Goal: Task Accomplishment & Management: Manage account settings

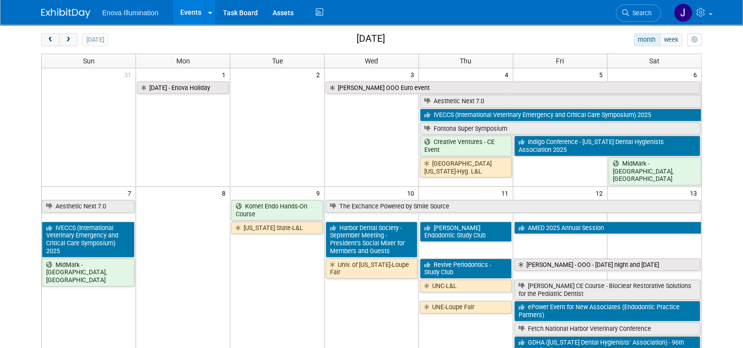
scroll to position [49, 0]
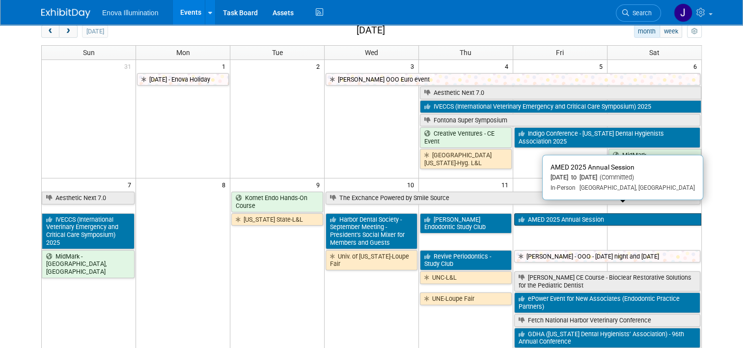
click at [549, 213] on link "AMED 2025 Annual Session" at bounding box center [607, 219] width 187 height 13
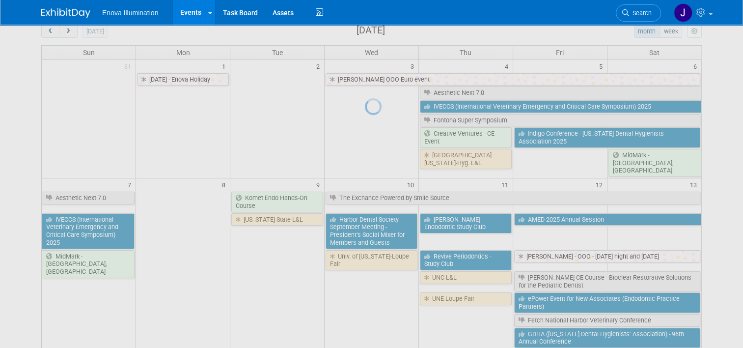
click at [379, 210] on div at bounding box center [372, 174] width 14 height 348
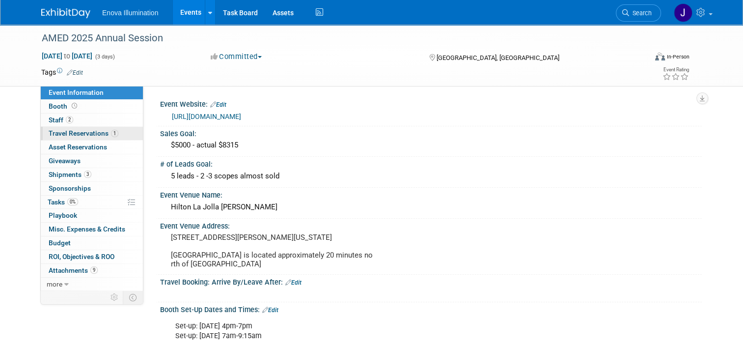
click at [59, 138] on link "1 Travel Reservations 1" at bounding box center [92, 133] width 102 height 13
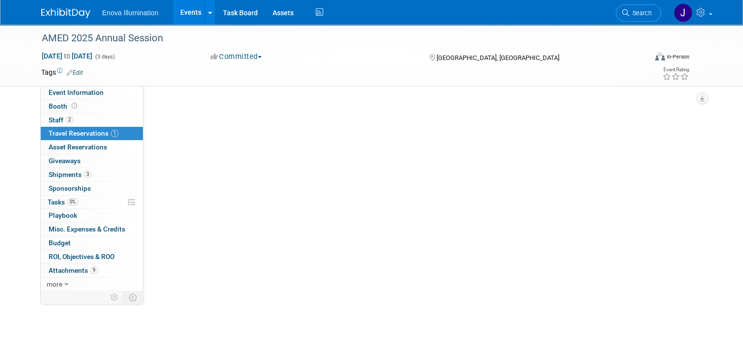
click at [59, 138] on link "1 Travel Reservations 1" at bounding box center [92, 133] width 102 height 13
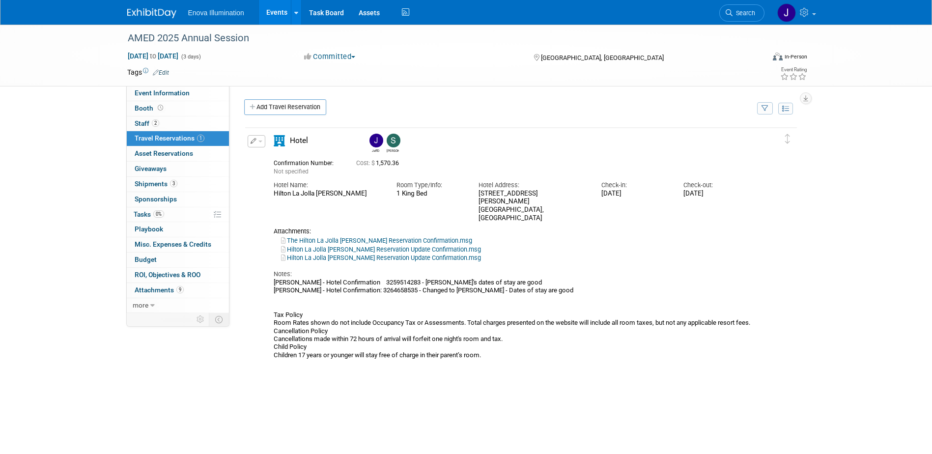
click at [260, 142] on span "button" at bounding box center [260, 142] width 4 height 2
click at [268, 157] on button "Edit Reservation" at bounding box center [289, 158] width 83 height 14
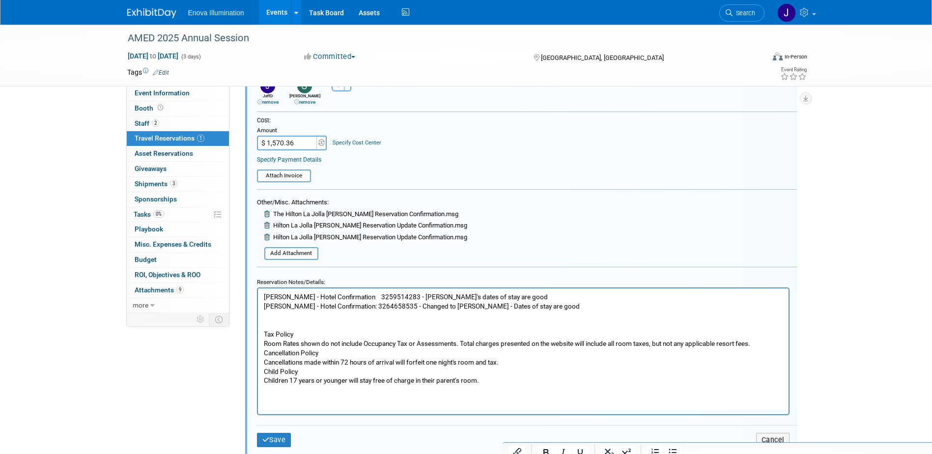
scroll to position [361, 0]
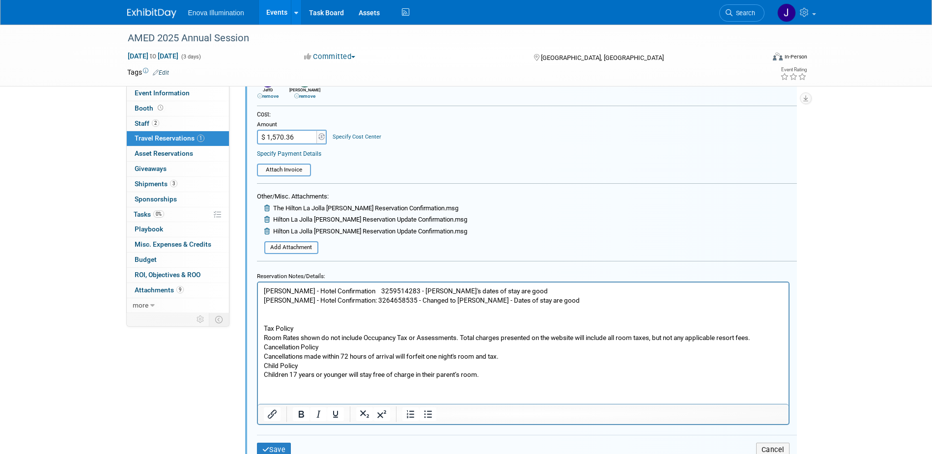
click at [296, 137] on input "$ 1,570.36" at bounding box center [287, 137] width 61 height 15
type input "$ 1,815.93"
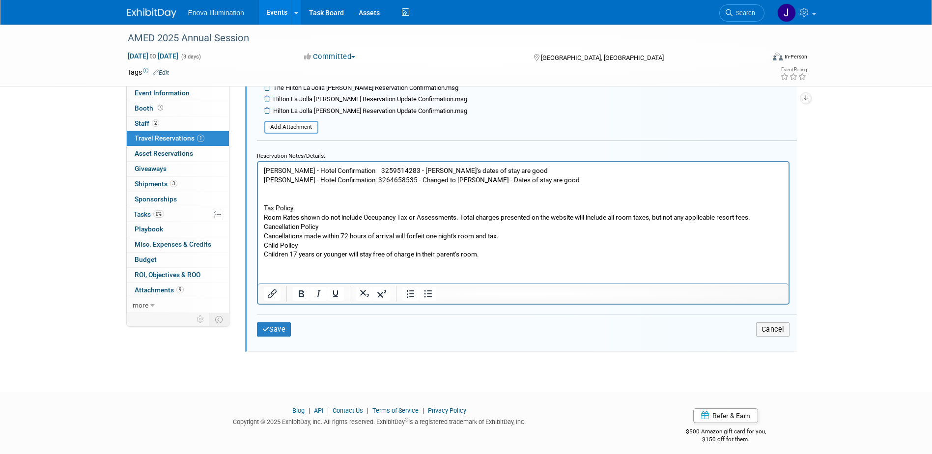
scroll to position [489, 0]
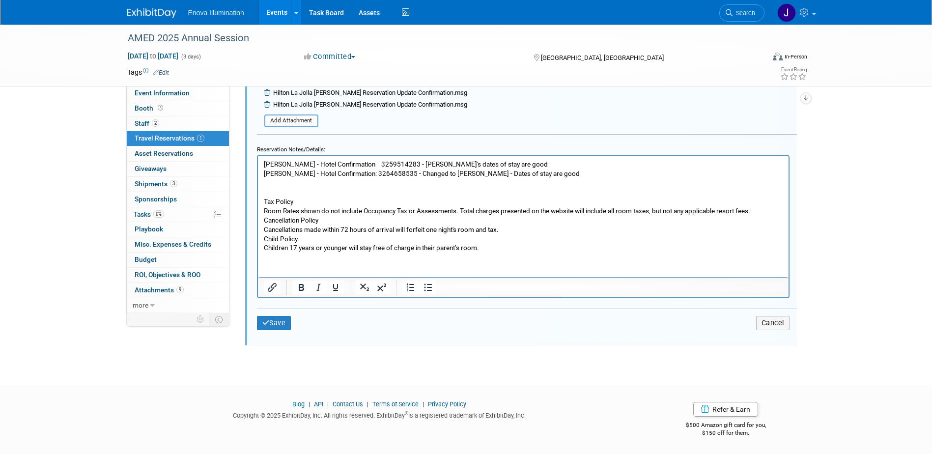
click at [392, 186] on p "Jeff Dyll - Hotel Confirmation 3259514283 - Jeff's dates of stay are good Spenc…" at bounding box center [522, 205] width 519 height 93
click at [485, 162] on p "Jeff Dyll - Hotel Confirmation 3259514283 - Jeff's dates of stay are good Spenc…" at bounding box center [522, 205] width 519 height 93
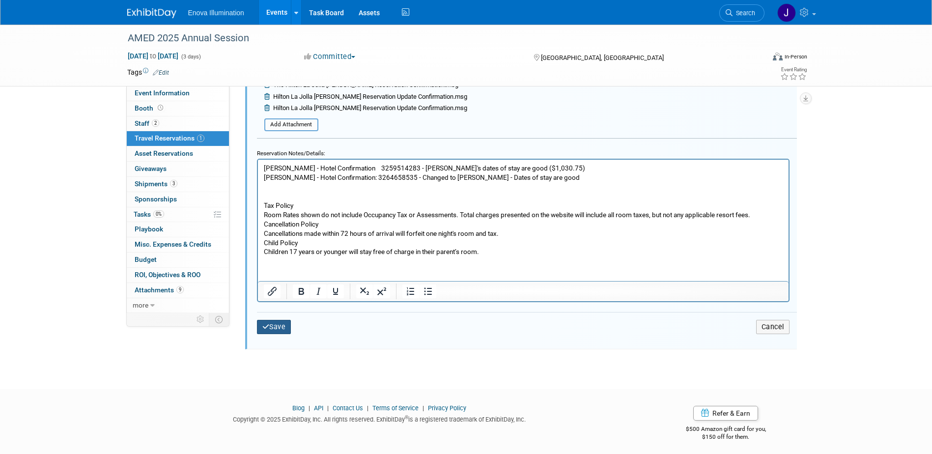
click at [281, 326] on button "Save" at bounding box center [274, 327] width 34 height 14
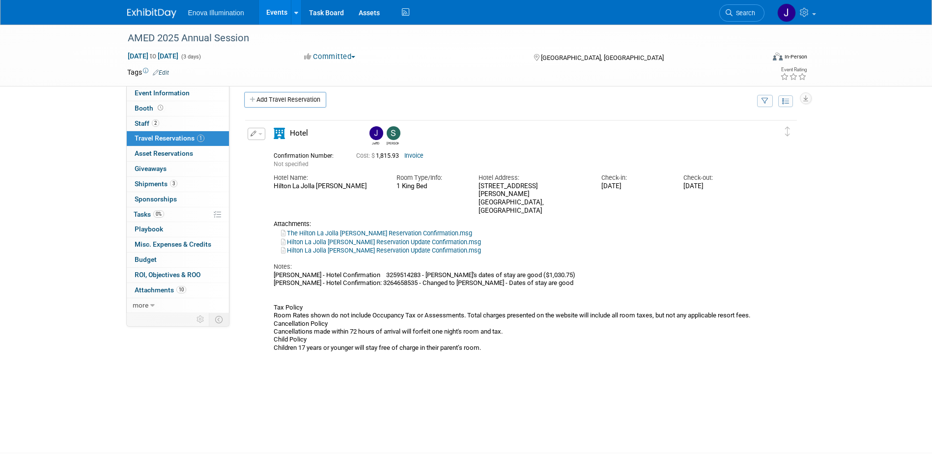
scroll to position [0, 0]
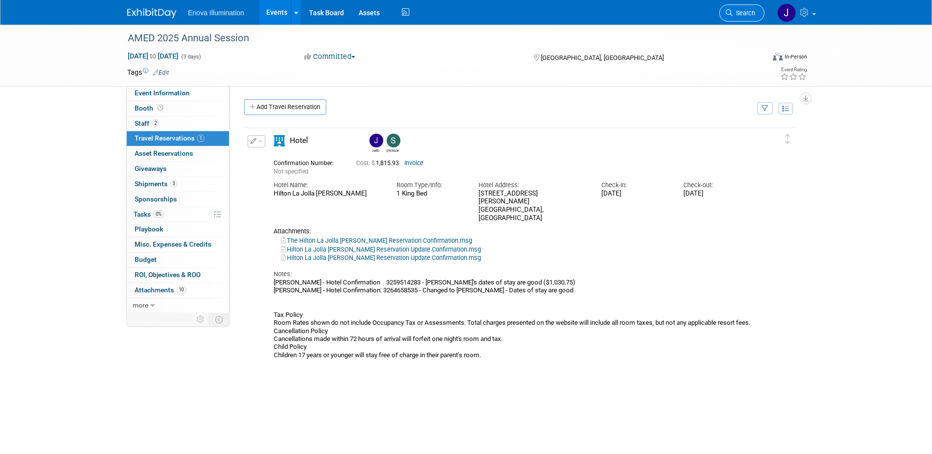
click at [743, 11] on span "Search" at bounding box center [743, 12] width 23 height 7
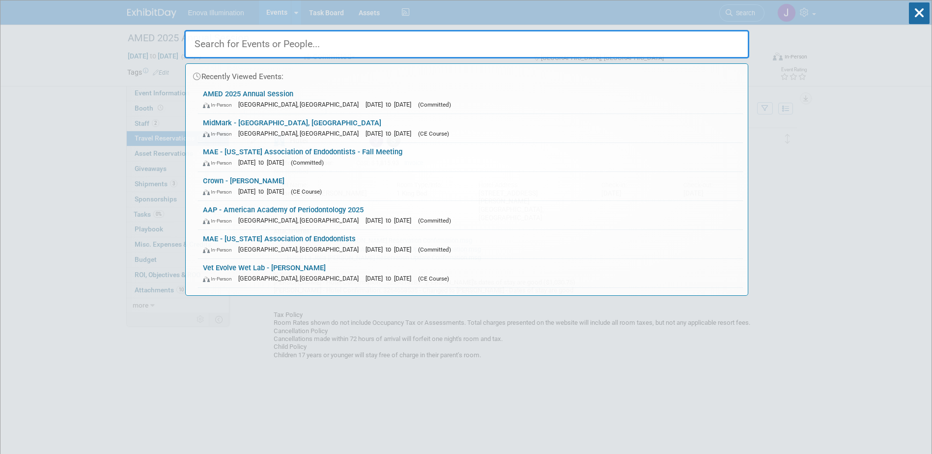
click at [669, 46] on input "text" at bounding box center [466, 44] width 565 height 28
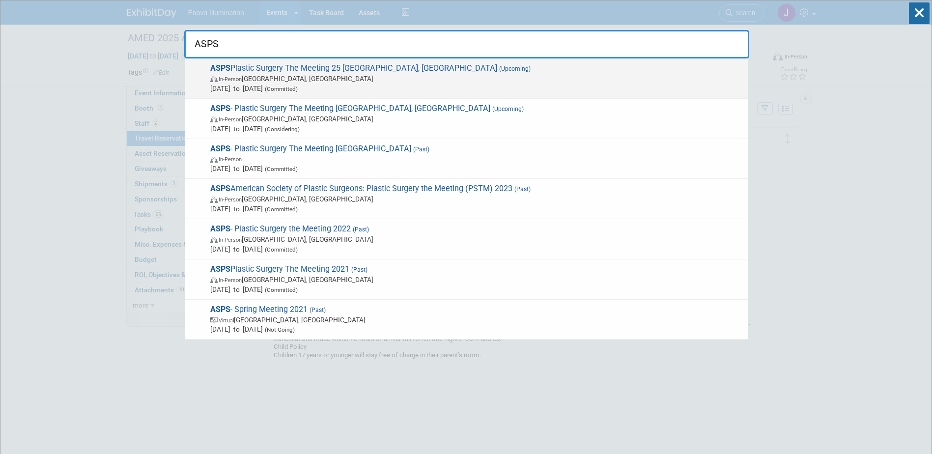
type input "ASPS"
click at [334, 90] on span "Oct 9, 2025 to Oct 12, 2025 (Committed)" at bounding box center [476, 89] width 533 height 10
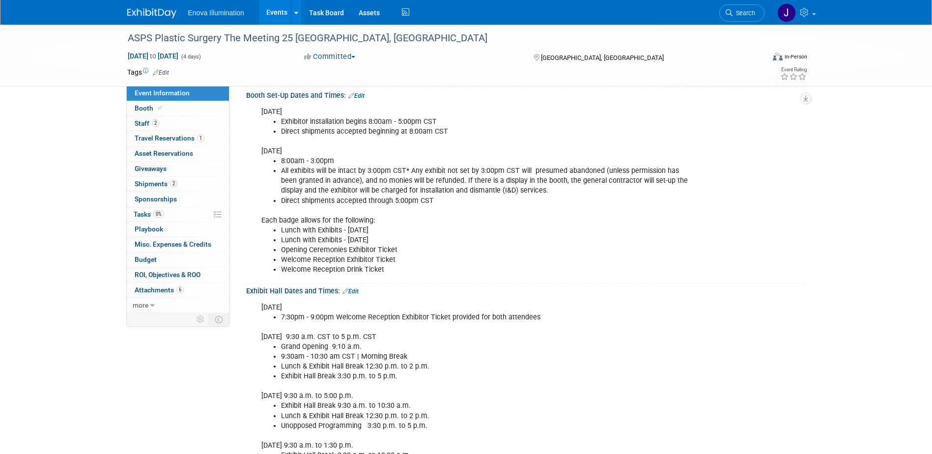
scroll to position [246, 0]
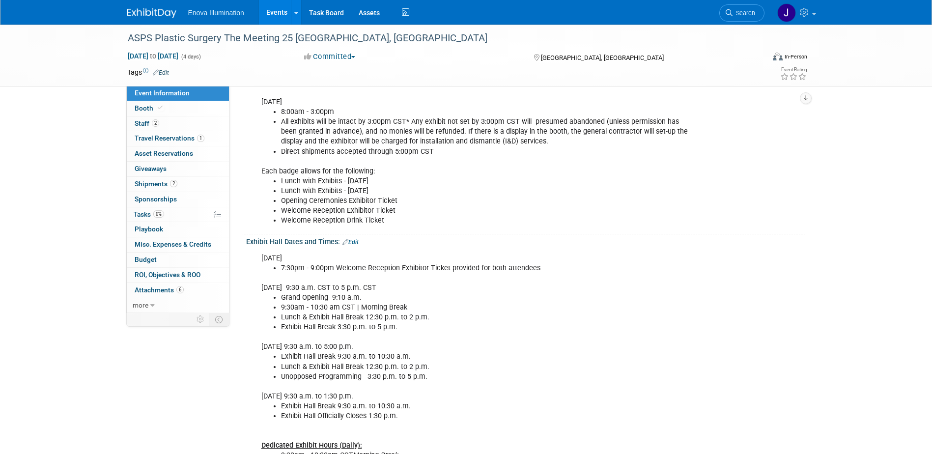
click at [161, 7] on link at bounding box center [157, 8] width 61 height 8
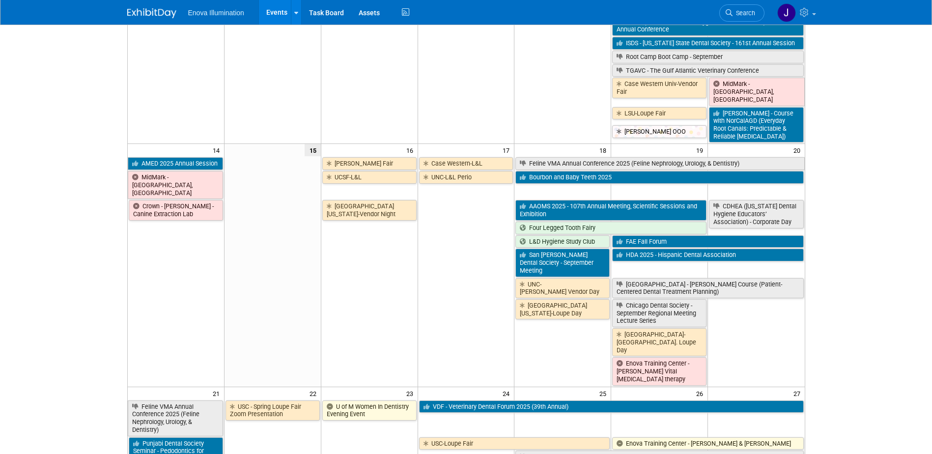
scroll to position [393, 0]
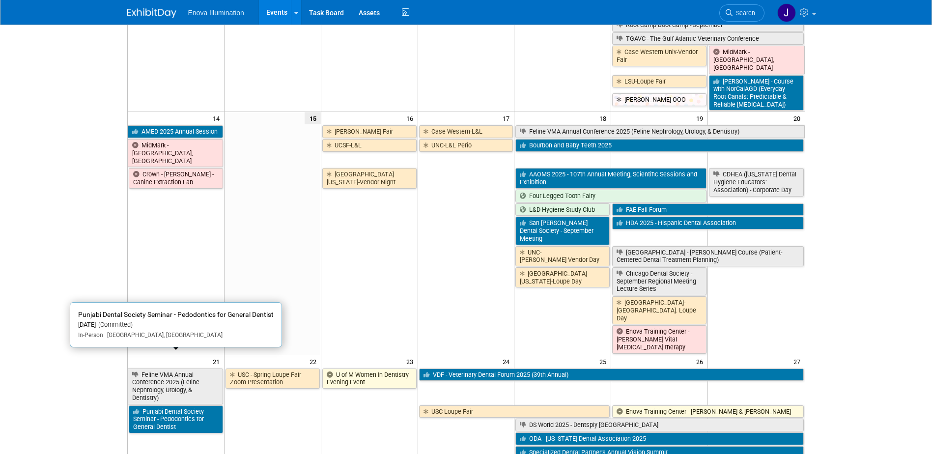
click at [178, 405] on link "Punjabi Dental Society Seminar - Pedodontics for General Dentist" at bounding box center [176, 419] width 94 height 28
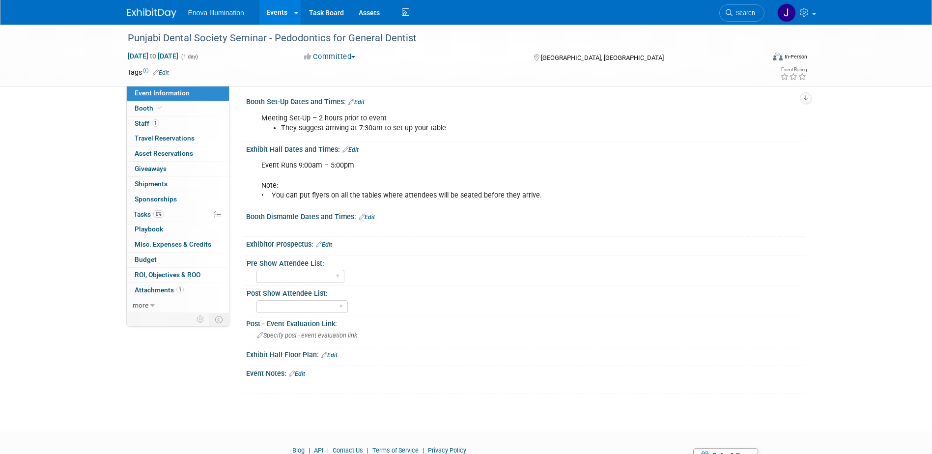
scroll to position [197, 0]
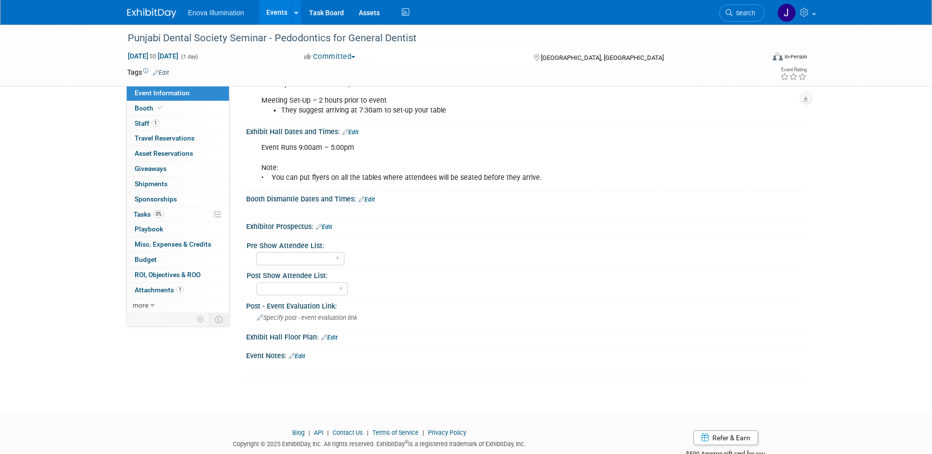
click at [304, 355] on link "Edit" at bounding box center [297, 356] width 16 height 7
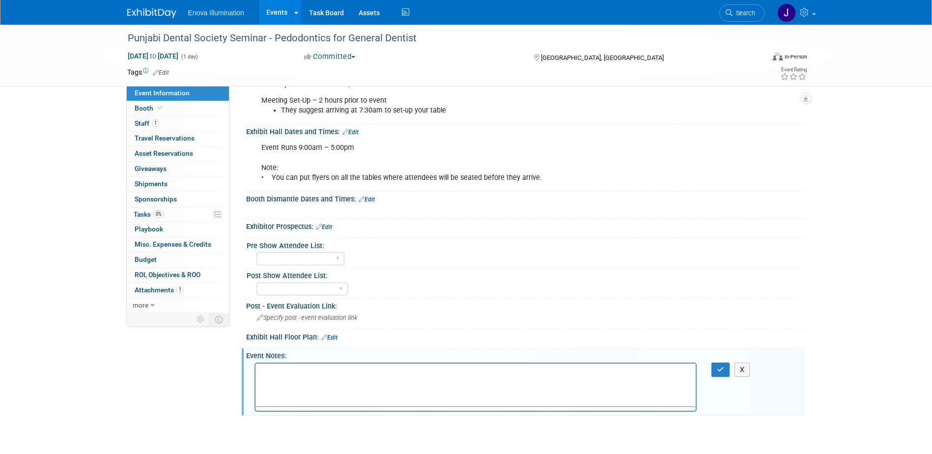
scroll to position [0, 0]
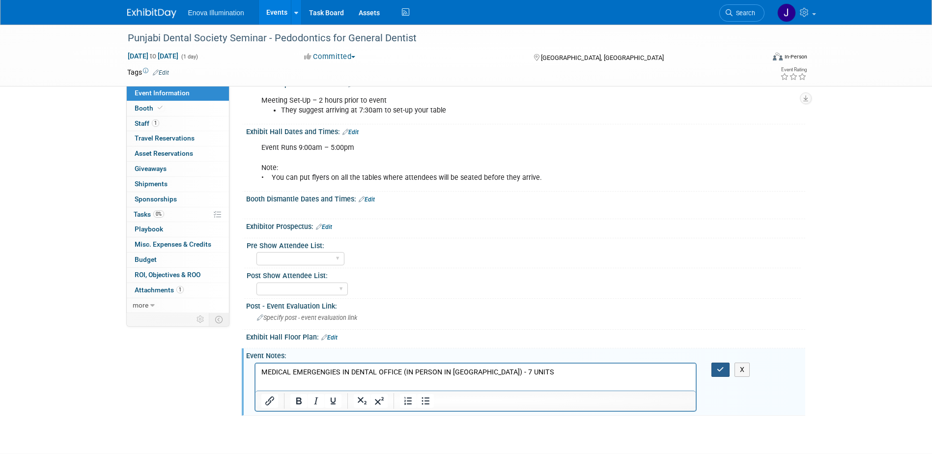
click at [725, 371] on button "button" at bounding box center [720, 370] width 18 height 14
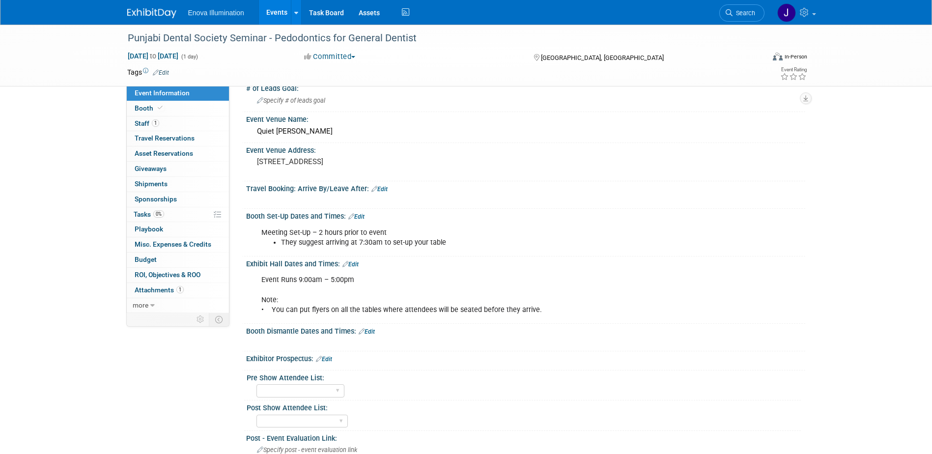
scroll to position [147, 0]
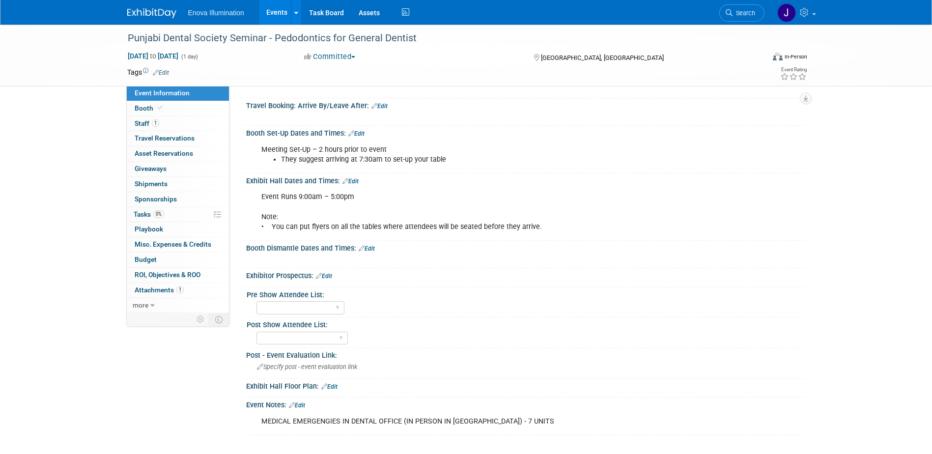
click at [536, 415] on div "MEDICAL EMERGENGIES IN DENTAL OFFICE (IN PERSON IN MONTEBELLO) - 7 UNITS" at bounding box center [475, 422] width 443 height 20
click at [304, 406] on link "Edit" at bounding box center [297, 405] width 16 height 7
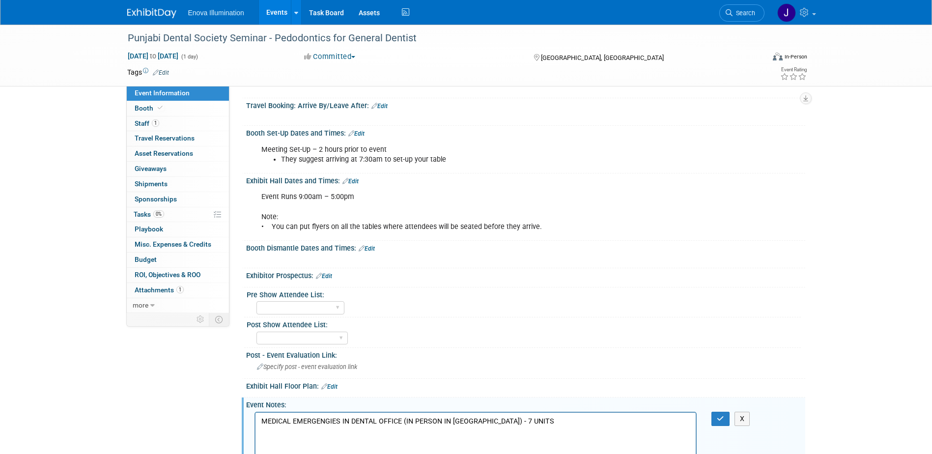
scroll to position [0, 0]
click at [545, 420] on p "MEDICAL EMERGENGIES IN DENTAL OFFICE (IN PERSON IN MONTEBELLO) - 7 UNITS" at bounding box center [475, 421] width 429 height 10
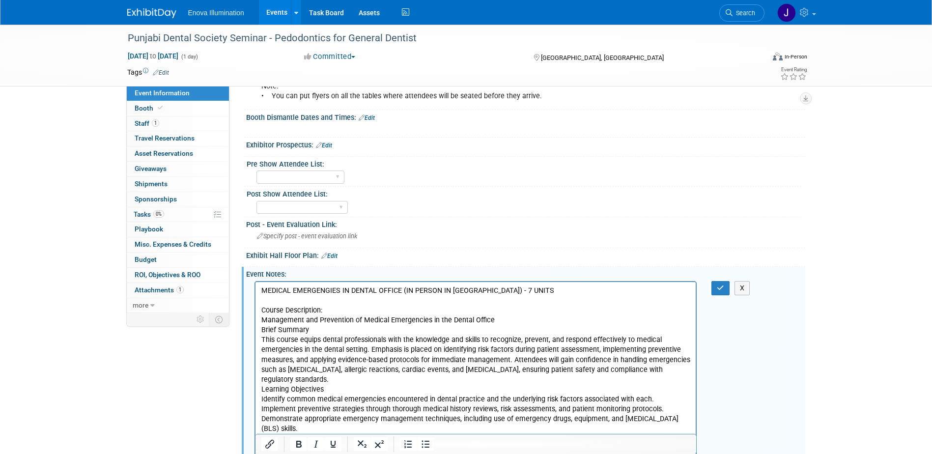
scroll to position [327, 0]
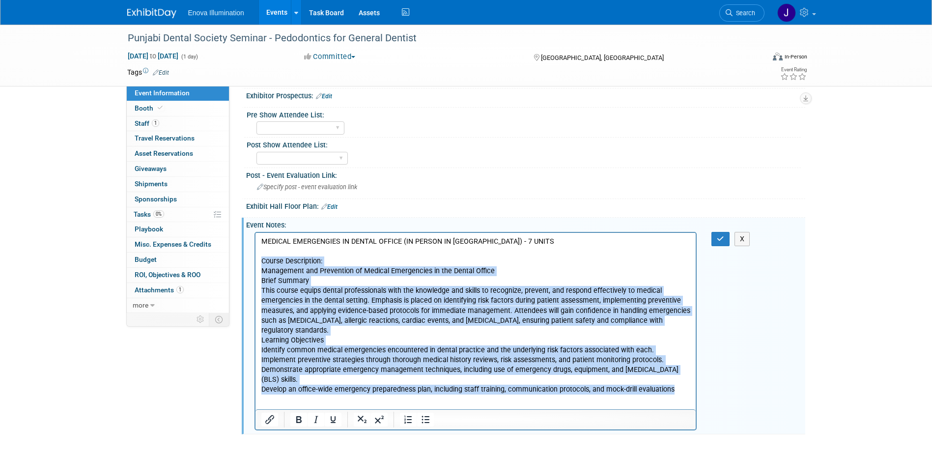
drag, startPoint x: 578, startPoint y: 382, endPoint x: 504, endPoint y: 494, distance: 134.8
click at [255, 261] on html "MEDICAL EMERGENGIES IN DENTAL OFFICE (IN PERSON IN MONTEBELLO) - 7 UNITS Course…" at bounding box center [475, 313] width 441 height 162
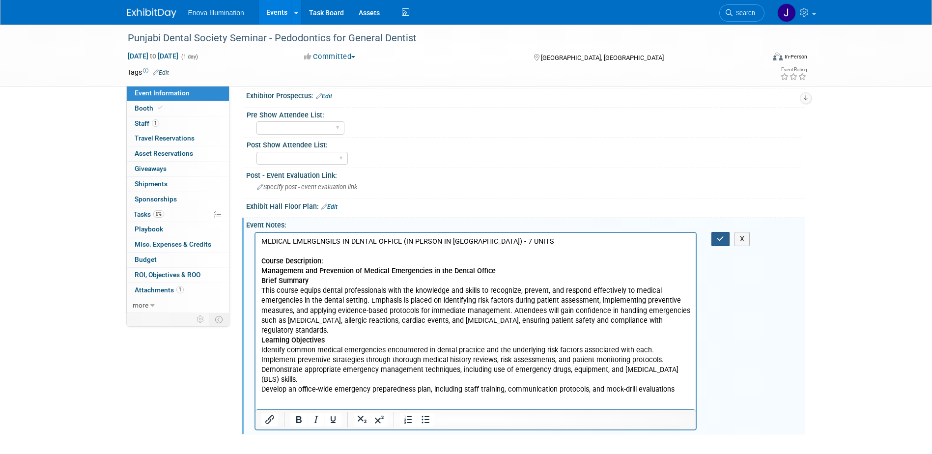
click at [719, 239] on icon "button" at bounding box center [720, 238] width 7 height 7
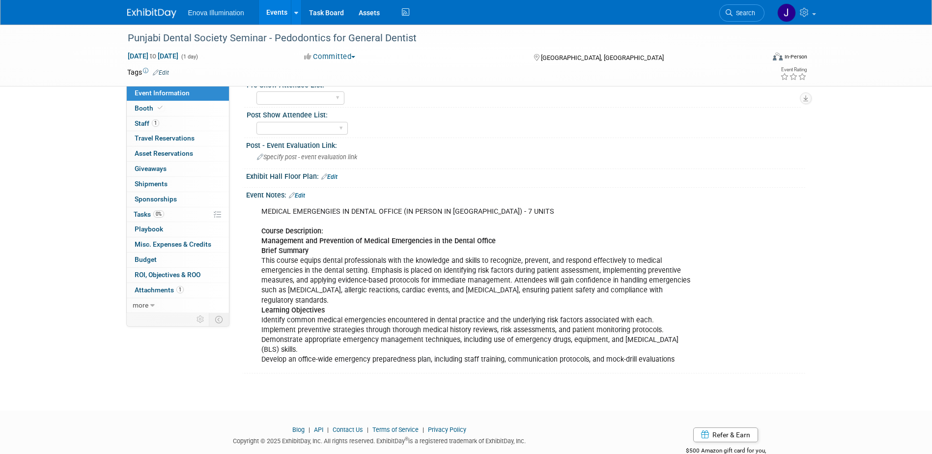
scroll to position [373, 0]
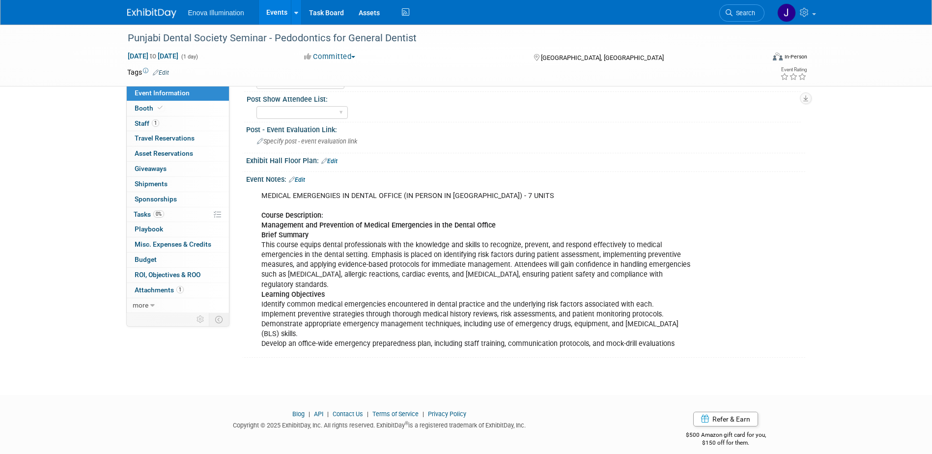
click at [305, 178] on link "Edit" at bounding box center [297, 179] width 16 height 7
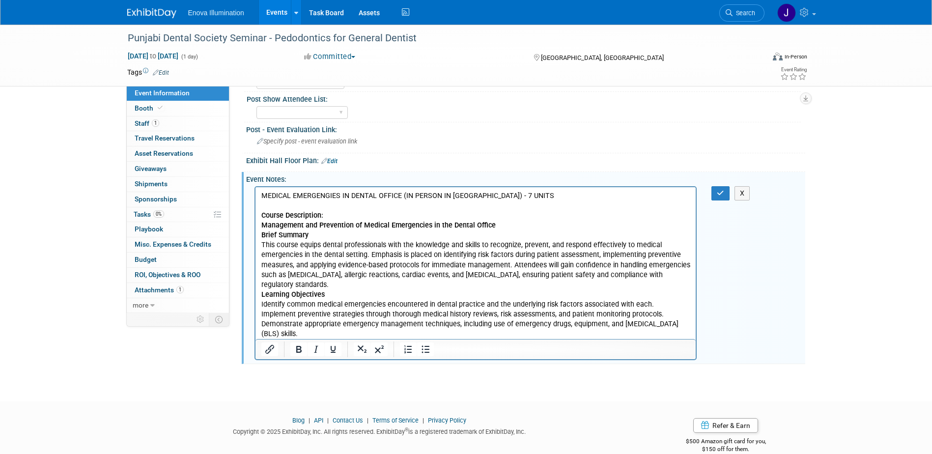
scroll to position [0, 0]
click at [677, 331] on p "MEDICAL EMERGENGIES IN DENTAL OFFICE (IN PERSON IN MONTEBELLO) - 7 UNITS Course…" at bounding box center [475, 270] width 429 height 158
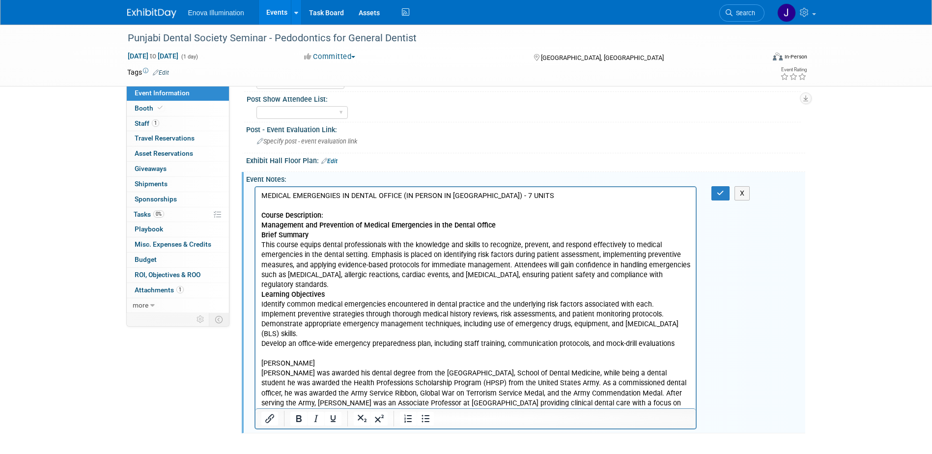
drag, startPoint x: 322, startPoint y: 350, endPoint x: 250, endPoint y: 355, distance: 72.4
click at [255, 355] on html "MEDICAL EMERGENGIES IN DENTAL OFFICE (IN PERSON IN MONTEBELLO) - 7 UNITS Course…" at bounding box center [475, 302] width 441 height 231
click at [301, 422] on icon "Bold" at bounding box center [299, 419] width 12 height 12
click at [485, 348] on p "Rich Text Area. Press ALT-0 for help." at bounding box center [475, 353] width 429 height 10
click at [720, 197] on button "button" at bounding box center [720, 193] width 18 height 14
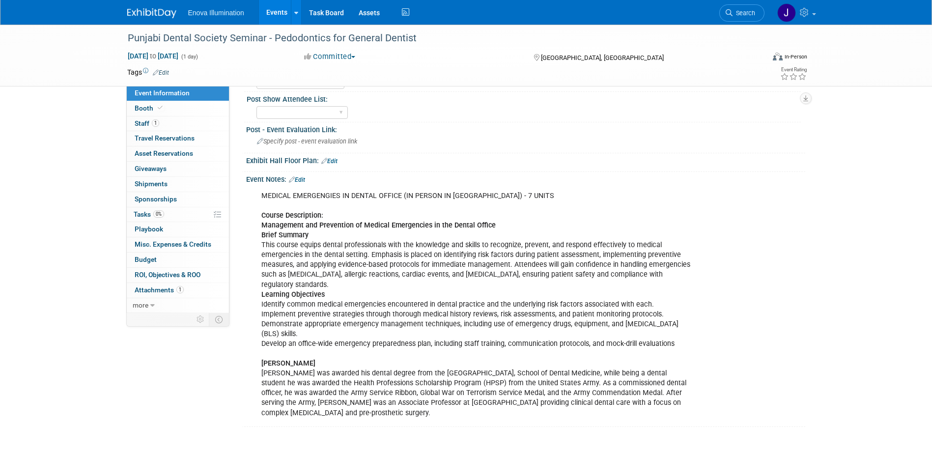
click at [141, 10] on img at bounding box center [151, 13] width 49 height 10
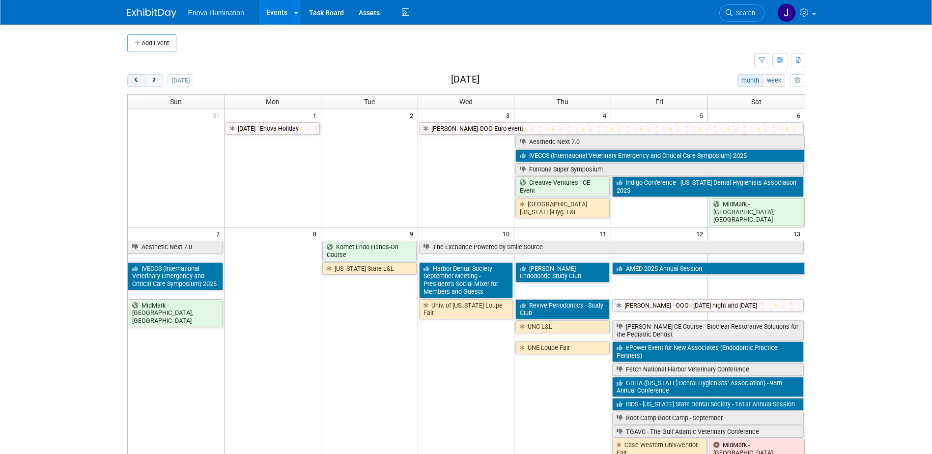
click at [139, 83] on span "prev" at bounding box center [136, 81] width 7 height 6
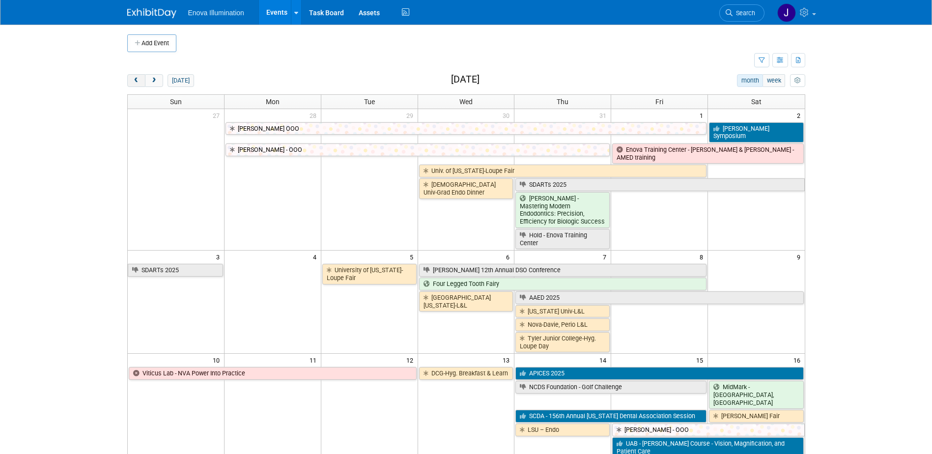
click at [139, 83] on span "prev" at bounding box center [136, 81] width 7 height 6
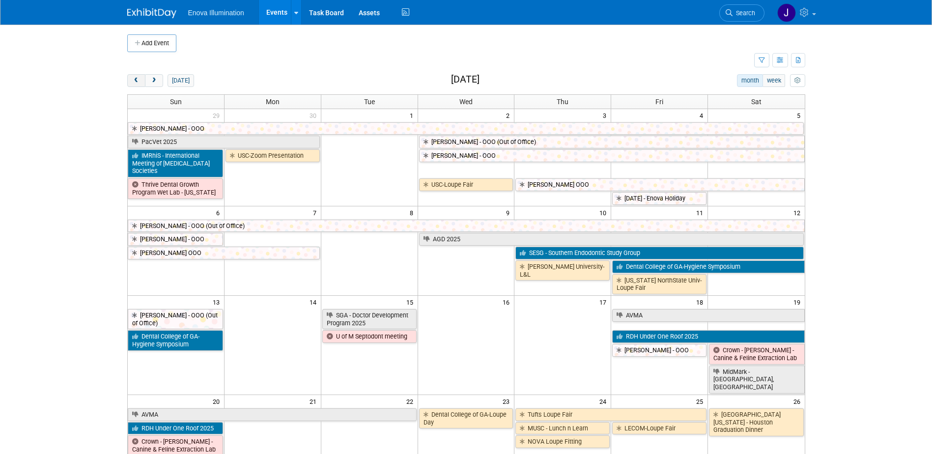
click at [139, 83] on span "prev" at bounding box center [136, 81] width 7 height 6
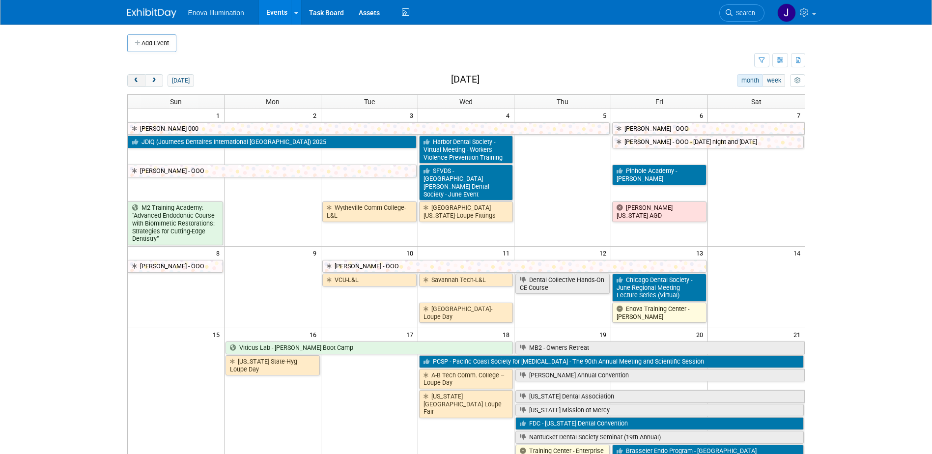
click at [139, 83] on span "prev" at bounding box center [136, 81] width 7 height 6
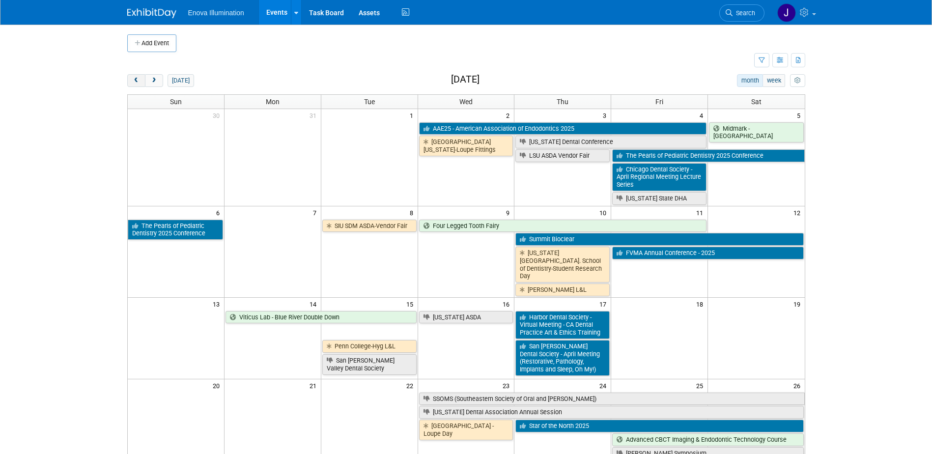
click at [139, 83] on span "prev" at bounding box center [136, 81] width 7 height 6
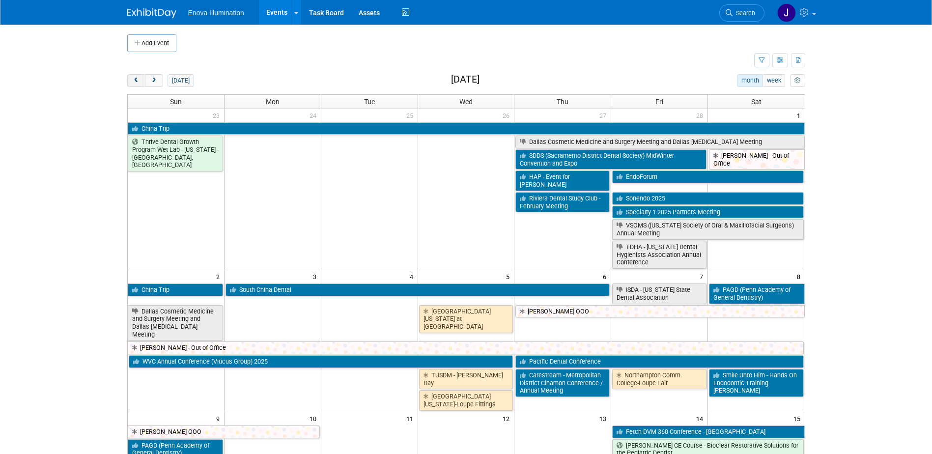
click at [139, 83] on span "prev" at bounding box center [136, 81] width 7 height 6
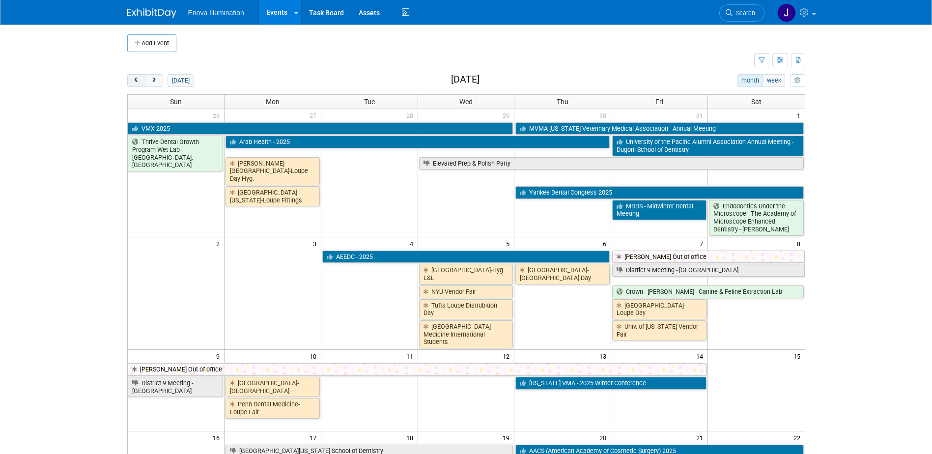
click at [139, 83] on span "prev" at bounding box center [136, 81] width 7 height 6
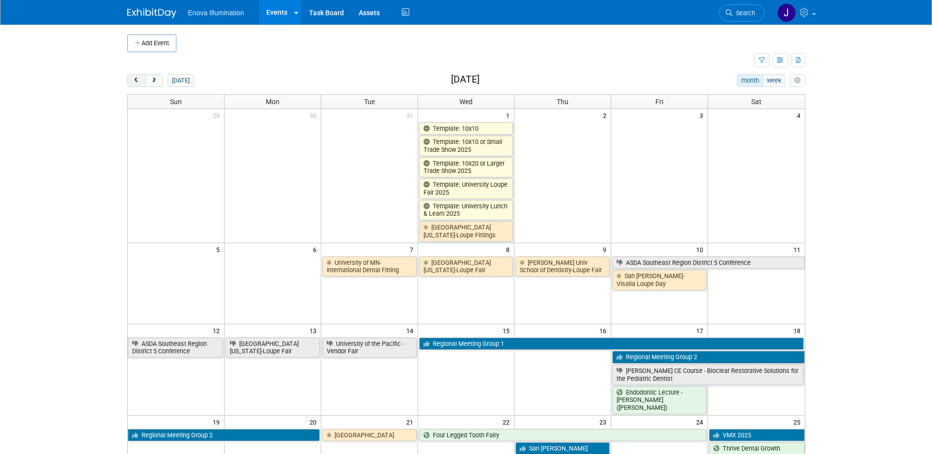
click at [139, 83] on span "prev" at bounding box center [136, 81] width 7 height 6
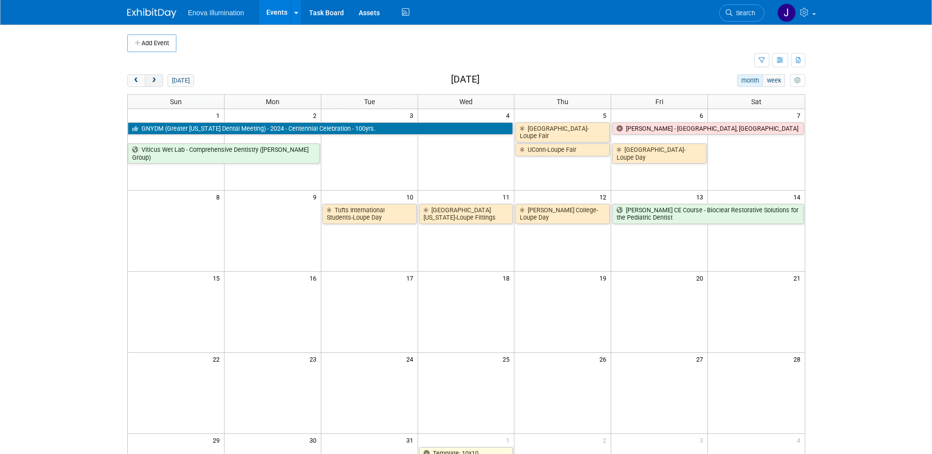
click at [154, 81] on span "next" at bounding box center [153, 81] width 7 height 6
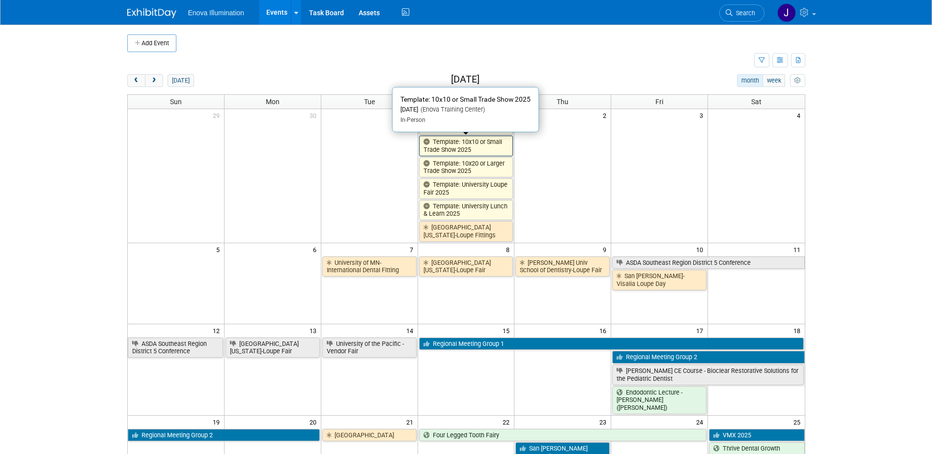
click at [465, 149] on link "Template: 10x10 or Small Trade Show 2025" at bounding box center [466, 146] width 94 height 20
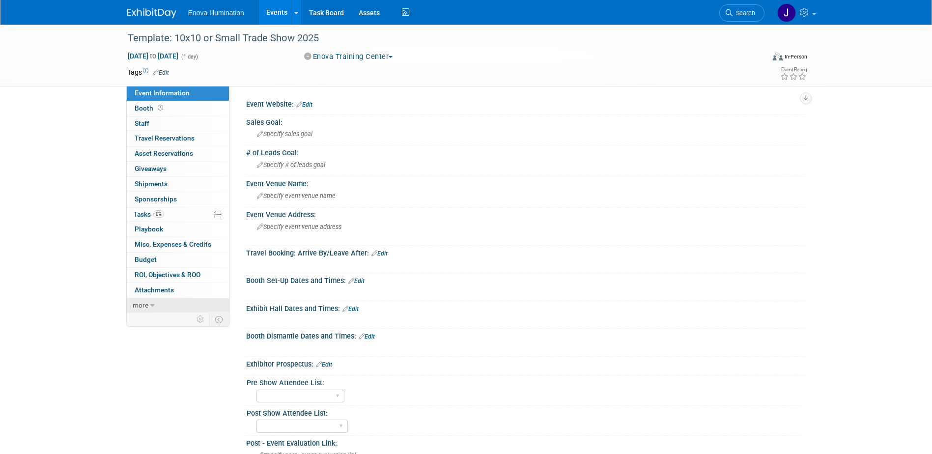
click at [174, 306] on link "more" at bounding box center [178, 305] width 102 height 15
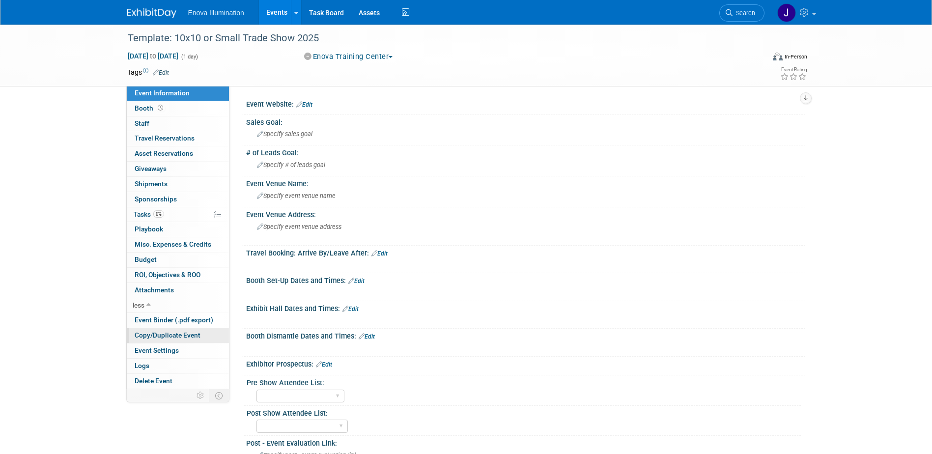
click at [170, 335] on span "Copy/Duplicate Event" at bounding box center [168, 335] width 66 height 8
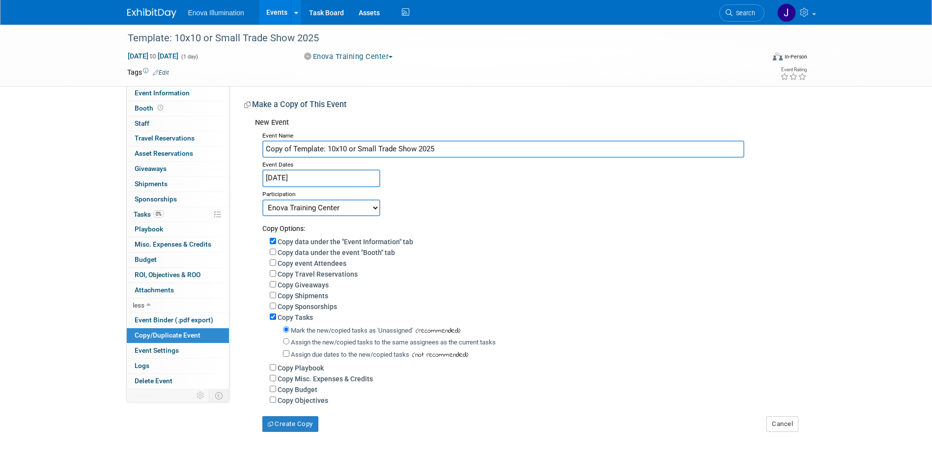
drag, startPoint x: 465, startPoint y: 145, endPoint x: 0, endPoint y: 169, distance: 465.8
click at [21, 160] on div "Template: 10x10 or Small Trade Show 2025 [DATE] to [DATE] (1 day) [DATE] to [DA…" at bounding box center [466, 238] width 932 height 427
type input "ADHA26"
click at [294, 181] on input "[DATE]" at bounding box center [321, 177] width 118 height 17
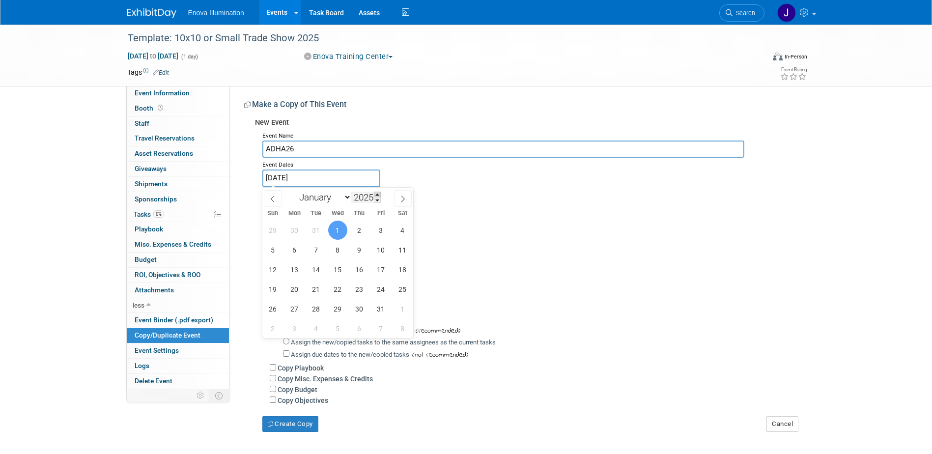
click at [378, 194] on span at bounding box center [377, 195] width 7 height 6
type input "2026"
click at [314, 193] on select "January February March April May June July August September October November De…" at bounding box center [323, 197] width 56 height 12
select select "8"
click at [295, 191] on select "January February March April May June July August September October November De…" at bounding box center [323, 197] width 56 height 12
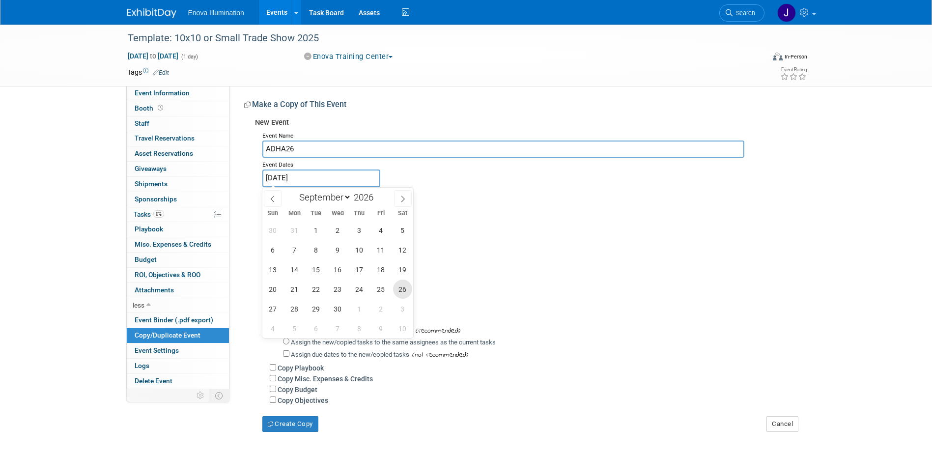
click at [399, 290] on span "26" at bounding box center [402, 289] width 19 height 19
click at [298, 307] on span "28" at bounding box center [294, 308] width 19 height 19
type input "[DATE] to [DATE]"
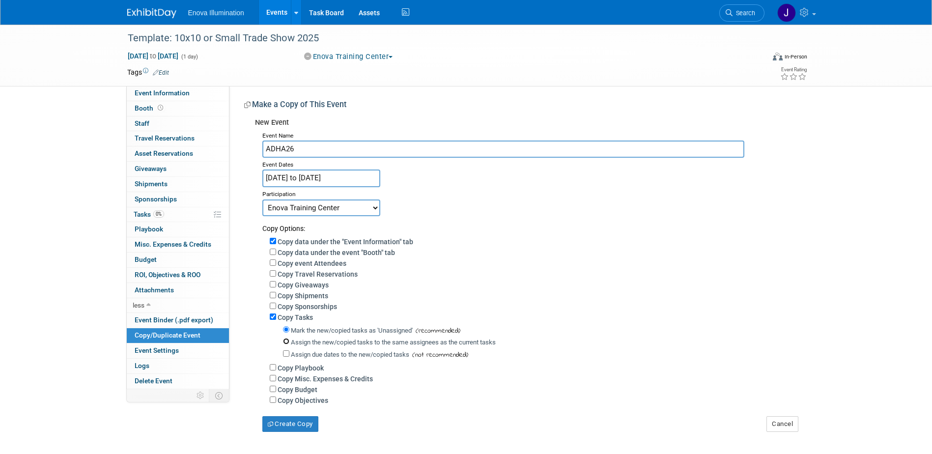
click at [288, 344] on input "Assign the new/copied tasks to the same assignees as the current tasks" at bounding box center [286, 341] width 6 height 6
radio input "true"
click at [320, 213] on select "Committed Considering Not Going Canceled Enova Training Center University Event…" at bounding box center [321, 207] width 118 height 17
select select "2"
click at [262, 199] on select "Committed Considering Not Going Canceled Enova Training Center University Event…" at bounding box center [321, 207] width 118 height 17
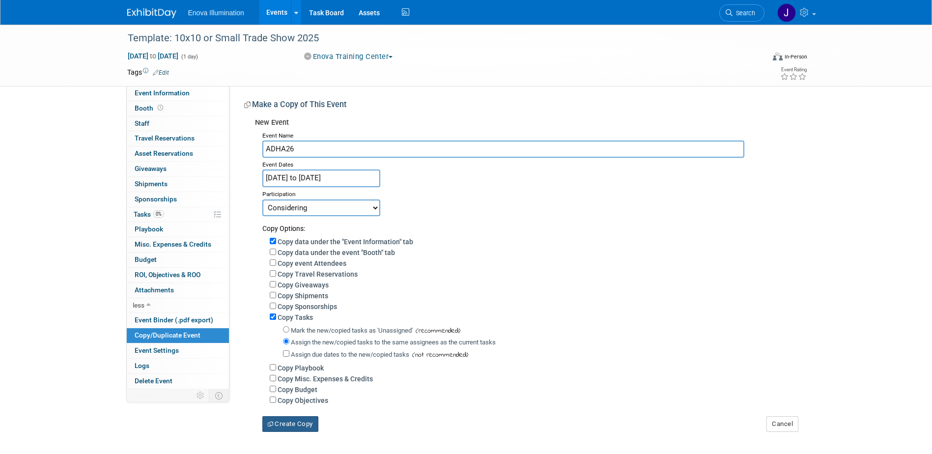
click at [292, 432] on button "Create Copy" at bounding box center [290, 424] width 56 height 16
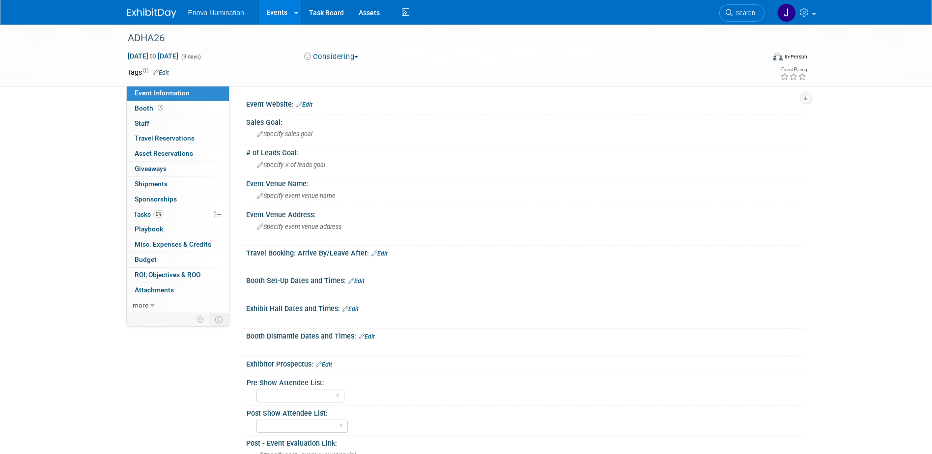
click at [747, 16] on span "Search" at bounding box center [743, 12] width 23 height 7
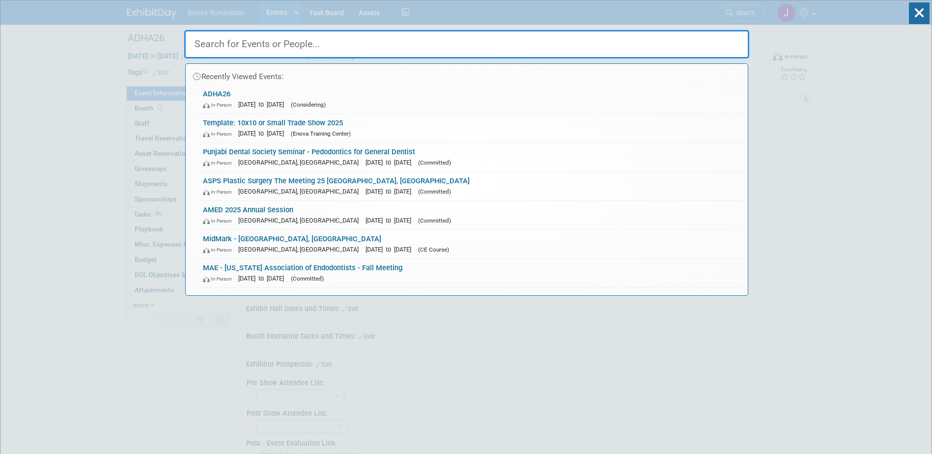
click at [646, 45] on input "text" at bounding box center [466, 44] width 565 height 28
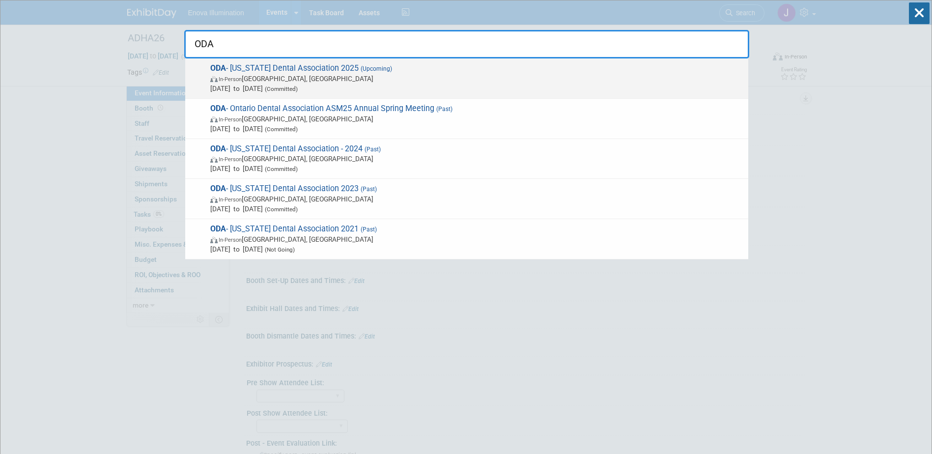
type input "ODA"
click at [289, 72] on span "ODA - [US_STATE] Dental Association 2025 (Upcoming) In-Person [GEOGRAPHIC_DATA]…" at bounding box center [475, 78] width 536 height 30
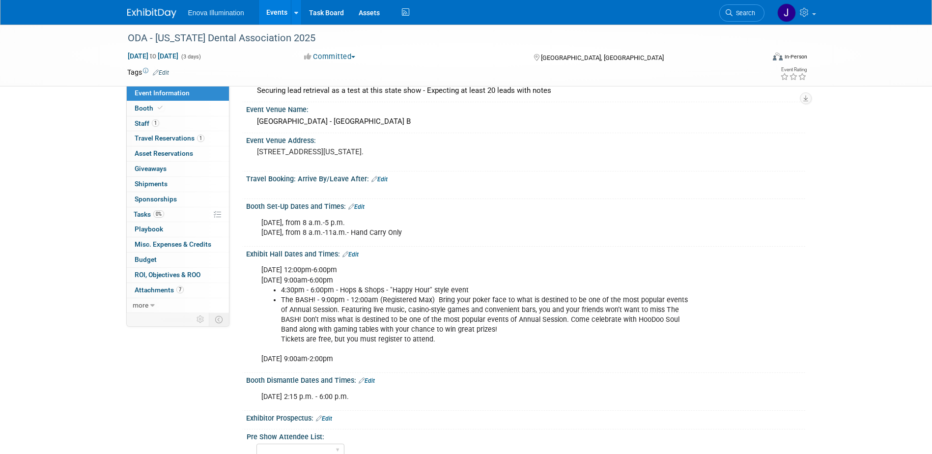
scroll to position [98, 0]
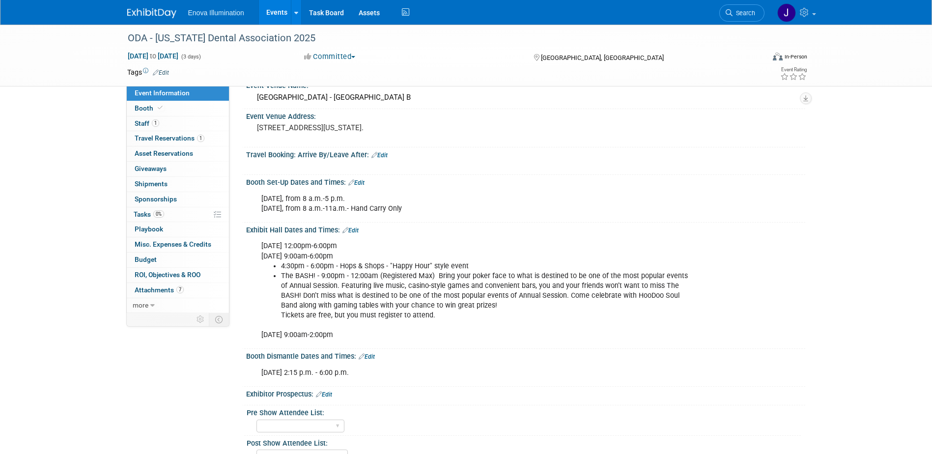
click at [355, 228] on link "Edit" at bounding box center [350, 230] width 16 height 7
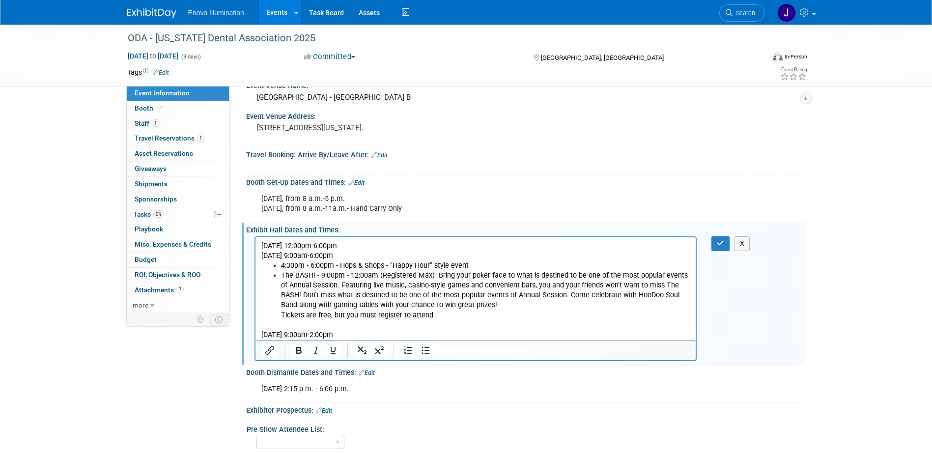
scroll to position [0, 0]
click at [435, 333] on p "Saturday, September 27, 2025 - 9:00am-2:00pm" at bounding box center [475, 330] width 429 height 20
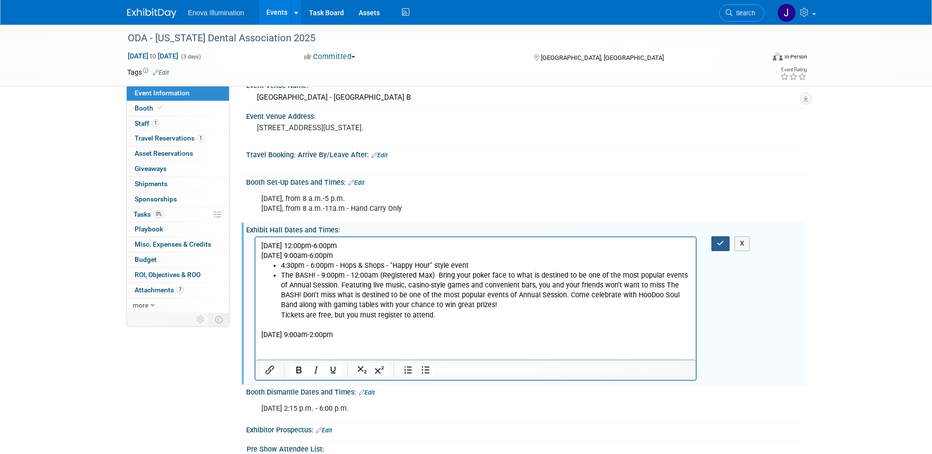
click at [725, 241] on button "button" at bounding box center [720, 243] width 18 height 14
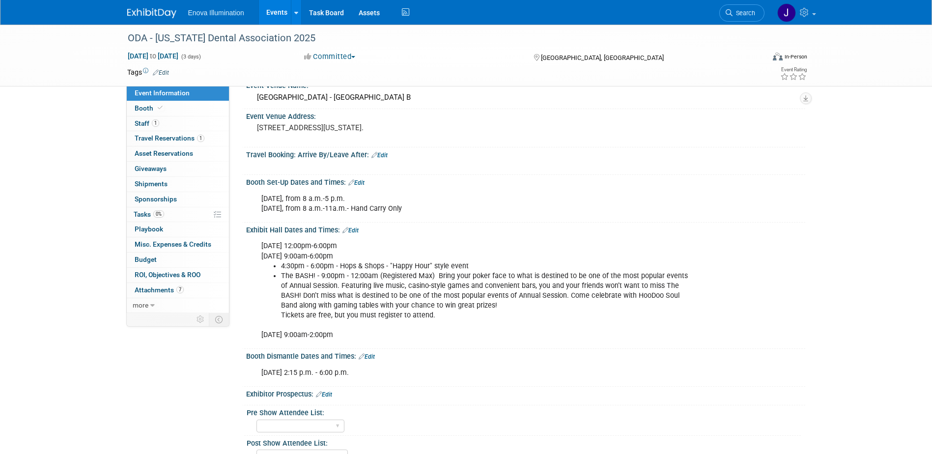
click at [358, 184] on link "Edit" at bounding box center [356, 182] width 16 height 7
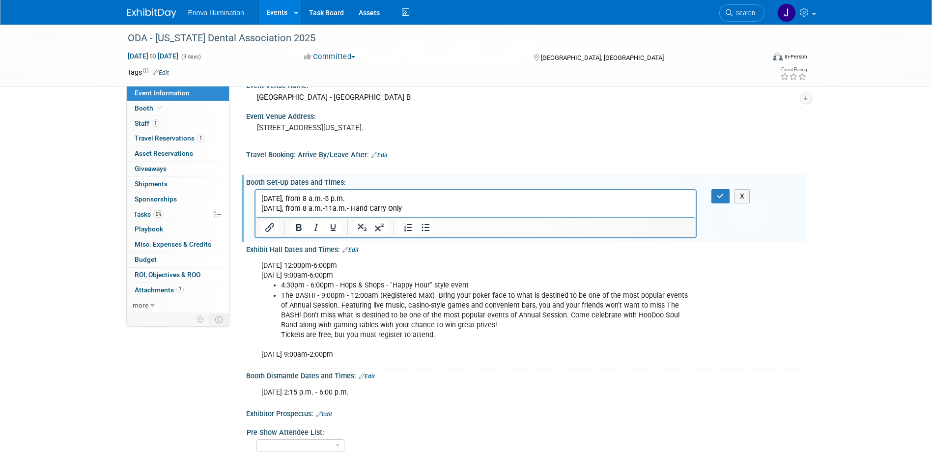
click at [459, 207] on p "Wednesday, September 24, from 8 a.m.-5 p.m. Thursday, September 25, from 8 a.m.…" at bounding box center [475, 204] width 429 height 20
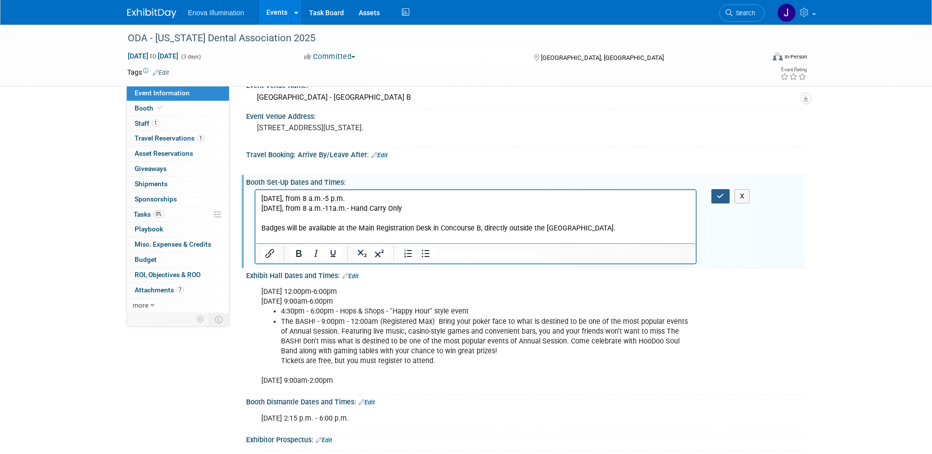
click at [723, 197] on icon "button" at bounding box center [720, 196] width 7 height 7
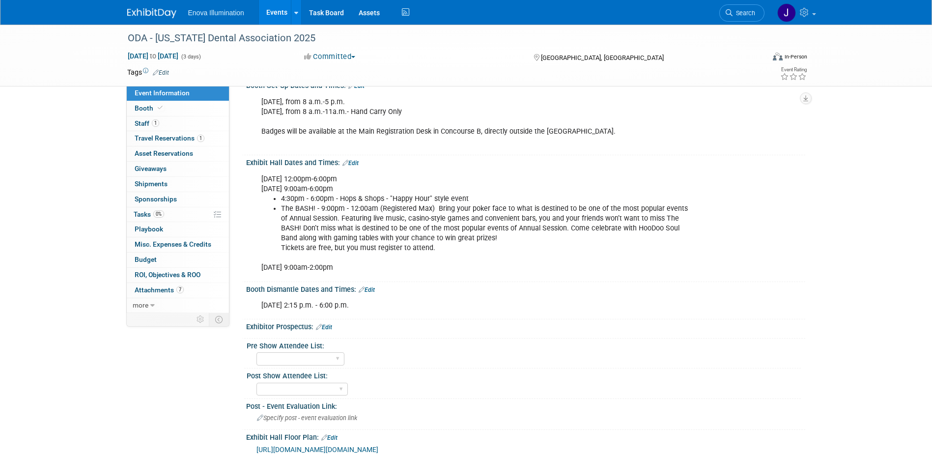
scroll to position [197, 0]
click at [355, 160] on link "Edit" at bounding box center [350, 161] width 16 height 7
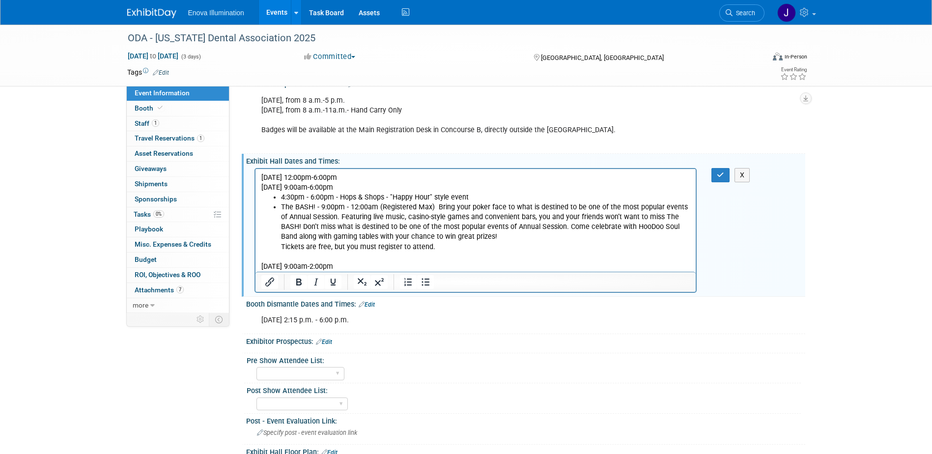
scroll to position [0, 0]
drag, startPoint x: 387, startPoint y: 180, endPoint x: 248, endPoint y: 176, distance: 138.6
click at [255, 176] on html "Thursday, September 25, 2025 - 12:00pm-6:00pm Friday, September 26, 2025 - 9:00…" at bounding box center [475, 220] width 441 height 103
click at [301, 282] on icon "Bold" at bounding box center [299, 282] width 12 height 12
drag, startPoint x: 318, startPoint y: 244, endPoint x: 371, endPoint y: 206, distance: 65.3
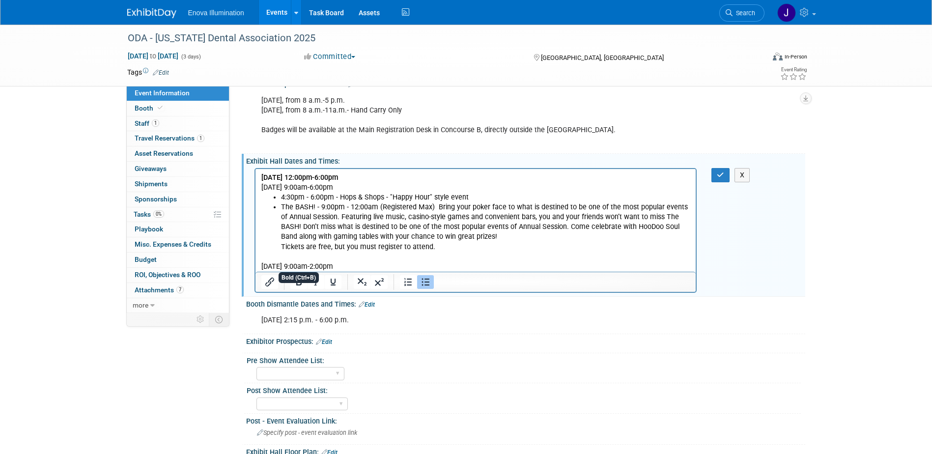
click at [319, 242] on li "The BASH! - 9:00pm - 12:00am (Registered Max) Bring your poker face to what is …" at bounding box center [486, 226] width 410 height 49
click at [429, 179] on p "Thursday, September 25, 2025 - 12:00pm-6:00pm Friday, September 26, 2025 - 9:00…" at bounding box center [475, 182] width 429 height 20
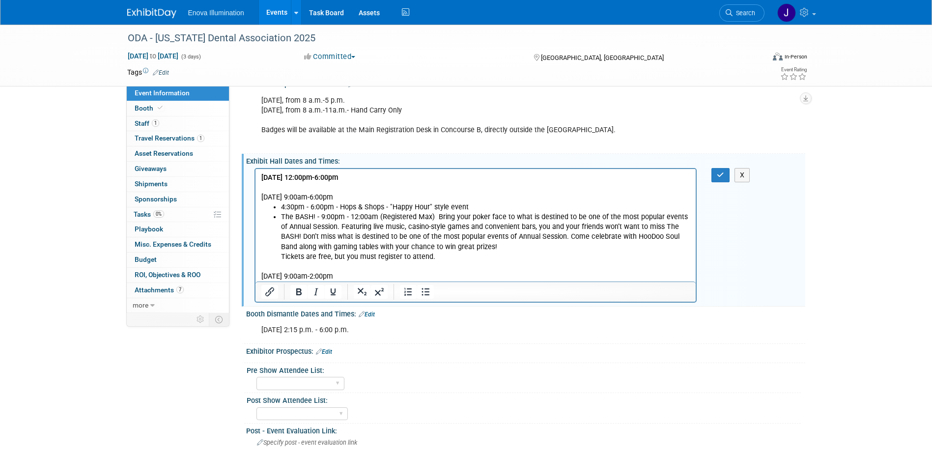
drag, startPoint x: 417, startPoint y: 198, endPoint x: 260, endPoint y: 198, distance: 156.7
click at [260, 198] on body "Thursday, September 25, 2025 - 12:00pm-6:00pm Friday, September 26, 2025 - 9:00…" at bounding box center [475, 226] width 430 height 109
click at [300, 291] on icon "Bold" at bounding box center [298, 291] width 5 height 7
click at [332, 262] on p "Saturday, September 27, 2025 - 9:00am-2:00pm" at bounding box center [475, 271] width 429 height 20
drag, startPoint x: 417, startPoint y: 276, endPoint x: 545, endPoint y: 457, distance: 222.3
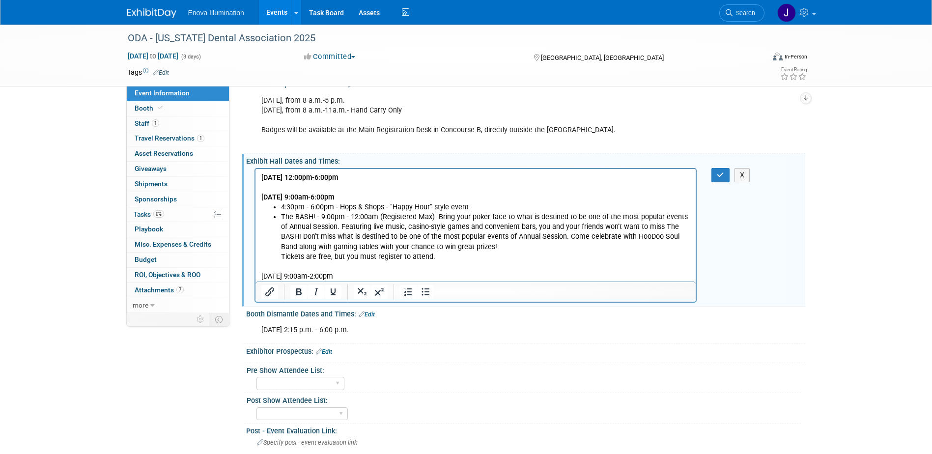
click at [255, 275] on html "Thursday, September 25, 2025 - 12:00pm-6:00pm Friday, September 26, 2025 - 9:00…" at bounding box center [475, 225] width 441 height 112
click at [292, 291] on button "Bold" at bounding box center [298, 292] width 17 height 14
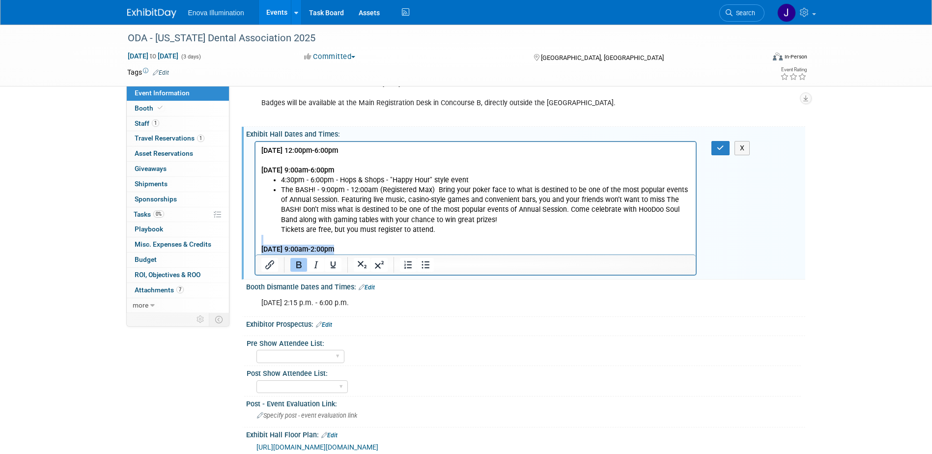
scroll to position [246, 0]
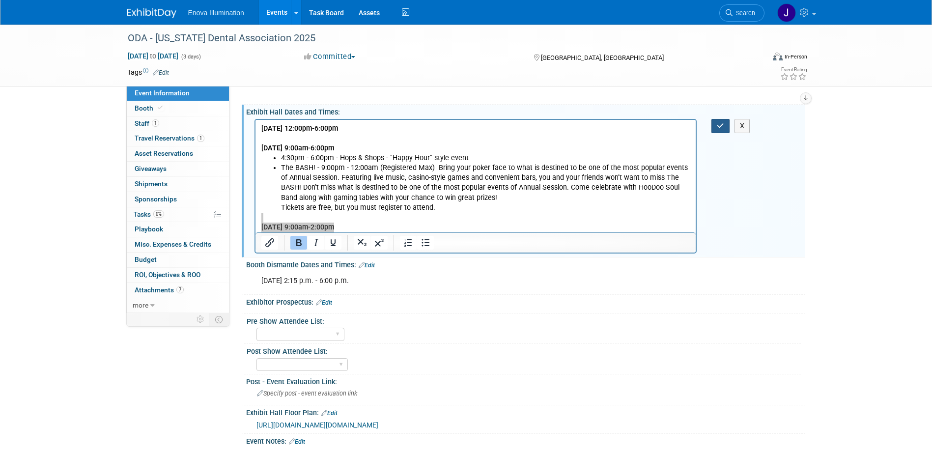
click at [724, 126] on icon "button" at bounding box center [720, 125] width 7 height 7
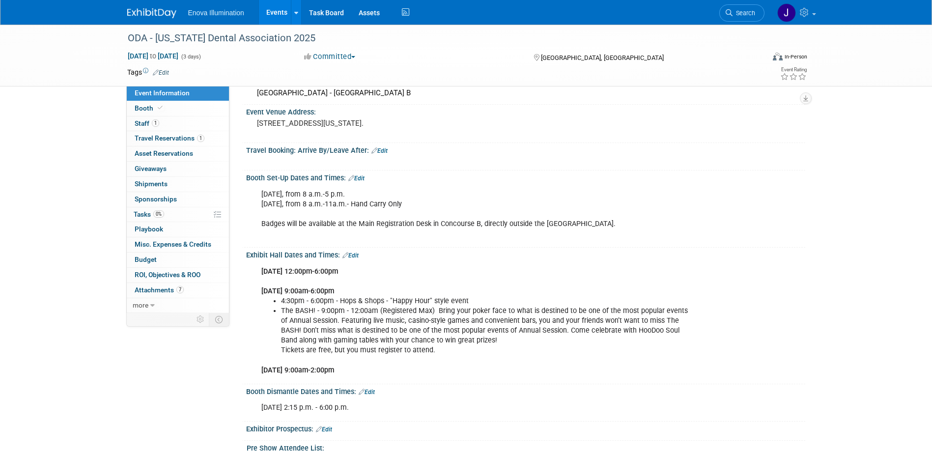
scroll to position [49, 0]
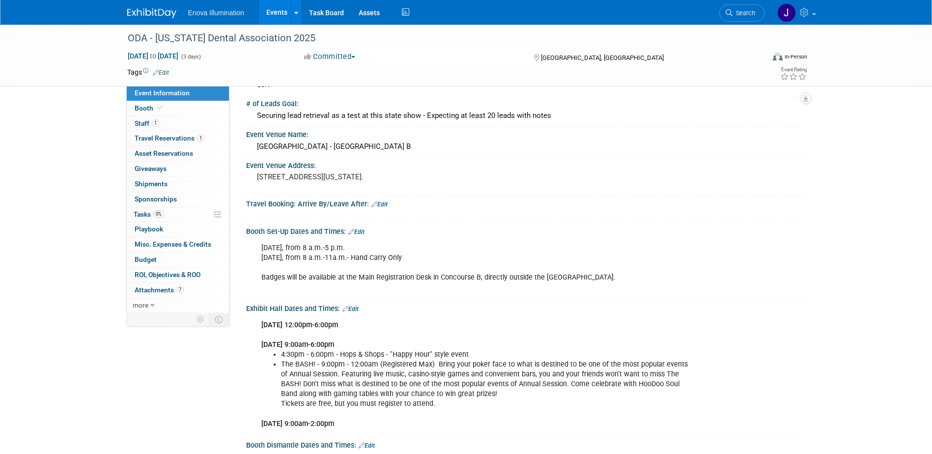
click at [154, 17] on img at bounding box center [151, 13] width 49 height 10
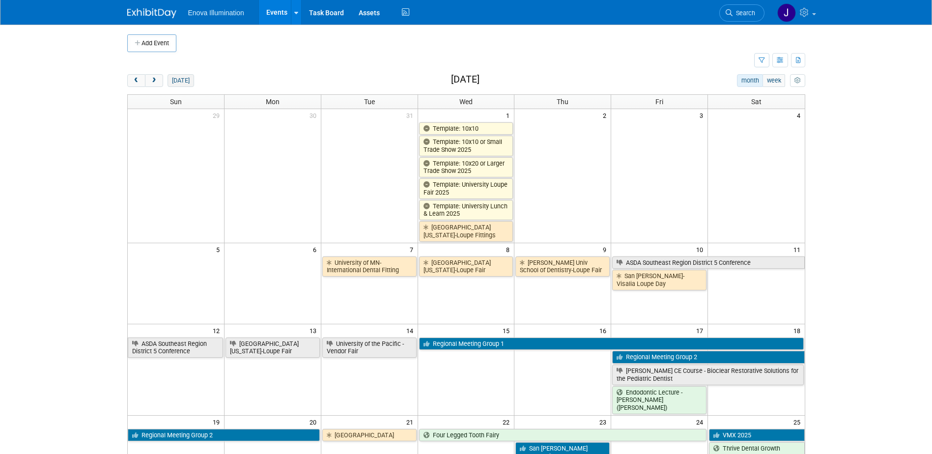
click at [179, 86] on button "[DATE]" at bounding box center [181, 80] width 26 height 13
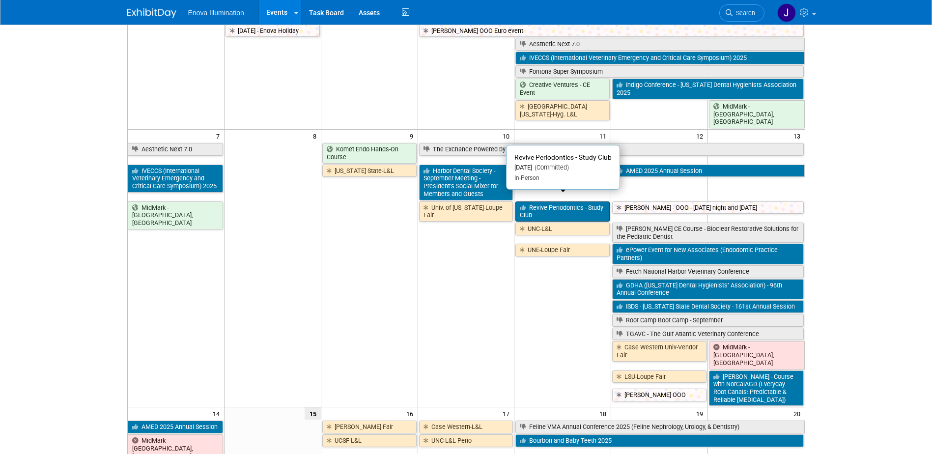
scroll to position [98, 0]
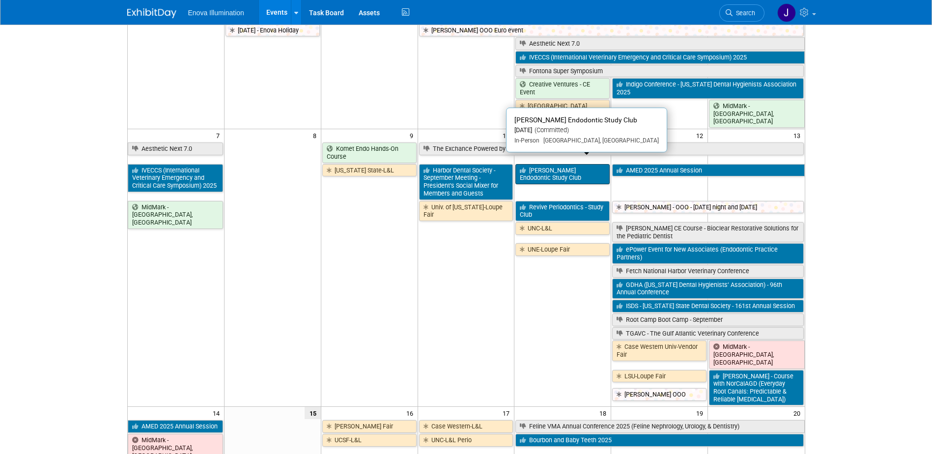
click at [540, 167] on link "[PERSON_NAME] Endodontic Study Club" at bounding box center [562, 174] width 94 height 20
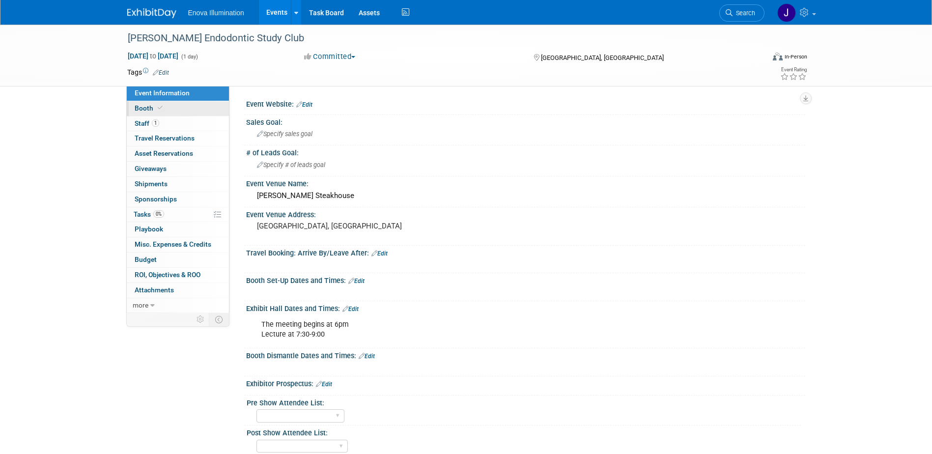
click at [138, 112] on span "Booth" at bounding box center [150, 108] width 30 height 8
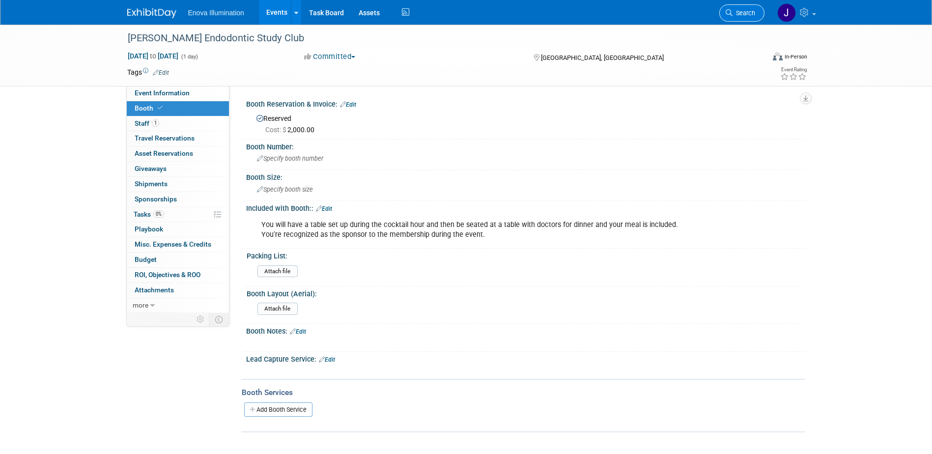
click at [742, 8] on link "Search" at bounding box center [741, 12] width 45 height 17
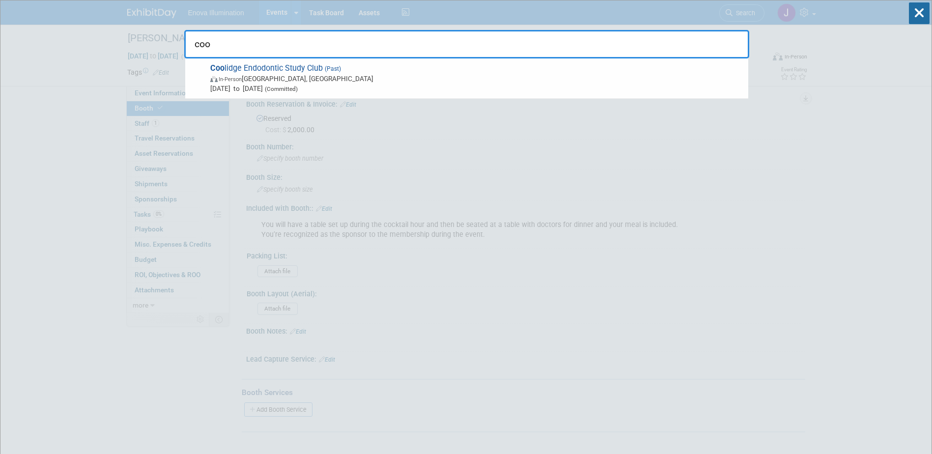
type input "coo"
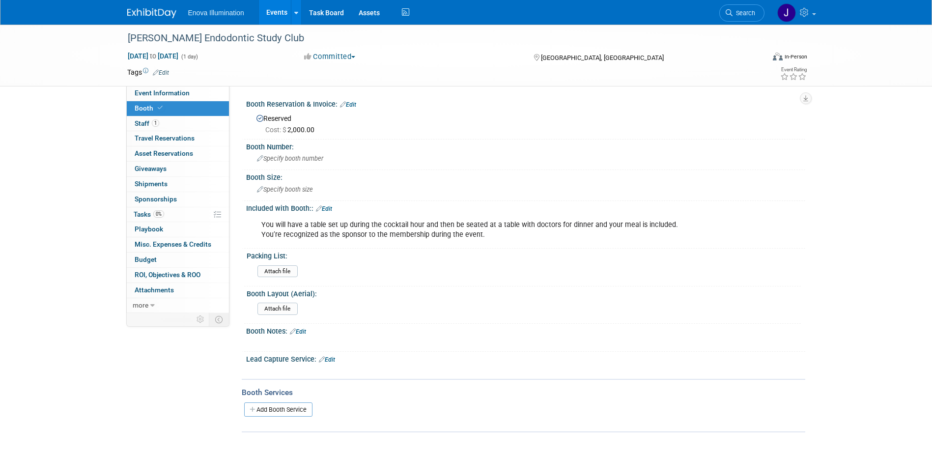
click at [152, 16] on img at bounding box center [151, 13] width 49 height 10
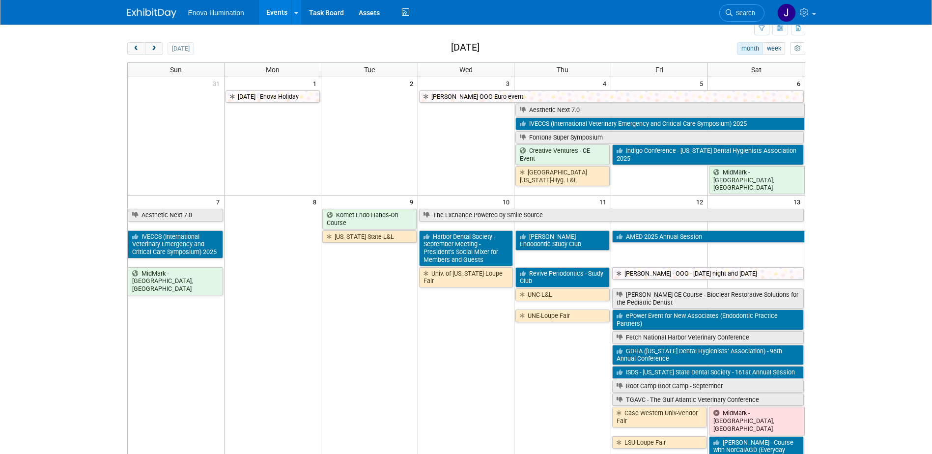
scroll to position [49, 0]
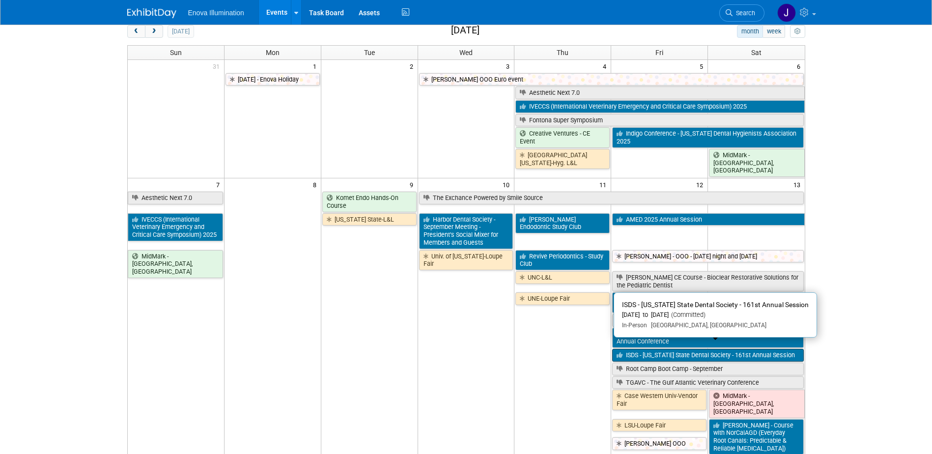
click at [631, 349] on link "ISDS - [US_STATE] State Dental Society - 161st Annual Session" at bounding box center [707, 355] width 191 height 13
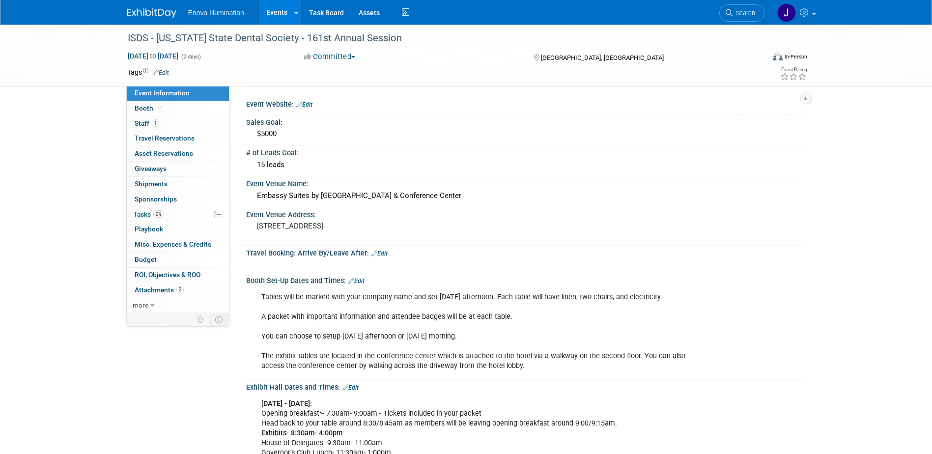
drag, startPoint x: 733, startPoint y: 15, endPoint x: 723, endPoint y: 20, distance: 11.6
click at [733, 15] on span "Search" at bounding box center [743, 12] width 23 height 7
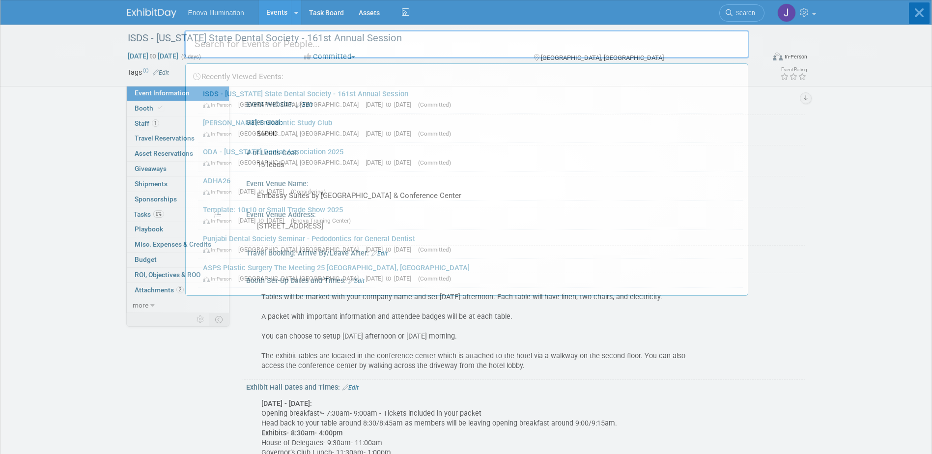
click at [707, 31] on input "text" at bounding box center [466, 44] width 565 height 28
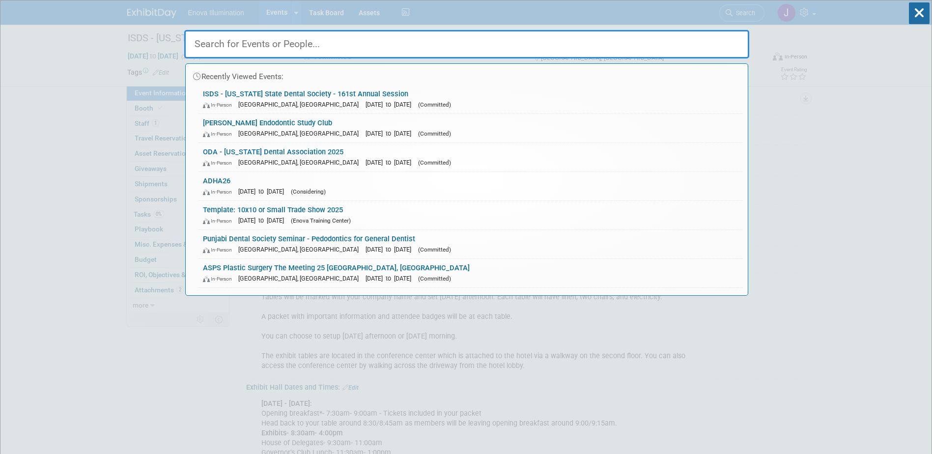
type input "d"
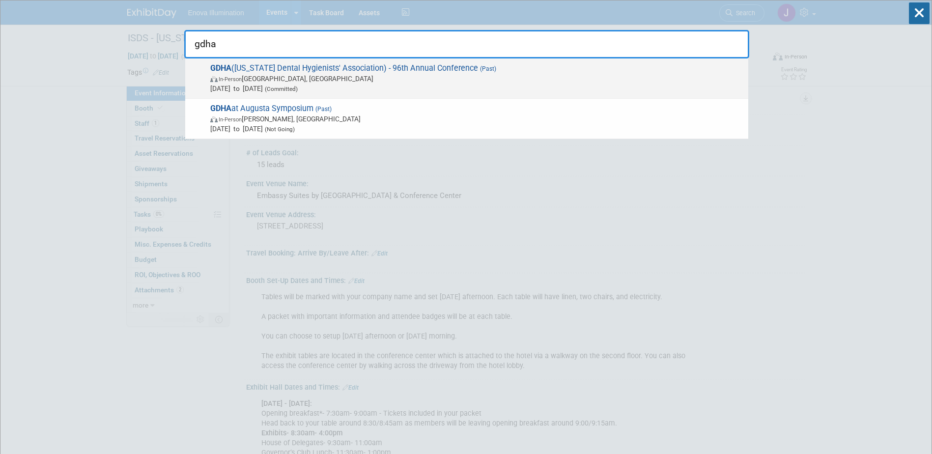
type input "gdha"
click at [302, 74] on span "In-Person [GEOGRAPHIC_DATA], [GEOGRAPHIC_DATA]" at bounding box center [476, 79] width 533 height 10
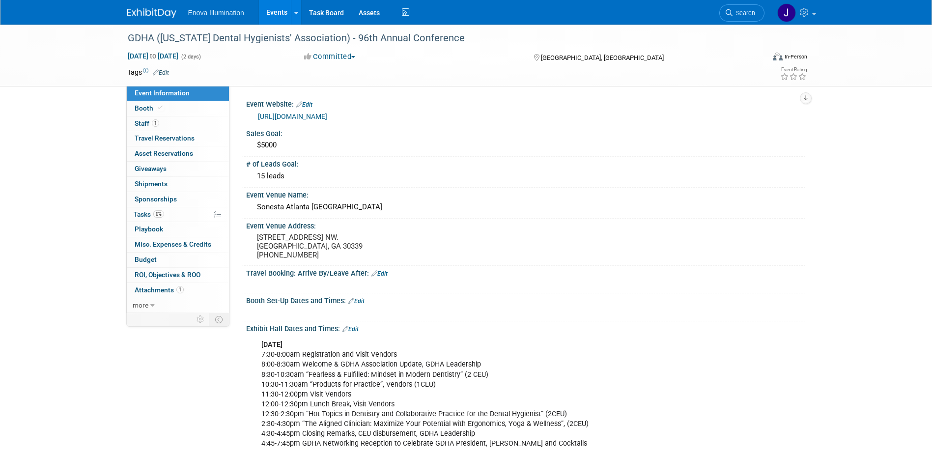
click at [157, 10] on img at bounding box center [151, 13] width 49 height 10
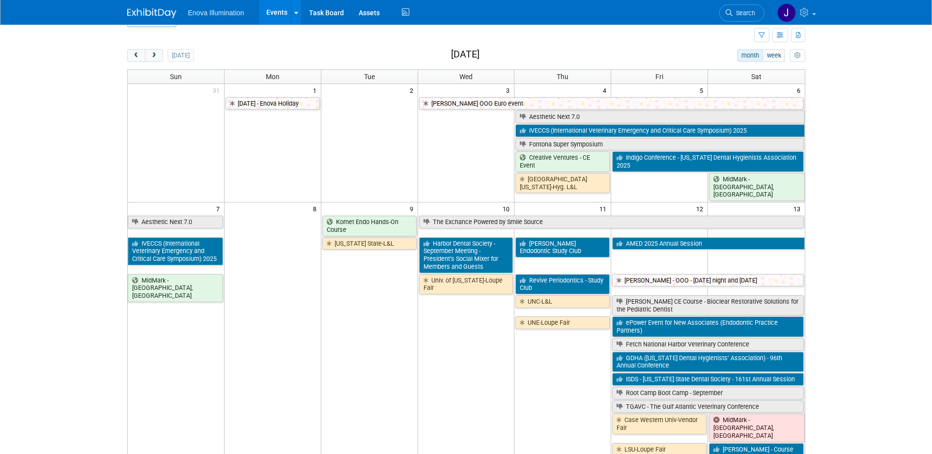
scroll to position [49, 0]
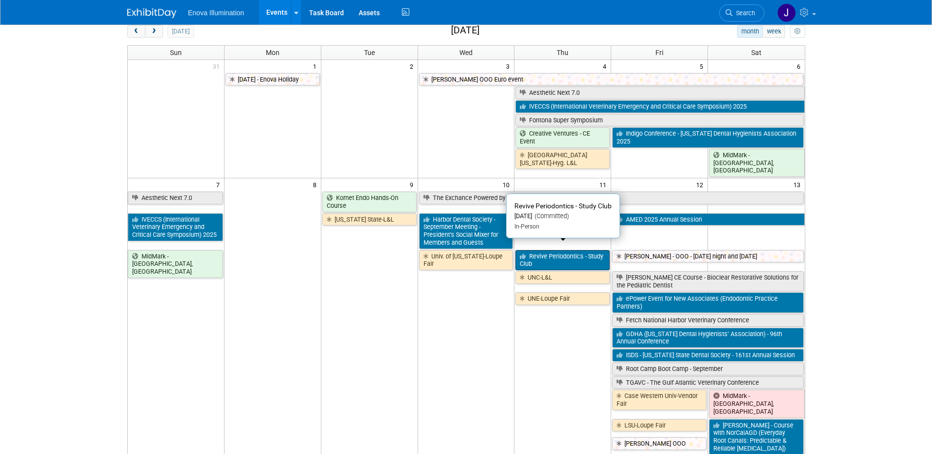
click at [541, 250] on link "Revive Periodontics - Study Club" at bounding box center [562, 260] width 94 height 20
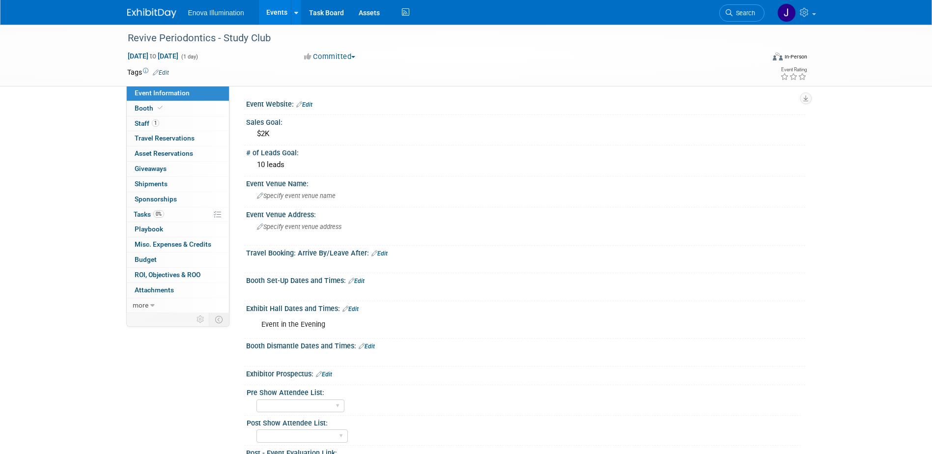
drag, startPoint x: 750, startPoint y: 4, endPoint x: 733, endPoint y: 16, distance: 20.6
click at [750, 4] on link "Search" at bounding box center [741, 12] width 45 height 17
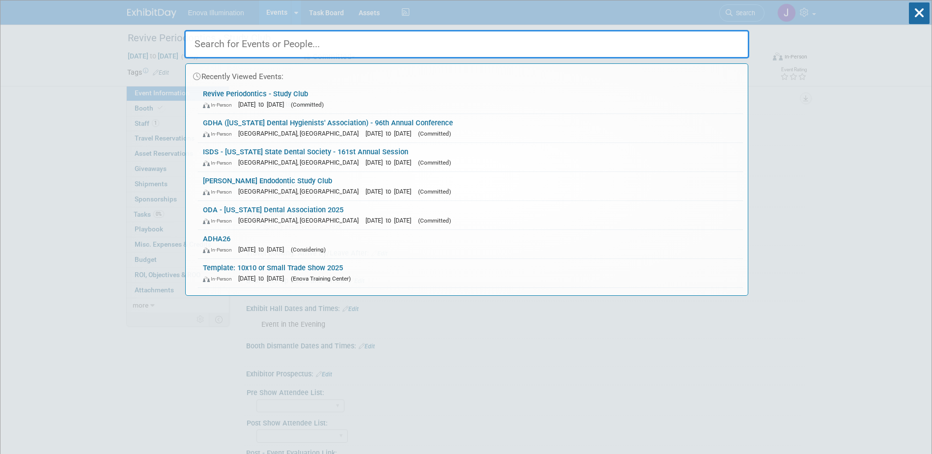
click at [628, 37] on input "text" at bounding box center [466, 44] width 565 height 28
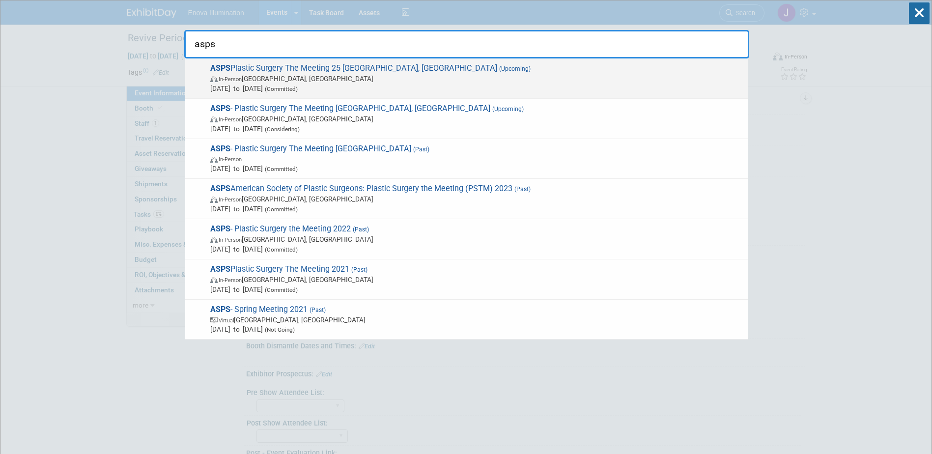
type input "asps"
click at [229, 79] on span "In-Person" at bounding box center [230, 79] width 23 height 6
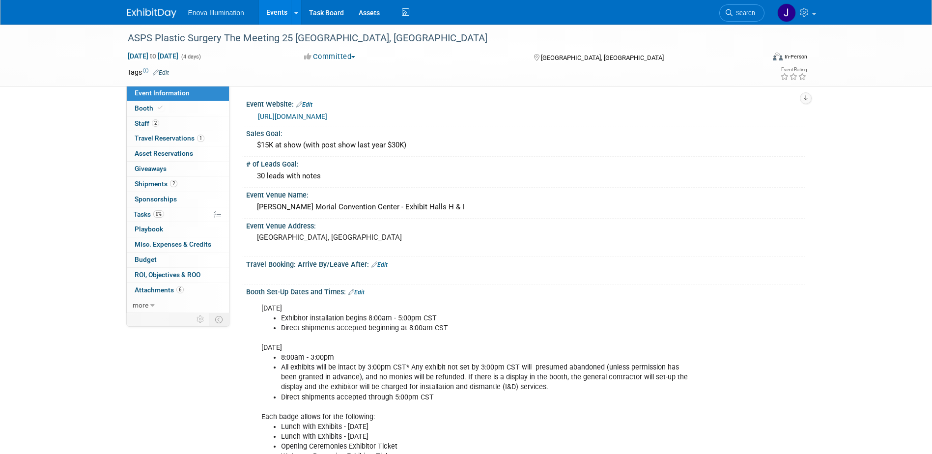
drag, startPoint x: 759, startPoint y: 18, endPoint x: 751, endPoint y: 16, distance: 8.2
click at [759, 17] on link "Search" at bounding box center [741, 12] width 45 height 17
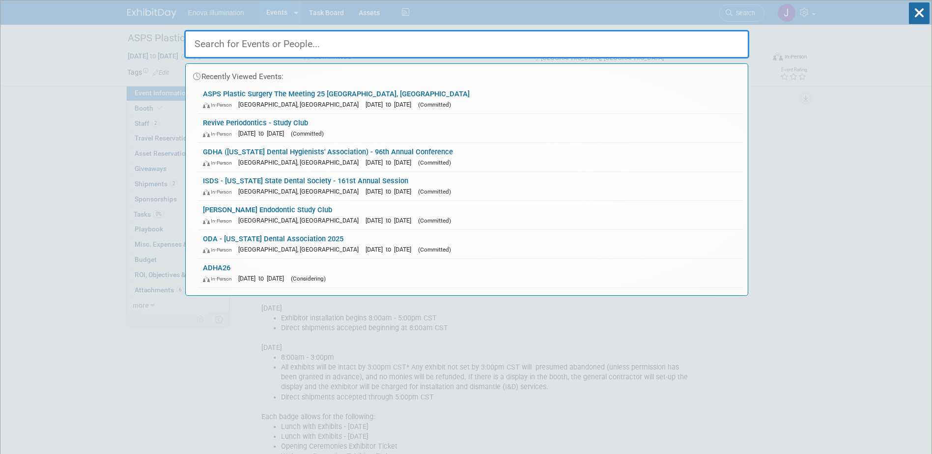
click at [710, 37] on input "text" at bounding box center [466, 44] width 565 height 28
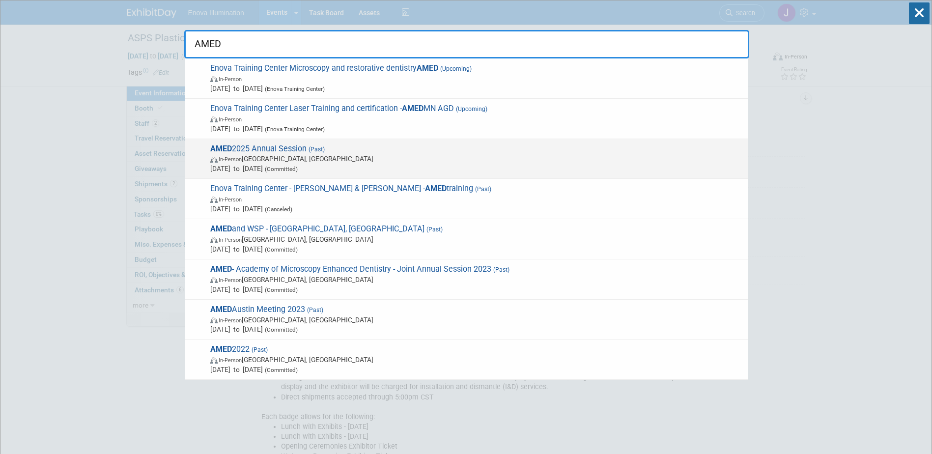
type input "AMED"
click at [294, 142] on div "AMED 2025 Annual Session (Past) In-Person [GEOGRAPHIC_DATA], [GEOGRAPHIC_DATA] …" at bounding box center [466, 159] width 563 height 40
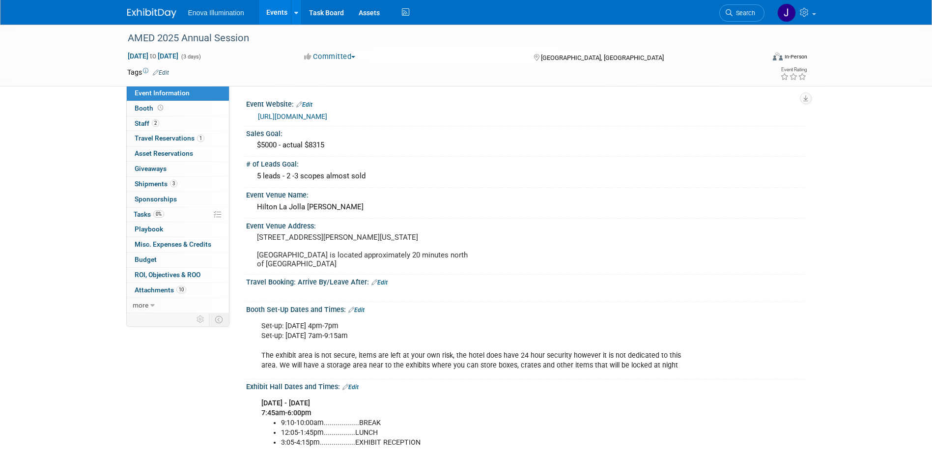
click at [736, 11] on span "Search" at bounding box center [743, 12] width 23 height 7
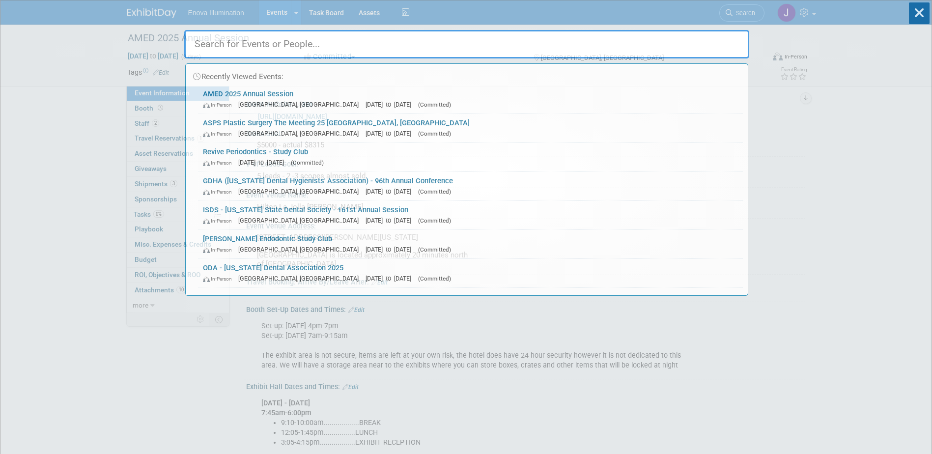
click at [668, 38] on input "text" at bounding box center [466, 44] width 565 height 28
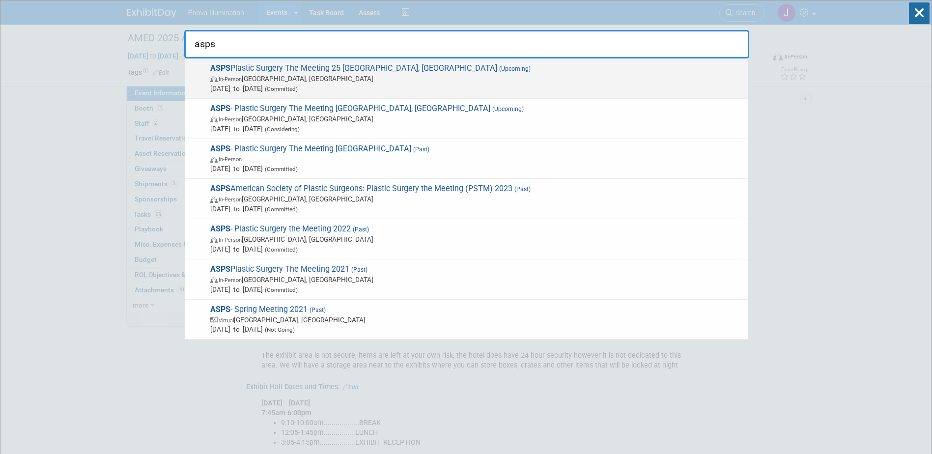
type input "asps"
click at [261, 63] on span "ASPS Plastic Surgery The Meeting 25 New Orleans, LA (Upcoming) In-Person New Or…" at bounding box center [475, 78] width 536 height 30
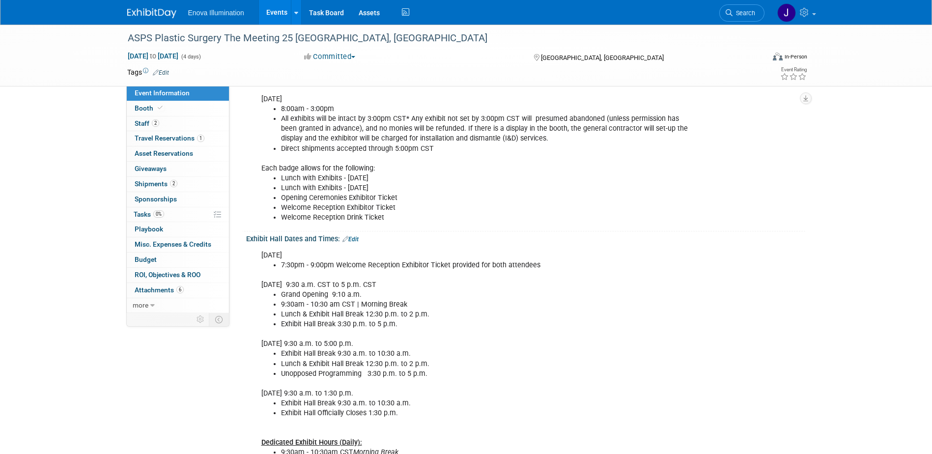
scroll to position [147, 0]
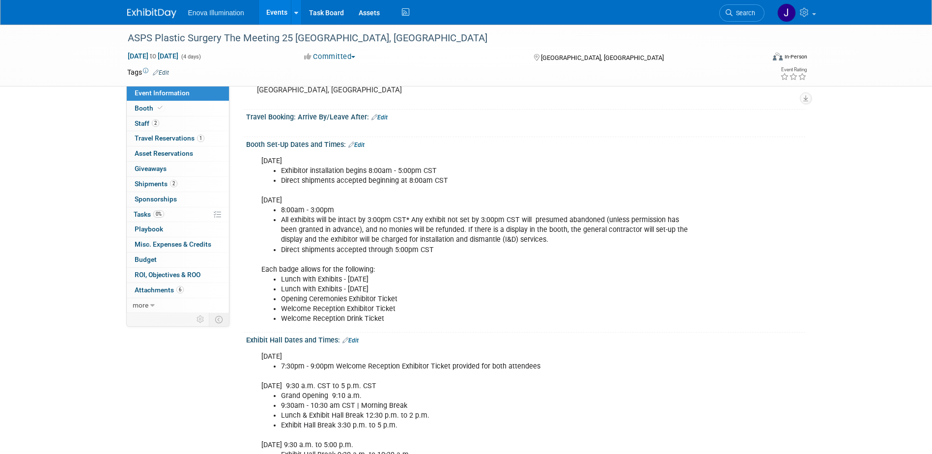
click at [160, 8] on img at bounding box center [151, 13] width 49 height 10
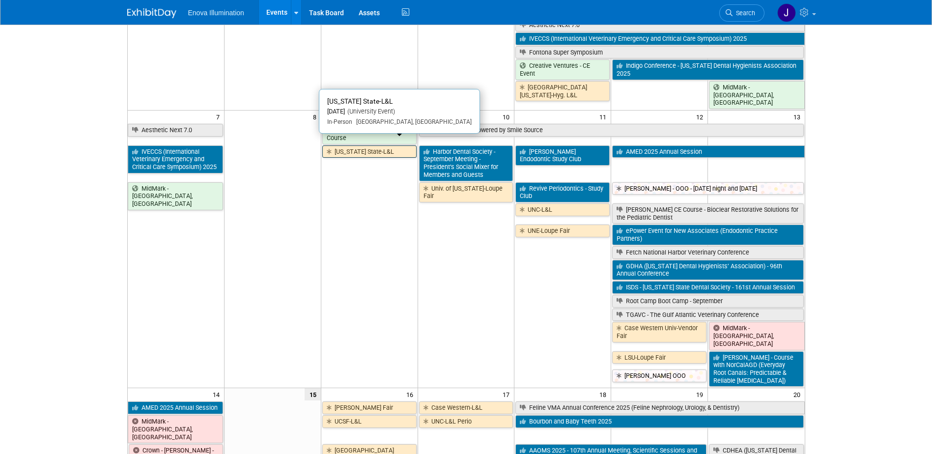
scroll to position [147, 0]
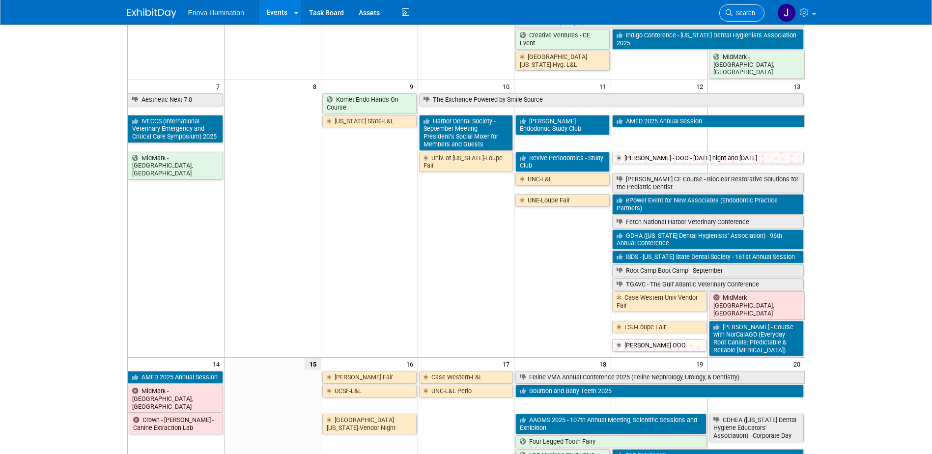
click at [736, 12] on span "Search" at bounding box center [743, 12] width 23 height 7
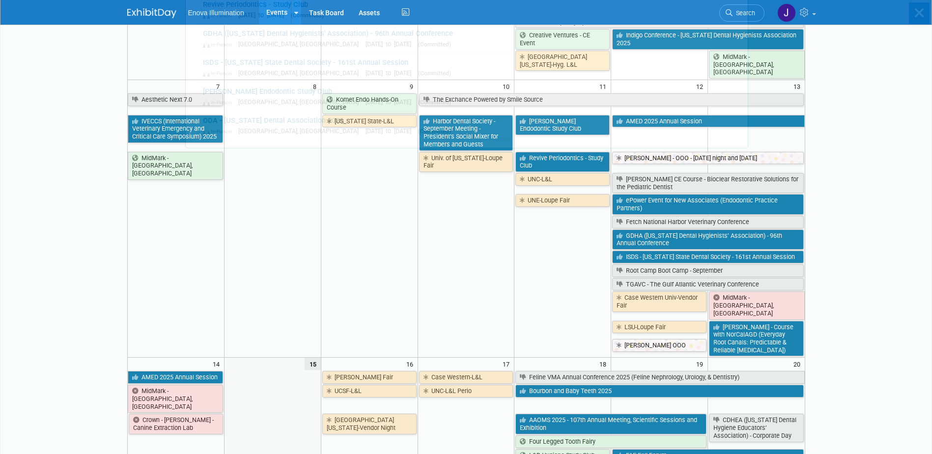
scroll to position [0, 0]
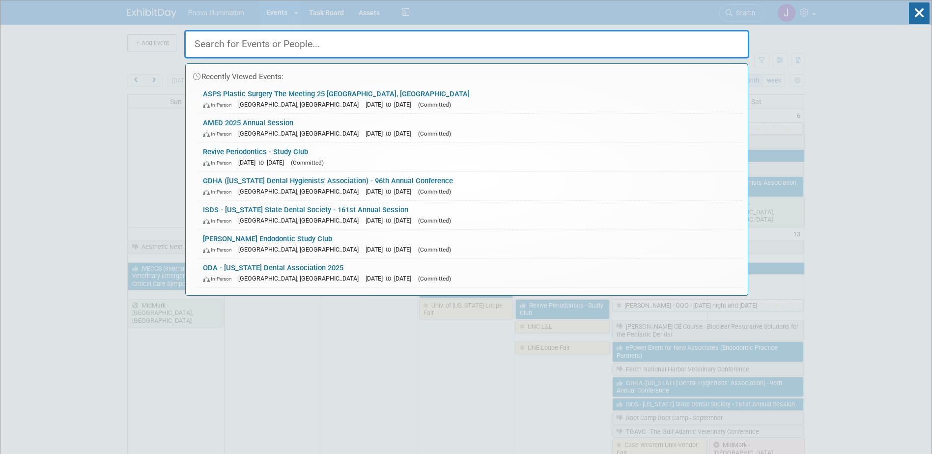
click at [700, 34] on input "text" at bounding box center [466, 44] width 565 height 28
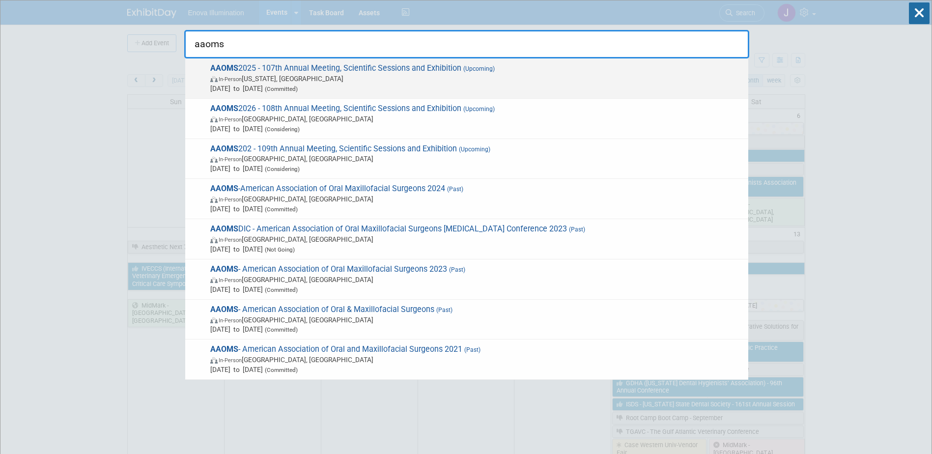
type input "aaoms"
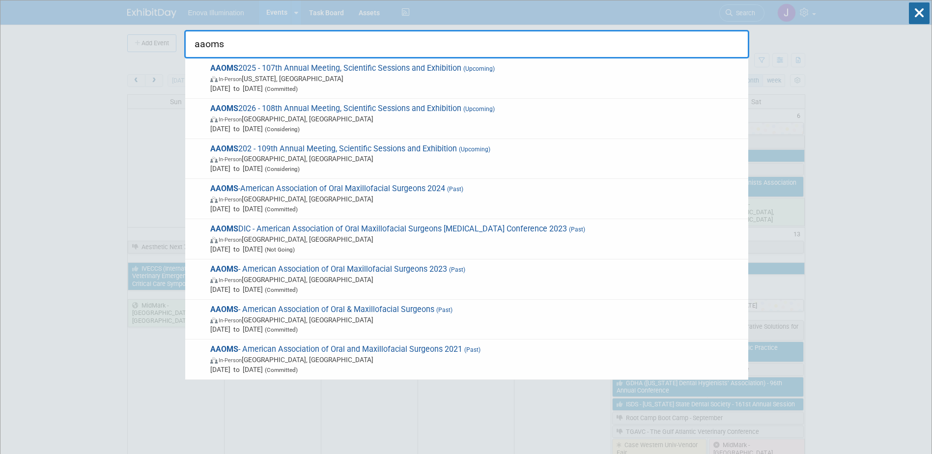
click at [325, 71] on span "AAOMS 2025 - 107th Annual Meeting, Scientific Sessions and Exhibition (Upcoming…" at bounding box center [475, 78] width 536 height 30
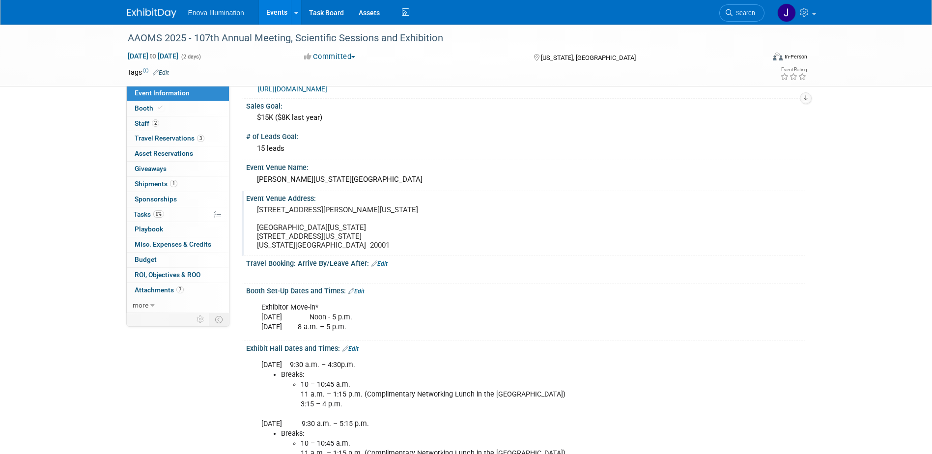
scroll to position [49, 0]
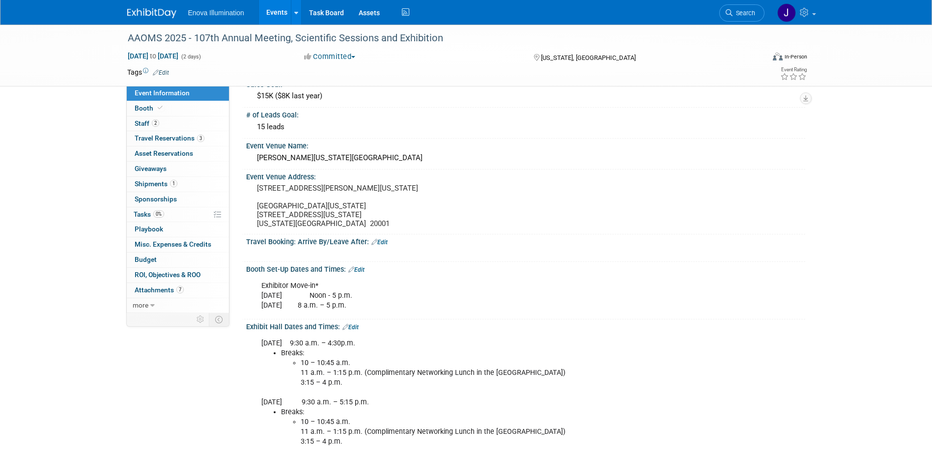
click at [353, 331] on link "Edit" at bounding box center [350, 327] width 16 height 7
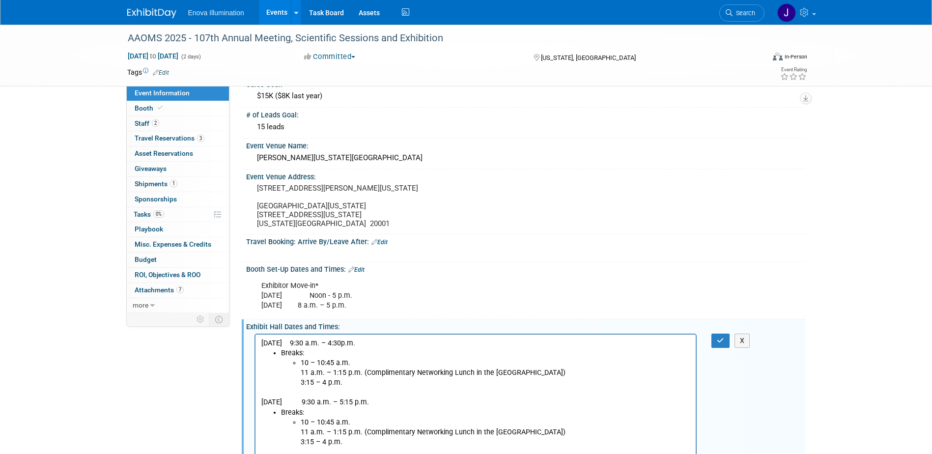
scroll to position [0, 0]
click at [536, 374] on li "10 – 10:45 a.m. 11 a.m. – 1:15 p.m. (Complimentary Networking Lunch in the Exhi…" at bounding box center [495, 372] width 390 height 29
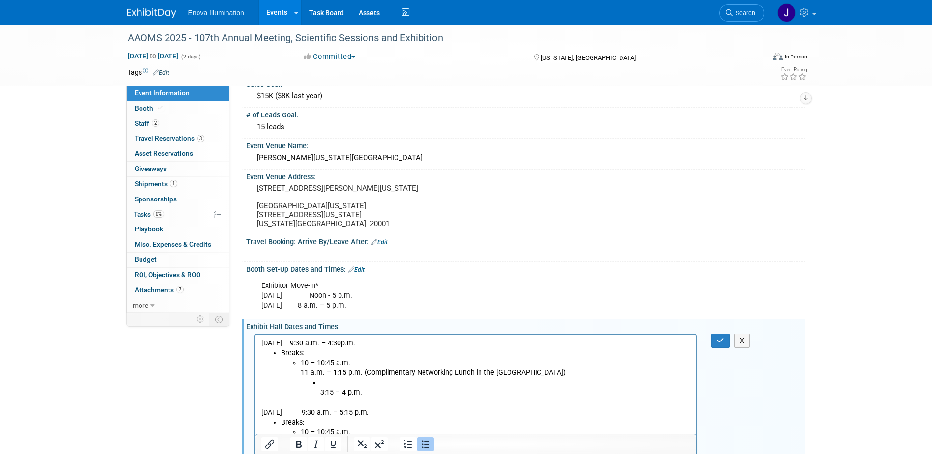
click at [340, 382] on li "3:15 – 4 p.m." at bounding box center [505, 387] width 370 height 20
paste body "Rich Text Area. Press ALT-0 for help."
drag, startPoint x: 574, startPoint y: 384, endPoint x: 321, endPoint y: 383, distance: 253.0
click at [321, 383] on li "Yes - Just need to find one more cord for it as one seems to have disappeared. …" at bounding box center [505, 387] width 370 height 20
click at [327, 381] on li "3:15 – 4 p.m." at bounding box center [505, 387] width 370 height 20
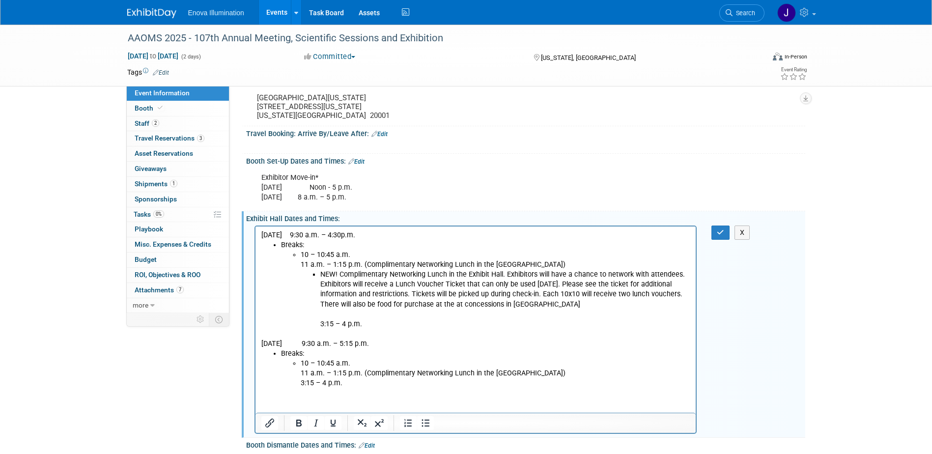
scroll to position [158, 0]
click at [552, 304] on li "NEW! Complimentary Networking Lunch in the Exhibit Hall. Exhibitors will have a…" at bounding box center [505, 297] width 370 height 59
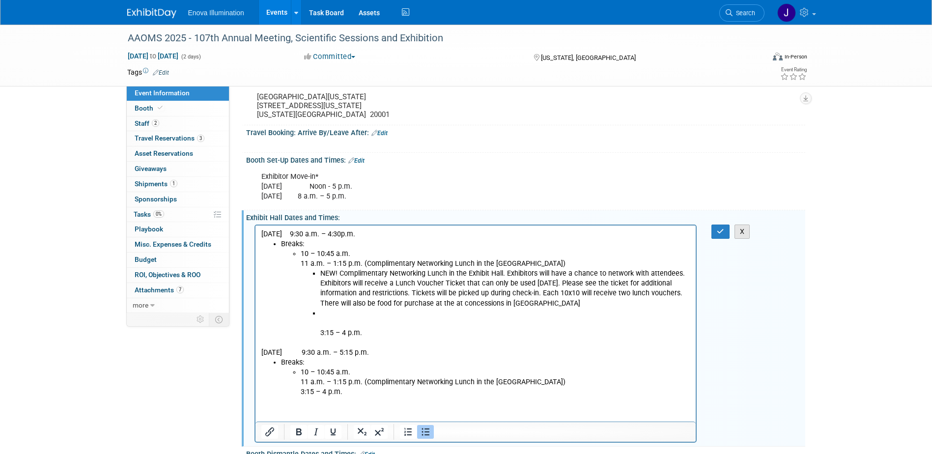
click at [739, 239] on button "X" at bounding box center [742, 232] width 16 height 14
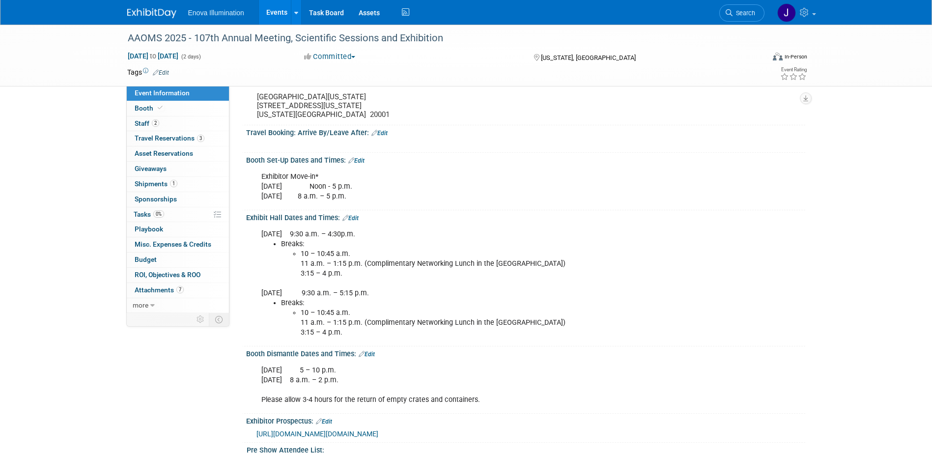
click at [354, 222] on link "Edit" at bounding box center [350, 218] width 16 height 7
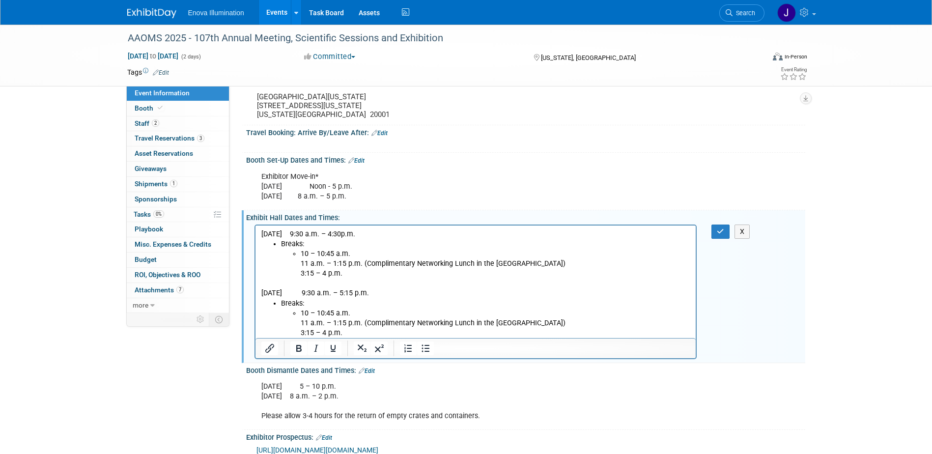
scroll to position [0, 0]
click at [534, 263] on li "10 – 10:45 a.m. 11 a.m. – 1:15 p.m. (Complimentary Networking Lunch in the Exhi…" at bounding box center [495, 263] width 390 height 29
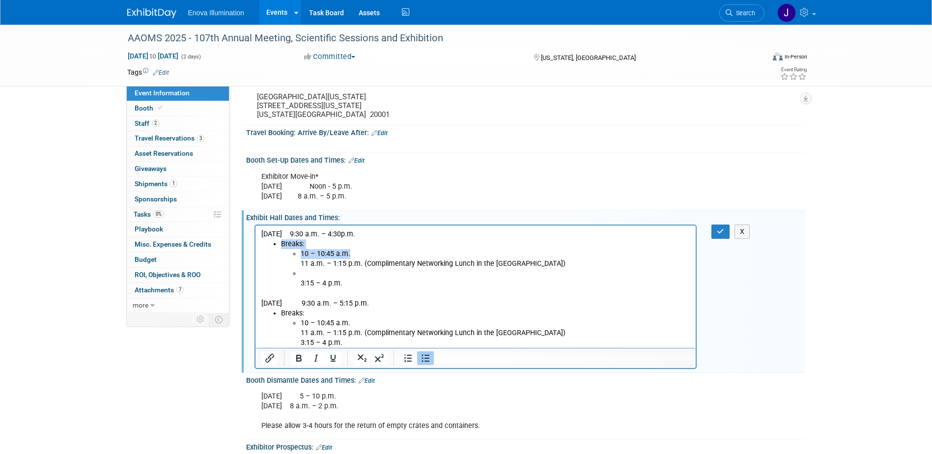
click at [362, 248] on li "Breaks: 10 – 10:45 a.m. 11 a.m. – 1:15 p.m. (Complimentary Networking Lunch in …" at bounding box center [486, 263] width 410 height 49
click at [363, 252] on li "10 – 10:45 a.m. 11 a.m. – 1:15 p.m. (Complimentary Networking Lunch in the Exhi…" at bounding box center [495, 259] width 390 height 20
click at [319, 274] on li "3:15 – 4 p.m." at bounding box center [495, 278] width 390 height 20
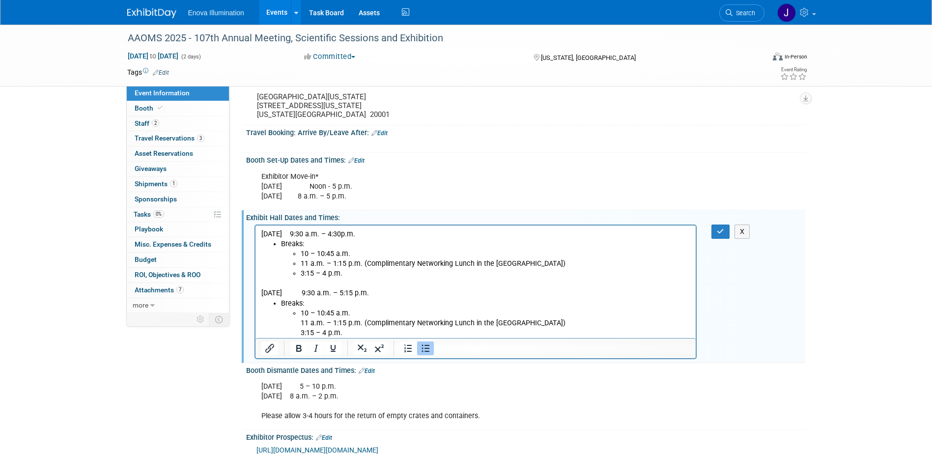
click at [543, 264] on li "11 a.m. – 1:15 p.m. (Complimentary Networking Lunch in the Exhibit Hall)" at bounding box center [495, 263] width 390 height 10
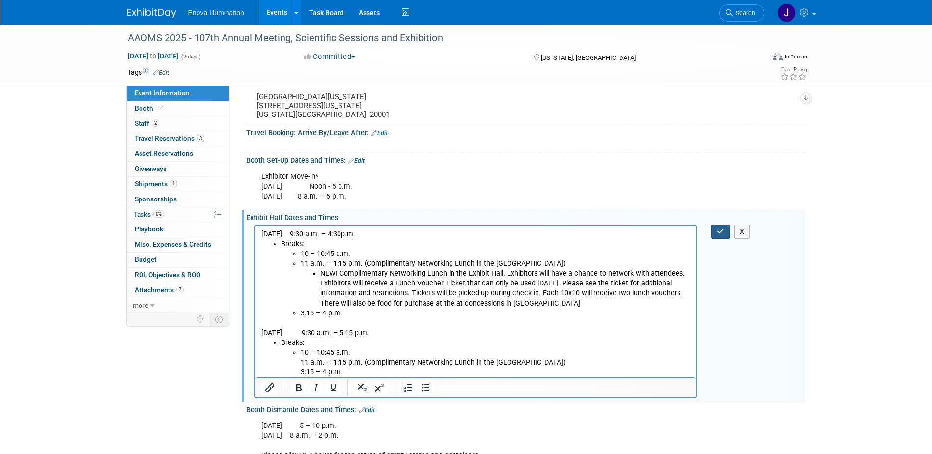
click at [725, 239] on button "button" at bounding box center [720, 232] width 18 height 14
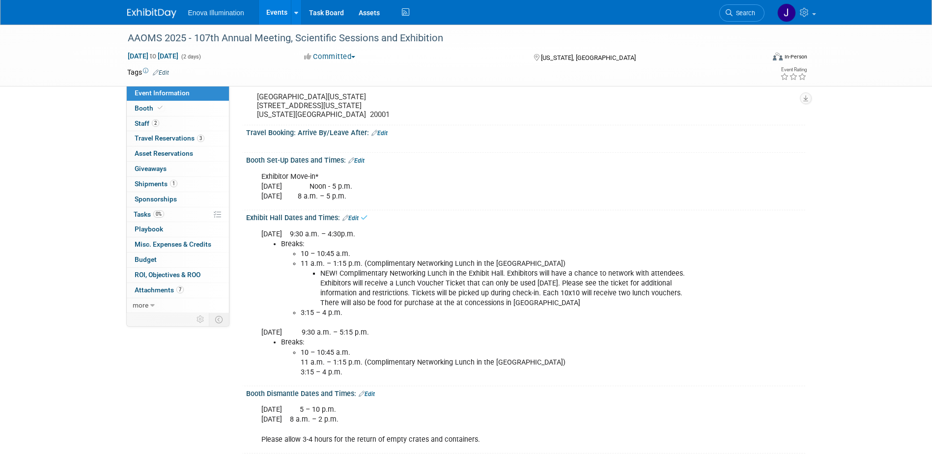
click at [362, 164] on link "Edit" at bounding box center [356, 160] width 16 height 7
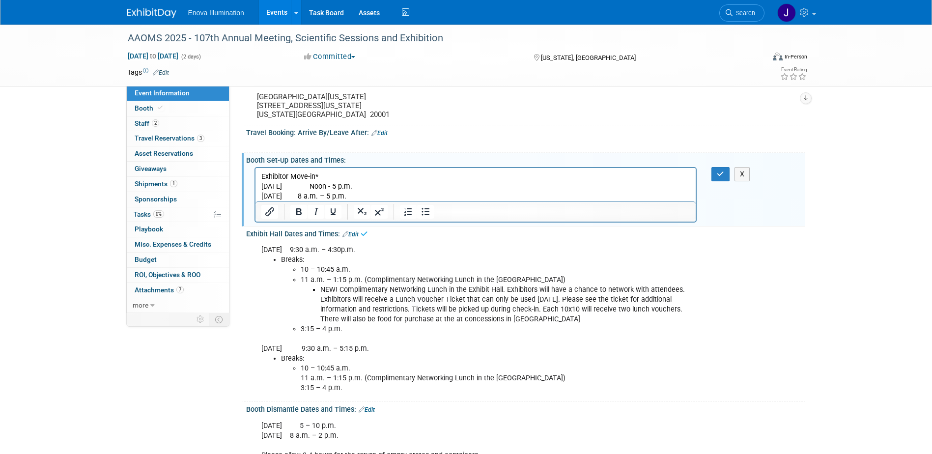
drag, startPoint x: 411, startPoint y: 193, endPoint x: 408, endPoint y: 197, distance: 5.3
click at [410, 194] on p "Exhibitor Move-in* Tuesday, Sept. 16 Noon - 5 p.m. Wednesday, Sept. 17 8 a.m. –…" at bounding box center [475, 185] width 429 height 29
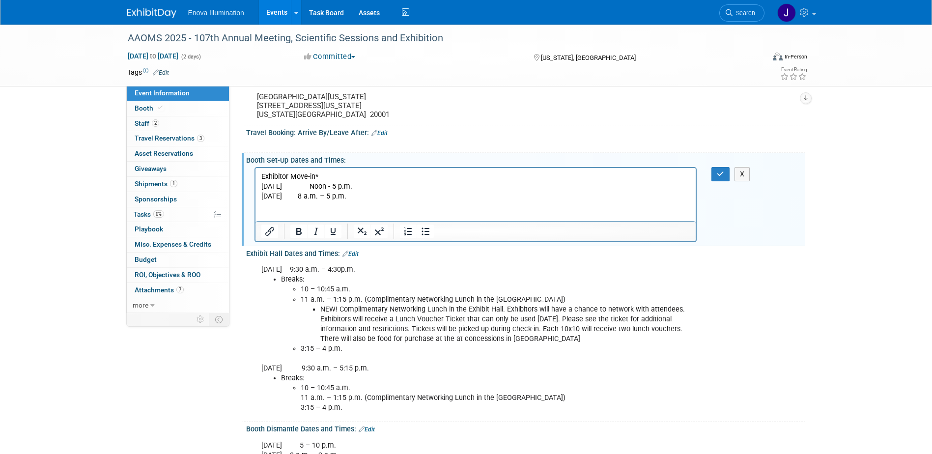
click at [284, 214] on p "Rich Text Area. Press ALT-0 for help." at bounding box center [475, 216] width 429 height 10
paste body "Rich Text Area. Press ALT-0 for help."
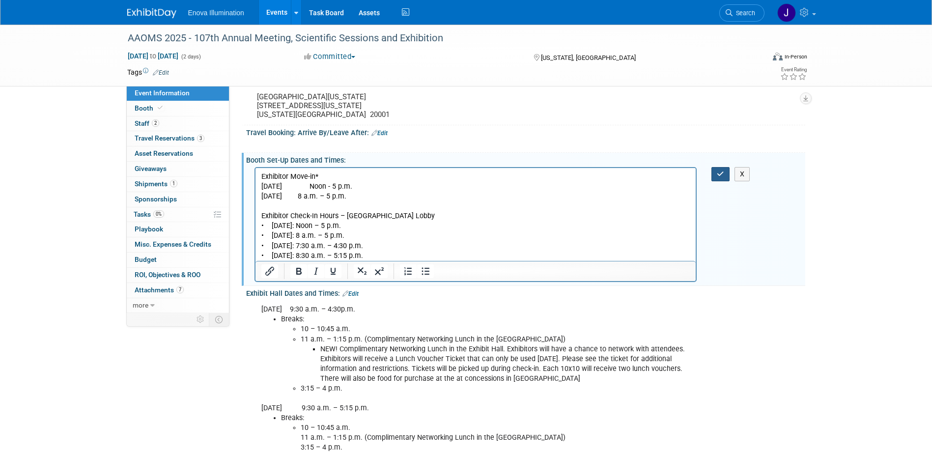
click at [722, 177] on icon "button" at bounding box center [720, 173] width 7 height 7
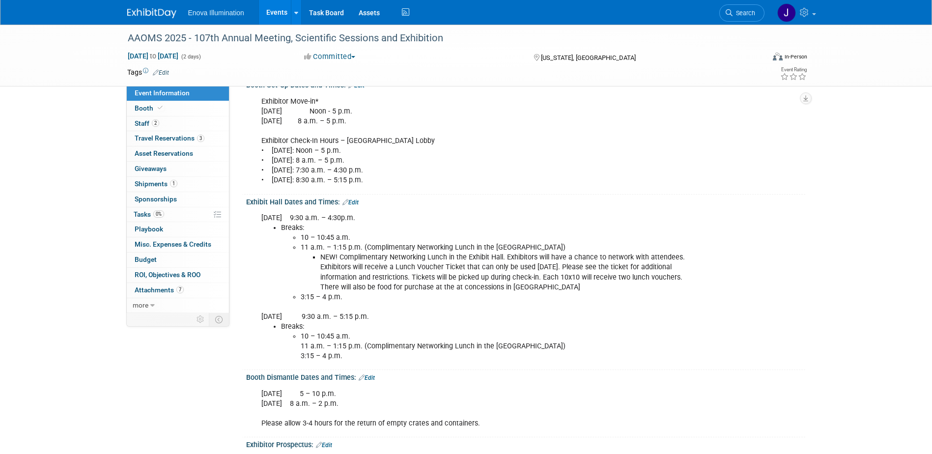
scroll to position [256, 0]
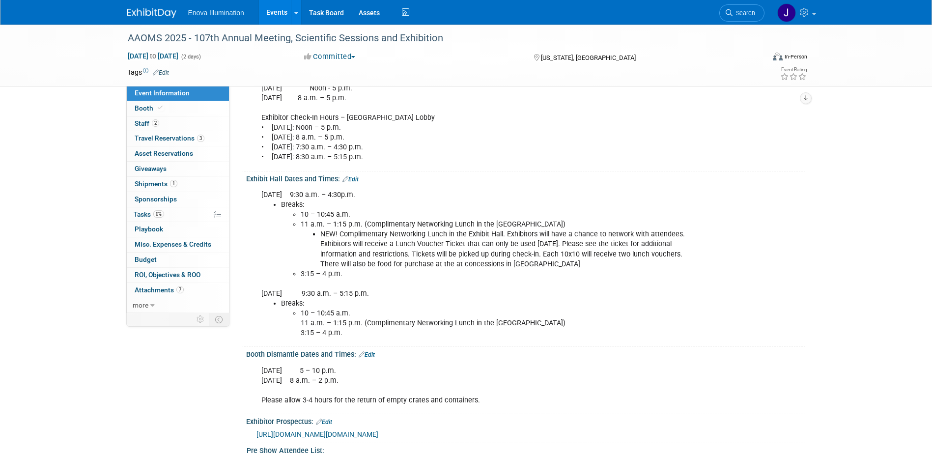
click at [307, 241] on li "11 a.m. – 1:15 p.m. (Complimentary Networking Lunch in the Exhibit Hall) NEW! C…" at bounding box center [496, 244] width 391 height 49
click at [352, 183] on link "Edit" at bounding box center [350, 179] width 16 height 7
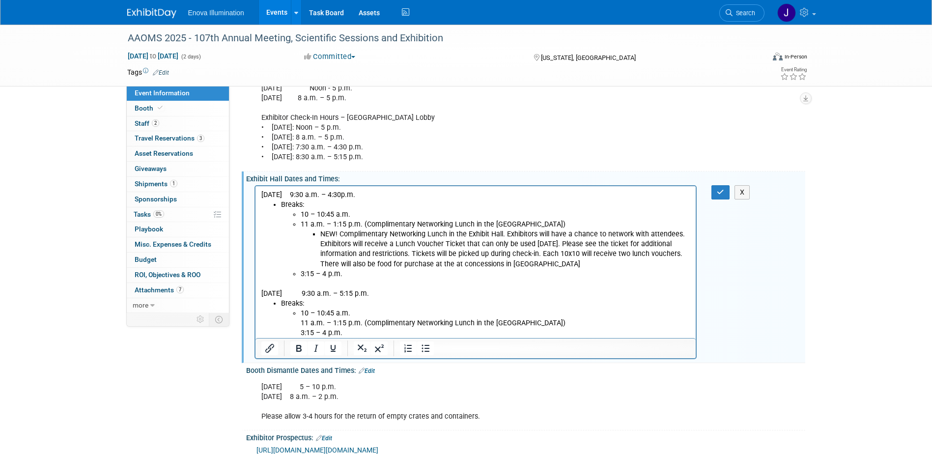
scroll to position [0, 0]
click at [307, 223] on li "11 a.m. – 1:15 p.m. (Complimentary Networking Lunch in the Exhibit Hall) NEW! C…" at bounding box center [495, 243] width 390 height 49
click at [714, 199] on button "button" at bounding box center [720, 192] width 18 height 14
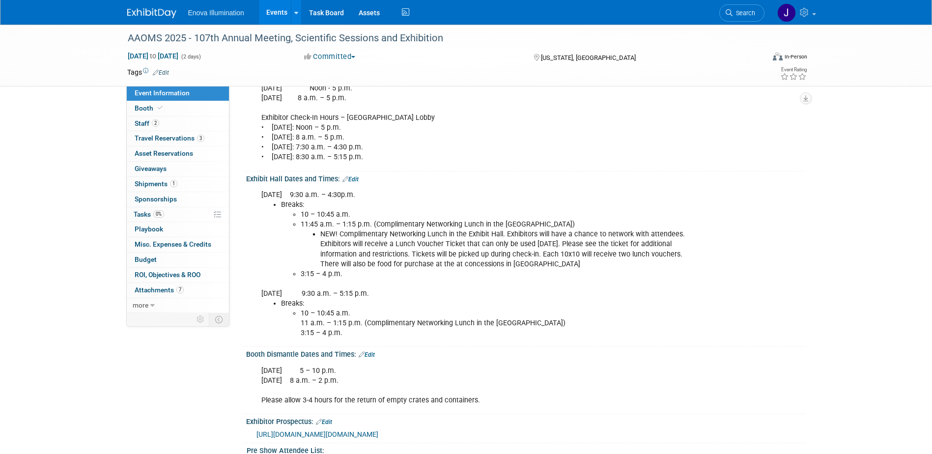
click at [350, 329] on li "10 – 10:45 a.m. 11 a.m. – 1:15 p.m. (Complimentary Networking Lunch in the Exhi…" at bounding box center [496, 323] width 391 height 29
click at [358, 183] on link "Edit" at bounding box center [350, 179] width 16 height 7
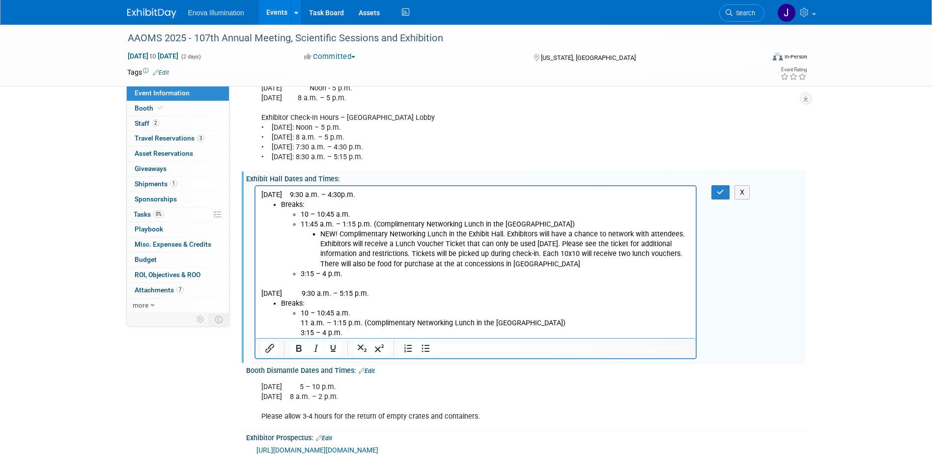
click at [366, 313] on li "10 – 10:45 a.m. 11 a.m. – 1:15 p.m. (Complimentary Networking Lunch in the Exhi…" at bounding box center [495, 322] width 390 height 29
click at [280, 236] on ul "Breaks: 10 – 10:45 a.m. 11:45 a.m. – 1:15 p.m. (Complimentary Networking Lunch …" at bounding box center [475, 238] width 429 height 79
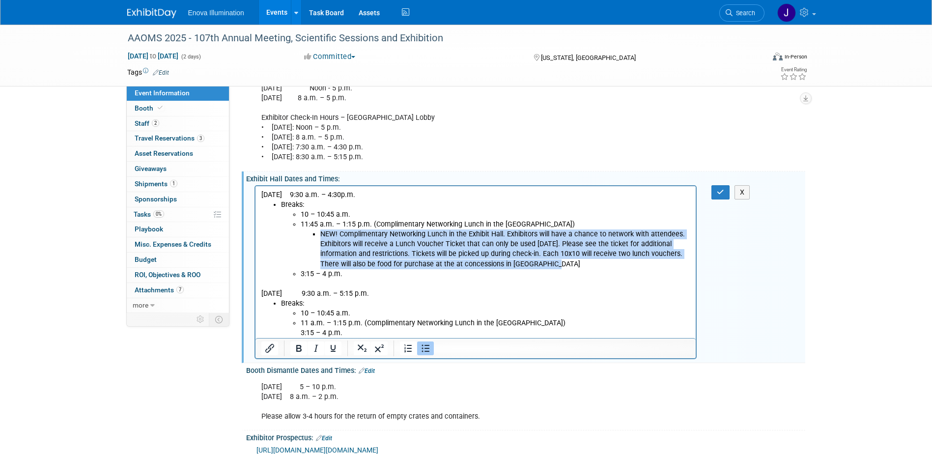
drag, startPoint x: 320, startPoint y: 232, endPoint x: 561, endPoint y: 261, distance: 242.9
click at [561, 261] on li "NEW! Complimentary Networking Lunch in the Exhibit Hall. Exhibitors will have a…" at bounding box center [505, 248] width 370 height 39
copy li "NEW! Complimentary Networking Lunch in the Exhibit Hall. Exhibitors will have a…"
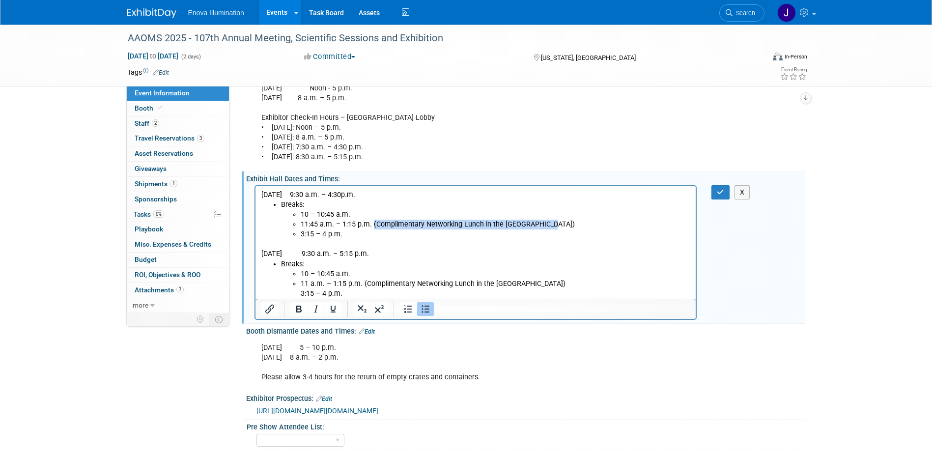
drag, startPoint x: 506, startPoint y: 226, endPoint x: 373, endPoint y: 225, distance: 132.6
click at [372, 226] on li "11:45 a.m. – 1:15 p.m. (Complimentary Networking Lunch in the Exhibit Hall)" at bounding box center [495, 224] width 390 height 10
click at [543, 284] on li "11 a.m. – 1:15 p.m. (Complimentary Networking Lunch in the Exhibit Hall) 3:15 –…" at bounding box center [495, 289] width 390 height 20
click at [544, 284] on li "11 a.m. – 1:15 p.m. (Complimentary Networking Lunch in the Exhibit Hall)" at bounding box center [495, 284] width 390 height 10
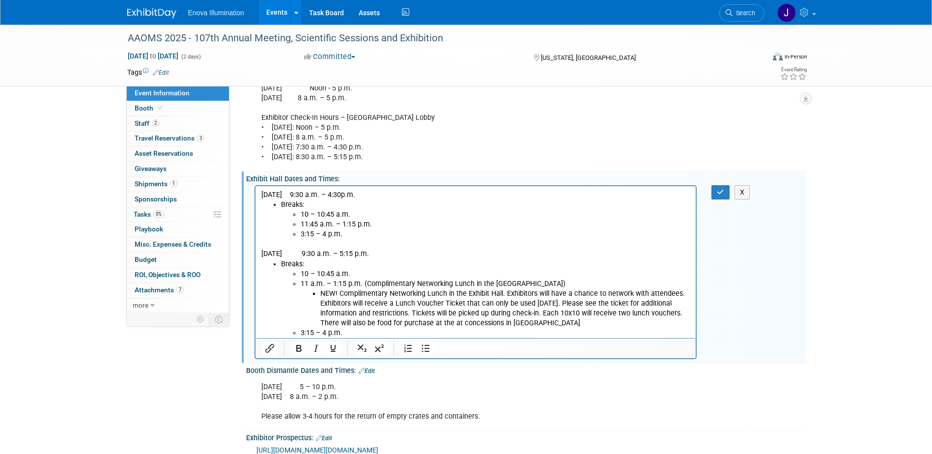
click at [307, 285] on li "11 a.m. – 1:15 p.m. (Complimentary Networking Lunch in the Exhibit Hall) NEW! C…" at bounding box center [495, 303] width 390 height 49
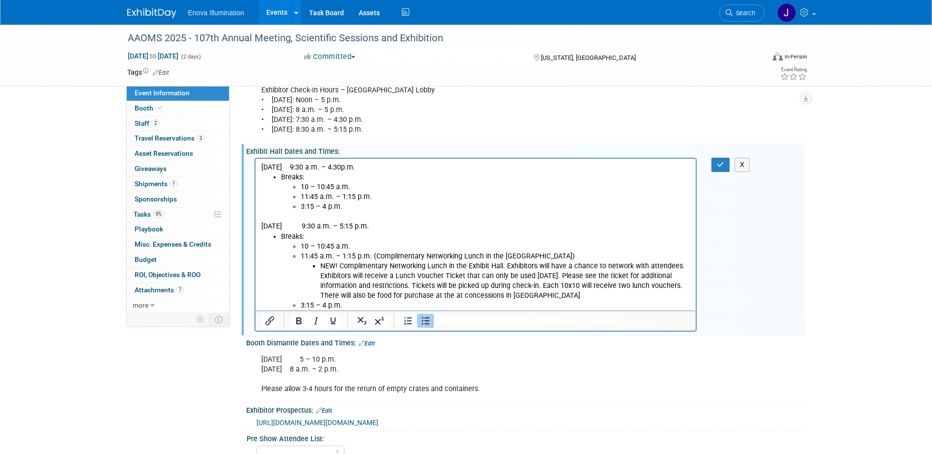
scroll to position [306, 0]
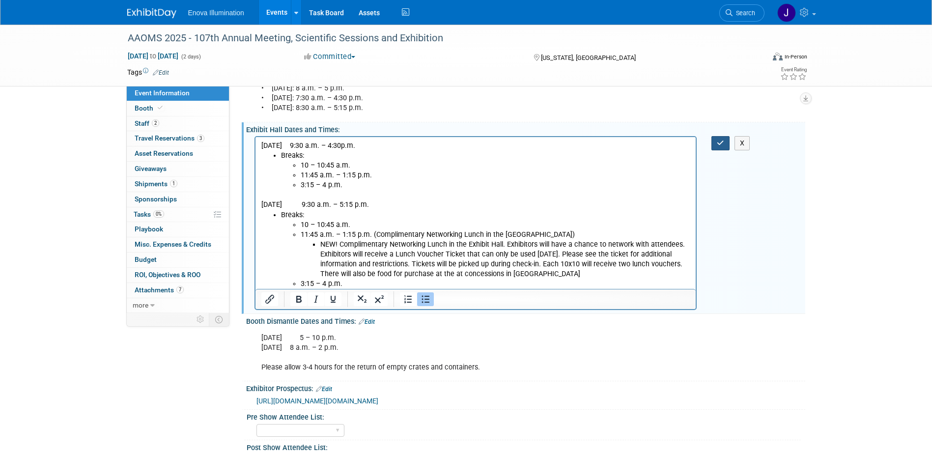
click at [723, 146] on icon "button" at bounding box center [720, 143] width 7 height 7
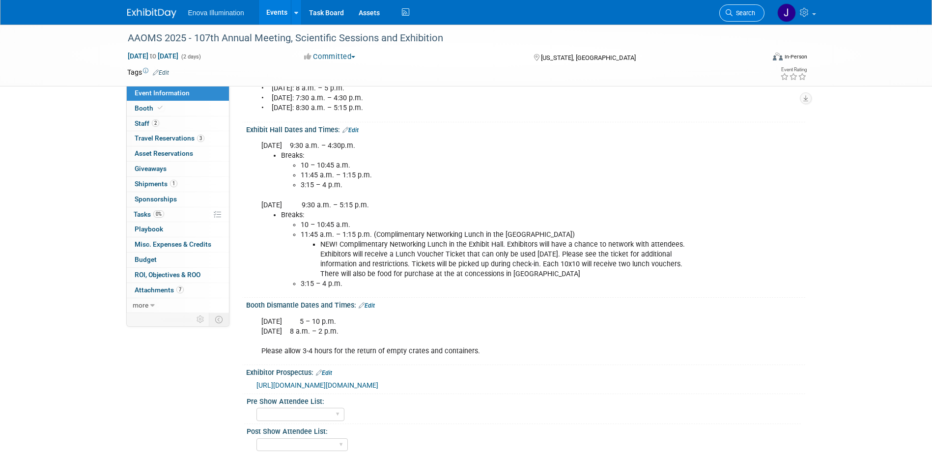
click at [739, 10] on span "Search" at bounding box center [743, 12] width 23 height 7
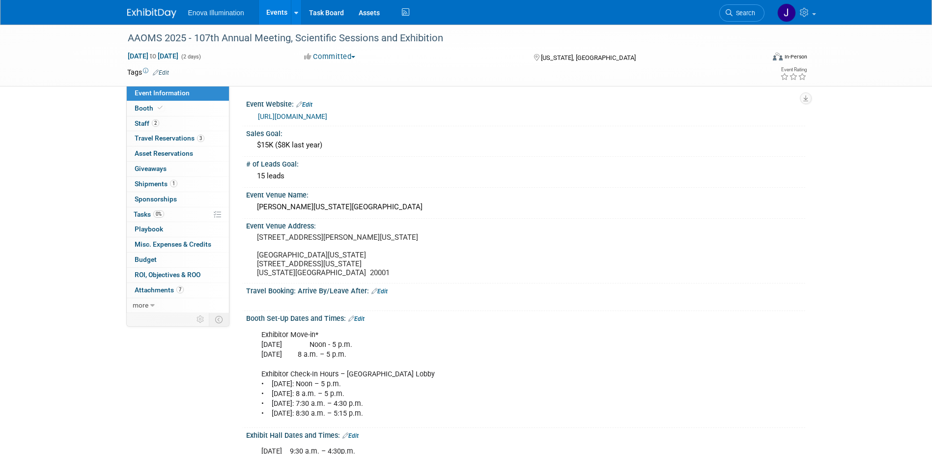
click at [137, 9] on img at bounding box center [151, 13] width 49 height 10
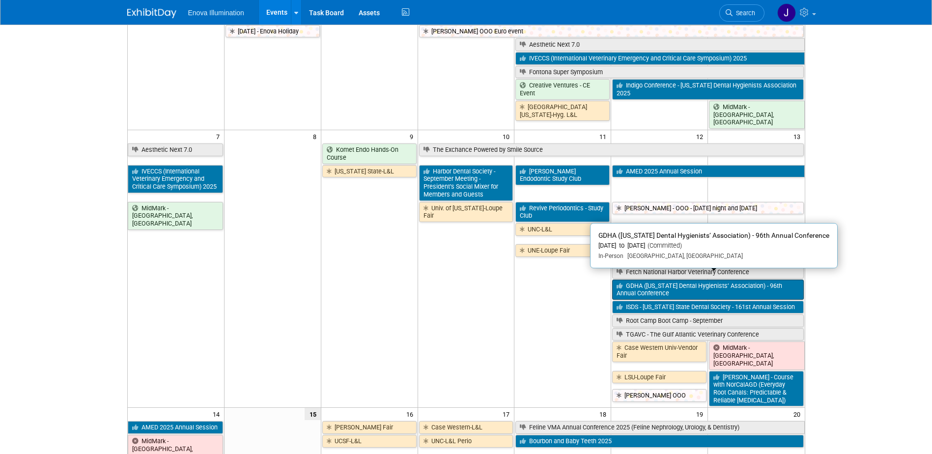
scroll to position [98, 0]
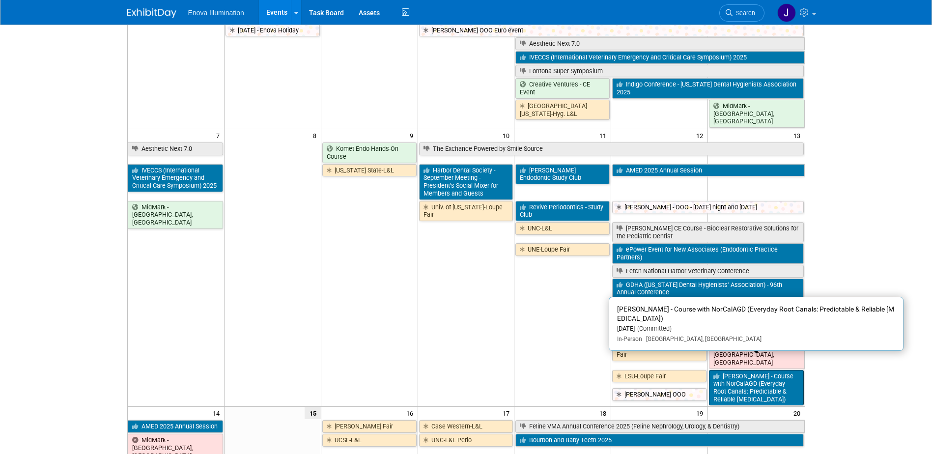
click at [744, 372] on link "Dr. Ralan Wong - Course with NorCalAGD (Everyday Root Canals: Predictable & Rel…" at bounding box center [756, 388] width 94 height 36
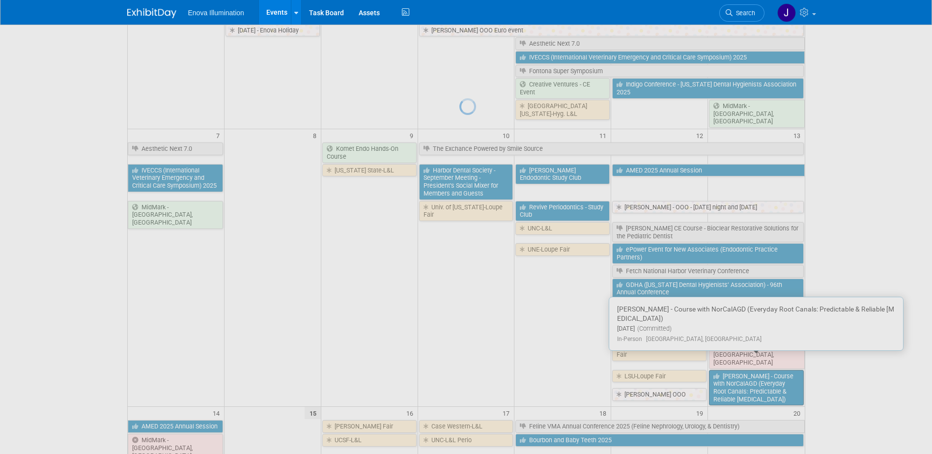
click at [473, 372] on div at bounding box center [466, 227] width 14 height 454
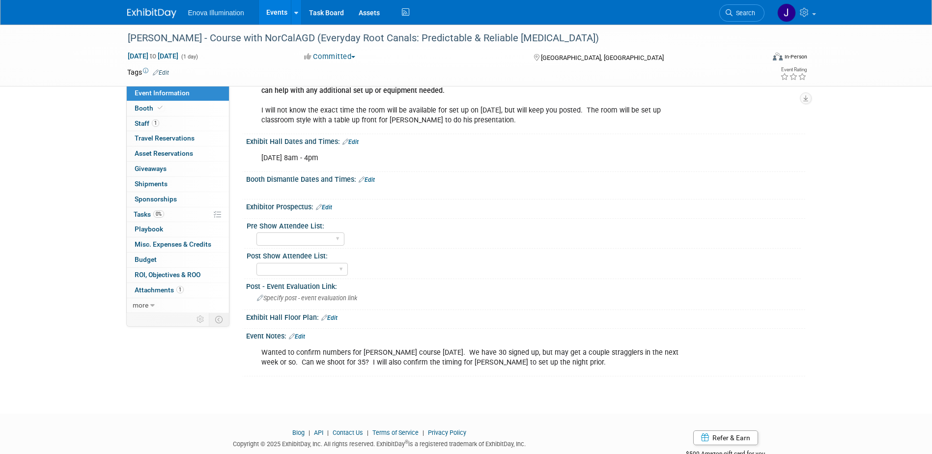
scroll to position [245, 0]
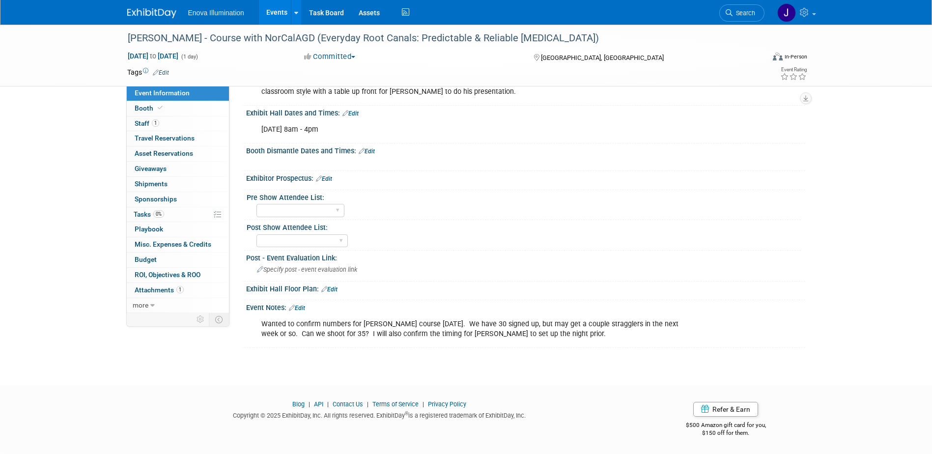
click at [304, 308] on link "Edit" at bounding box center [297, 308] width 16 height 7
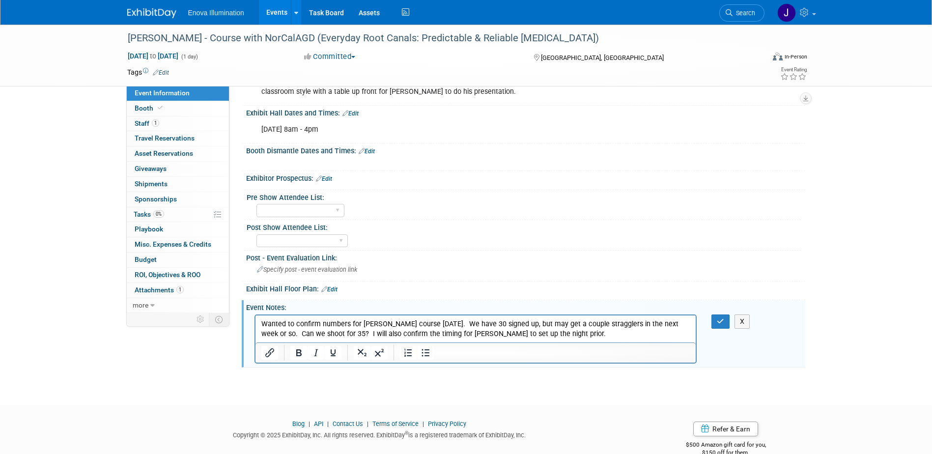
scroll to position [0, 0]
click at [588, 334] on p "Wanted to confirm numbers for [PERSON_NAME] course [DATE]. We have 30 signed up…" at bounding box center [475, 329] width 429 height 20
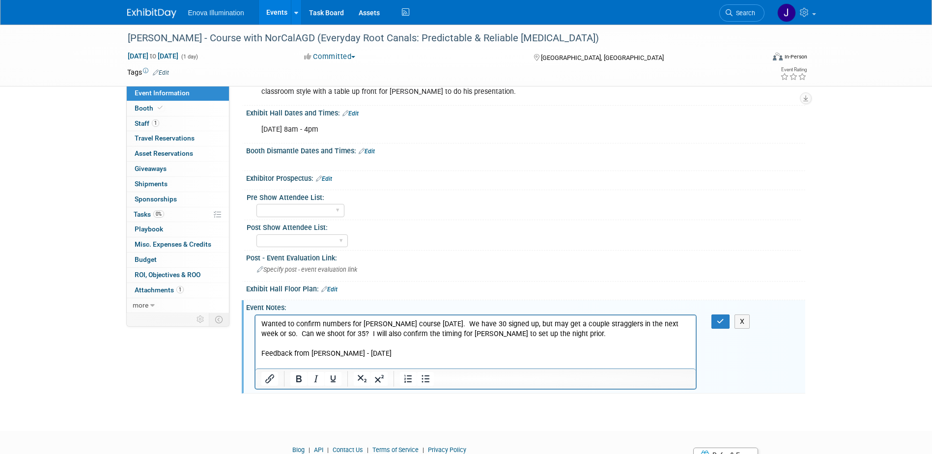
click at [271, 364] on p "Rich Text Area. Press ALT-0 for help." at bounding box center [475, 363] width 429 height 10
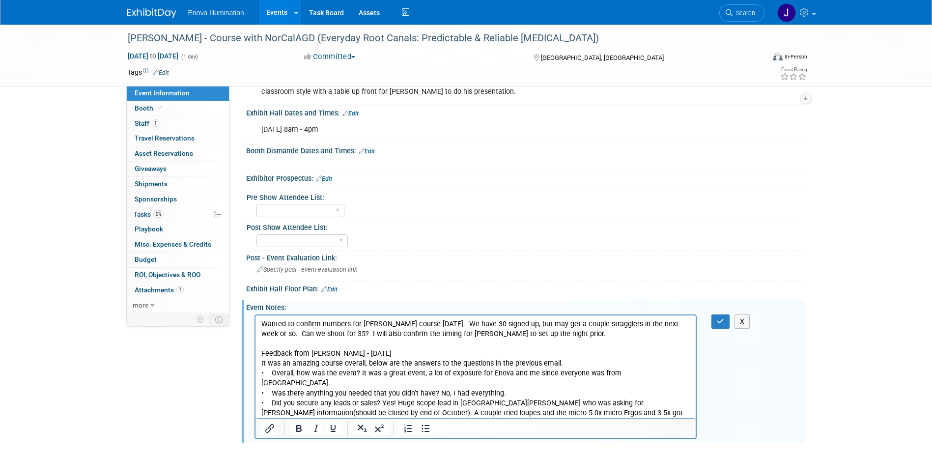
scroll to position [294, 0]
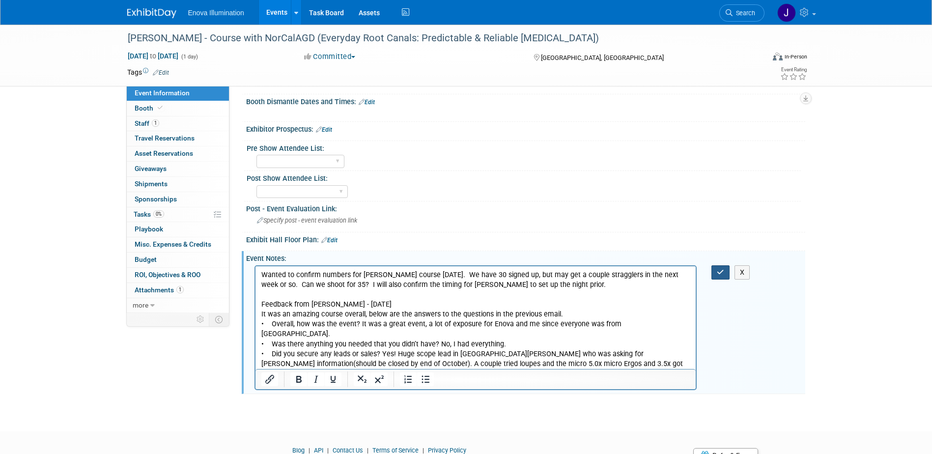
click at [719, 272] on icon "button" at bounding box center [720, 272] width 7 height 7
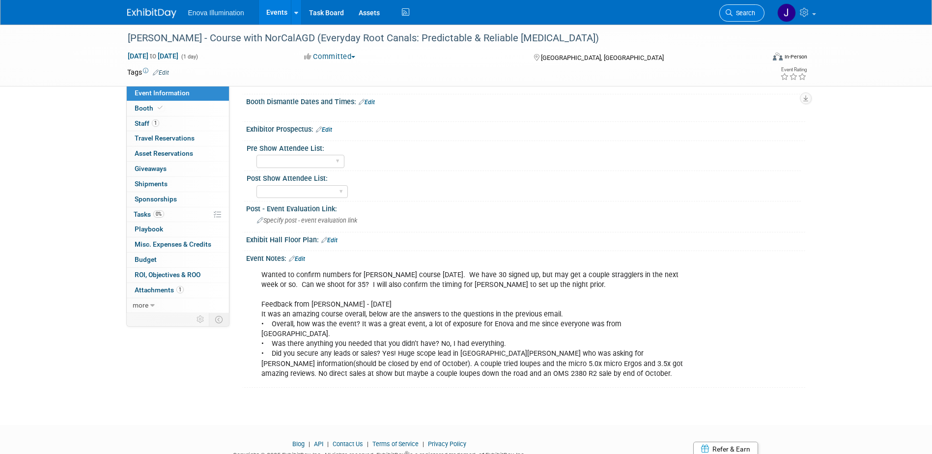
click at [735, 12] on span "Search" at bounding box center [743, 12] width 23 height 7
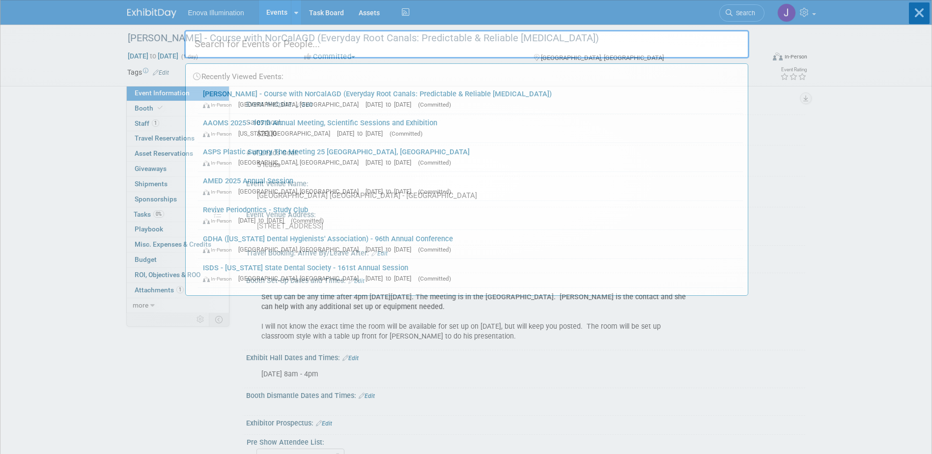
click at [616, 45] on input "text" at bounding box center [466, 44] width 565 height 28
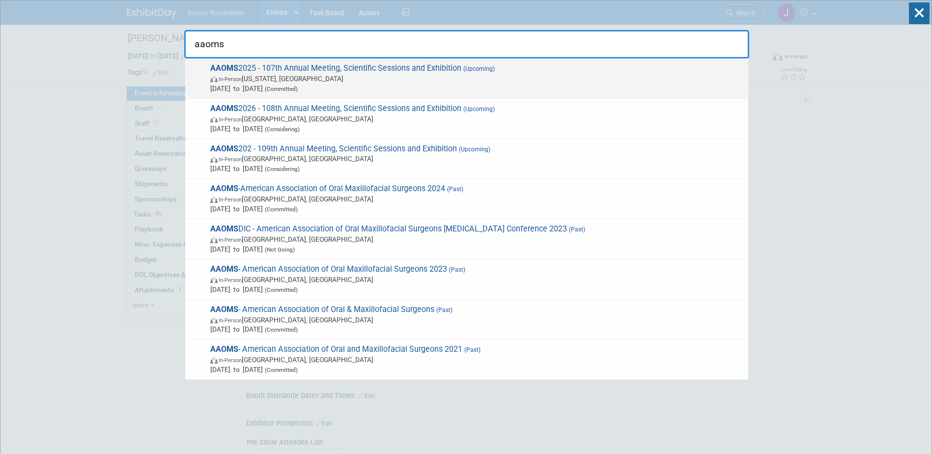
type input "aaoms"
click at [221, 85] on span "Sep 18, 2025 to Sep 19, 2025 (Committed)" at bounding box center [476, 89] width 533 height 10
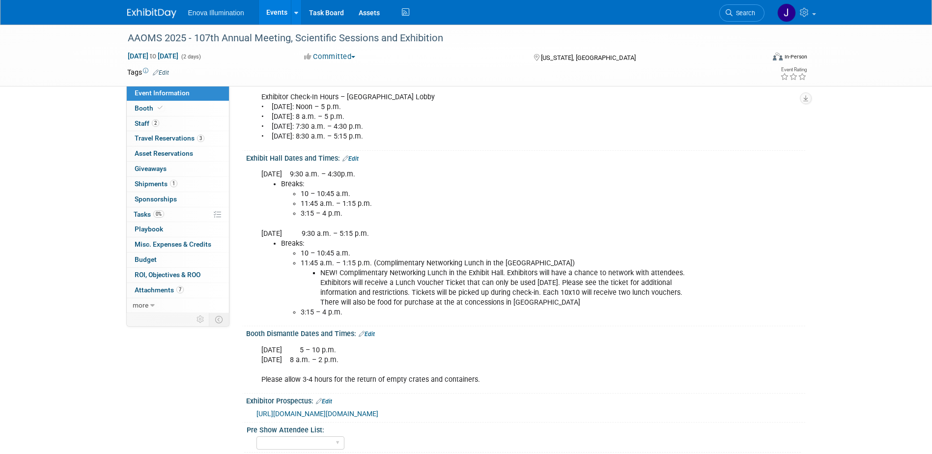
scroll to position [295, 0]
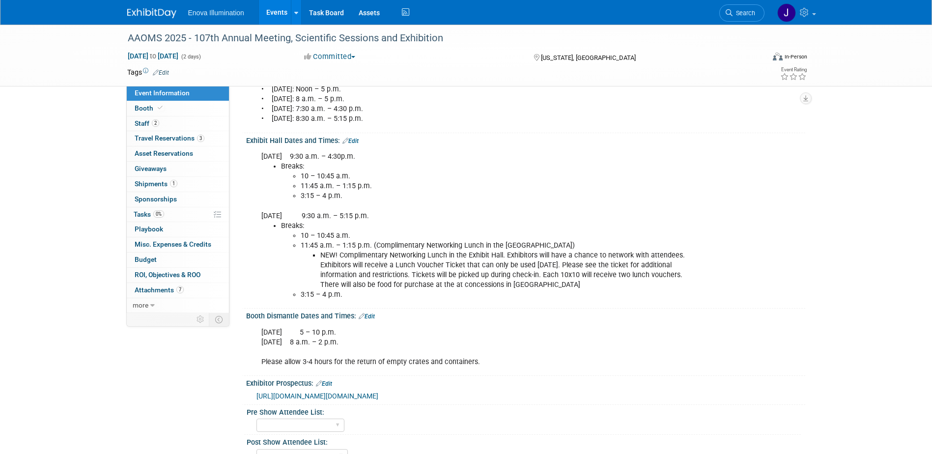
click at [370, 320] on link "Edit" at bounding box center [367, 316] width 16 height 7
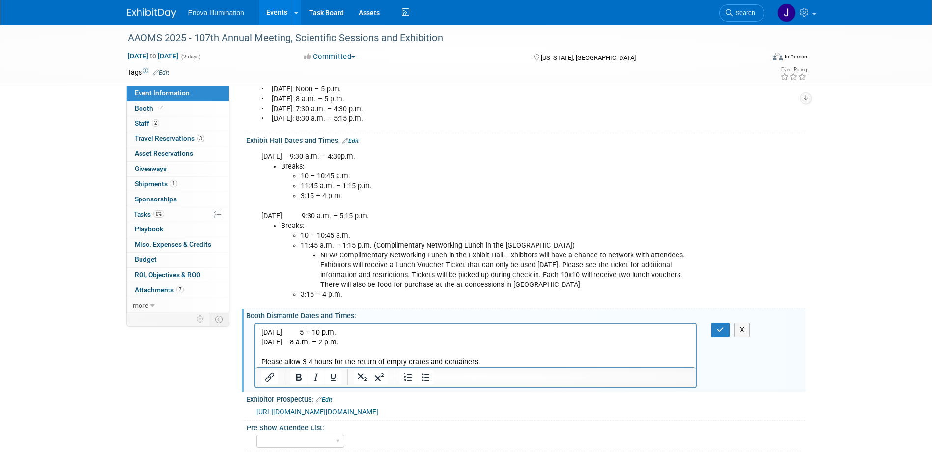
scroll to position [0, 0]
click at [326, 333] on p "[DATE] 5 – 10 p.m. [DATE] 8 a.m. – 2 p.m. Please allow 3-4 hours for the return…" at bounding box center [475, 346] width 429 height 39
click at [327, 333] on p "[DATE] 5 – 10 p.m. [DATE] 8 a.m. – 2 p.m. Please allow 3-4 hours for the return…" at bounding box center [475, 346] width 429 height 39
click at [731, 337] on div "X" at bounding box center [726, 330] width 30 height 14
click at [726, 337] on button "button" at bounding box center [720, 330] width 18 height 14
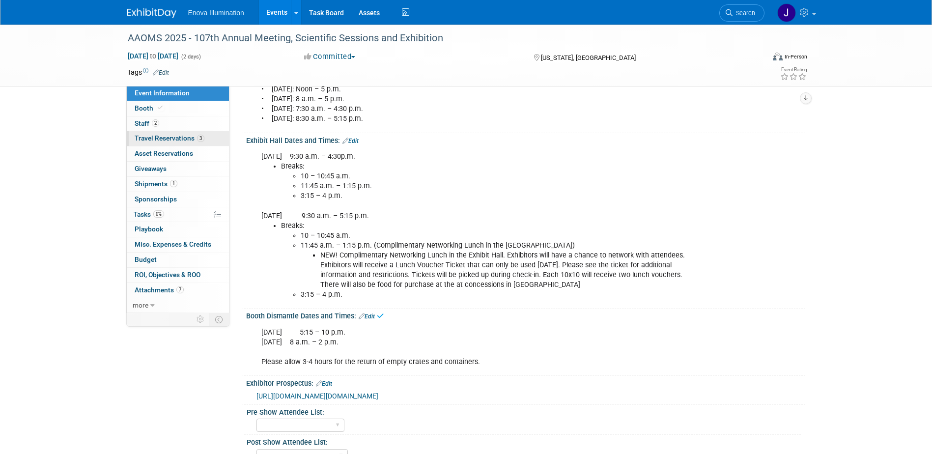
click at [160, 137] on span "Travel Reservations 3" at bounding box center [170, 138] width 70 height 8
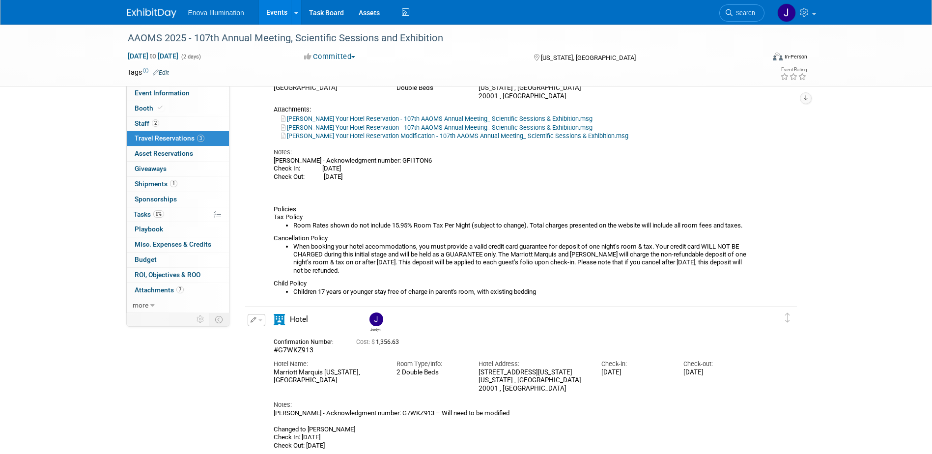
scroll to position [442, 0]
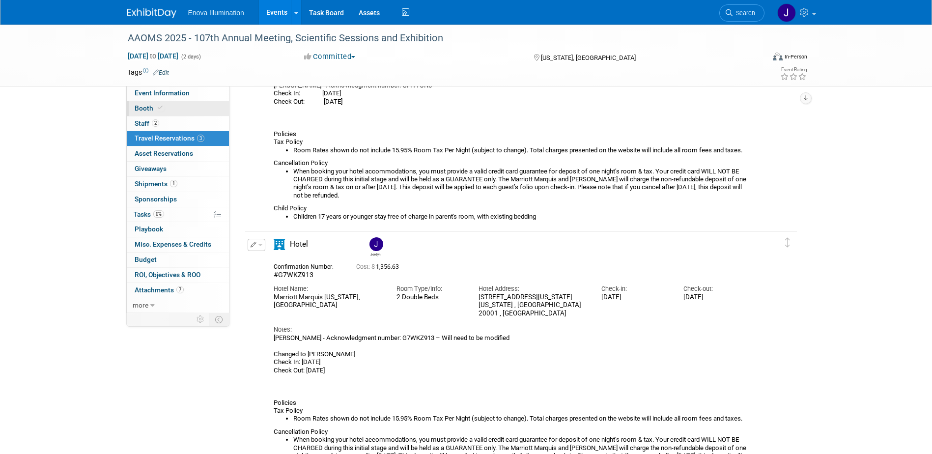
drag, startPoint x: 167, startPoint y: 109, endPoint x: 172, endPoint y: 110, distance: 6.1
click at [167, 108] on link "Booth" at bounding box center [178, 108] width 102 height 15
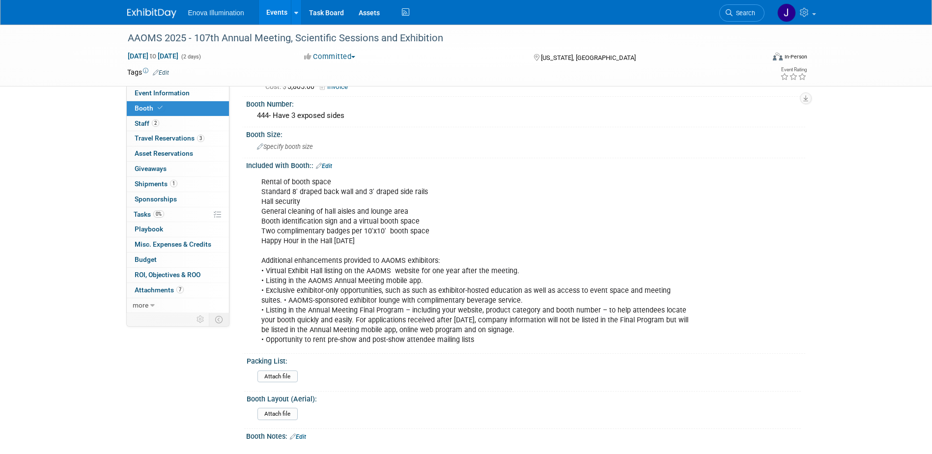
scroll to position [0, 0]
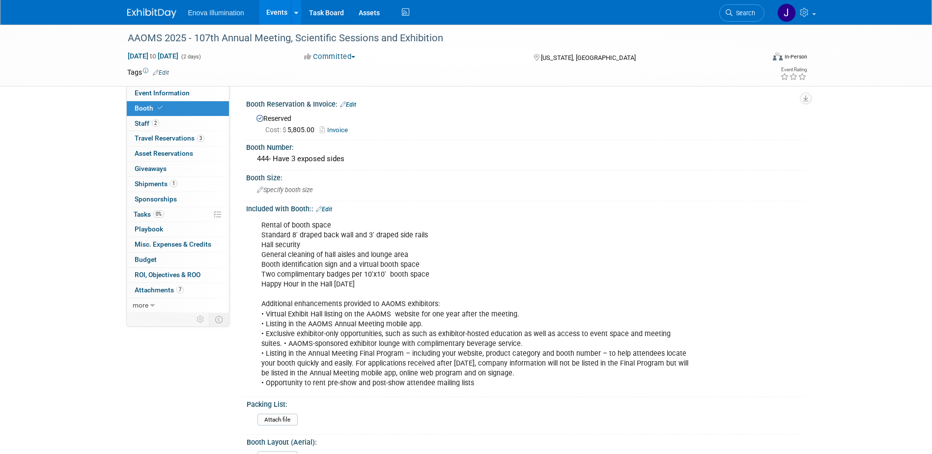
click at [749, 11] on span "Search" at bounding box center [743, 12] width 23 height 7
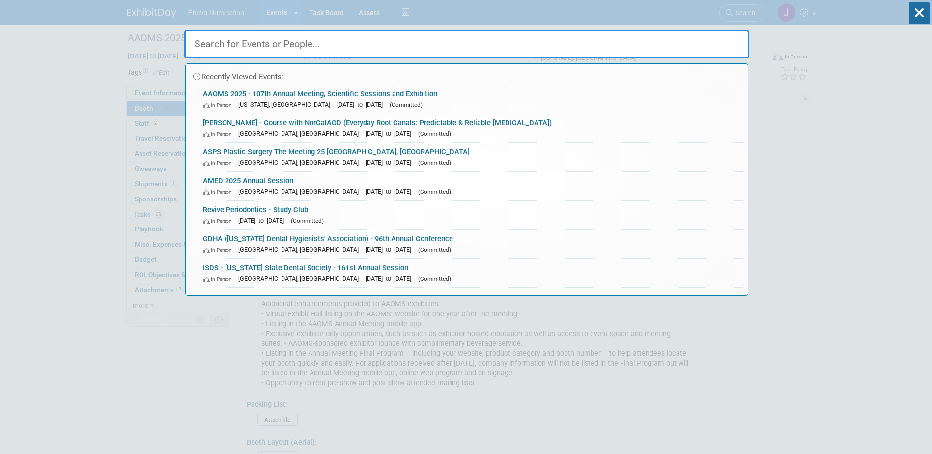
click at [703, 39] on input "text" at bounding box center [466, 44] width 565 height 28
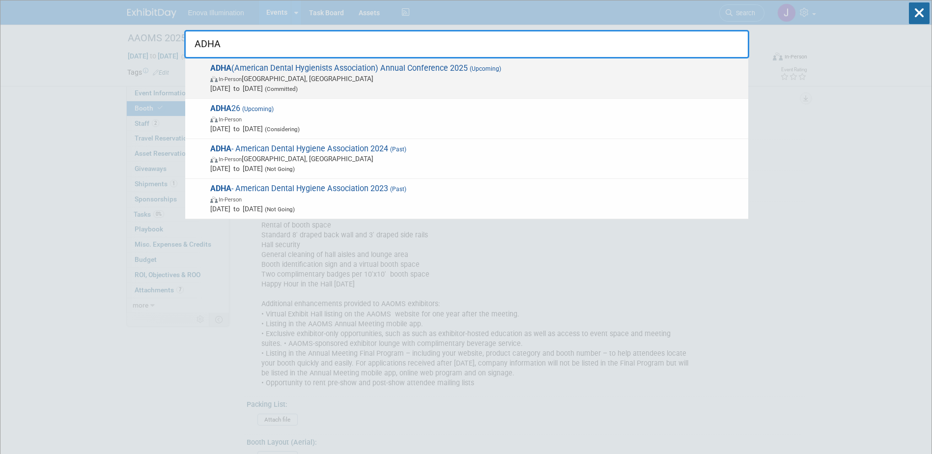
type input "ADHA"
click at [298, 87] on span "(Committed)" at bounding box center [280, 88] width 35 height 7
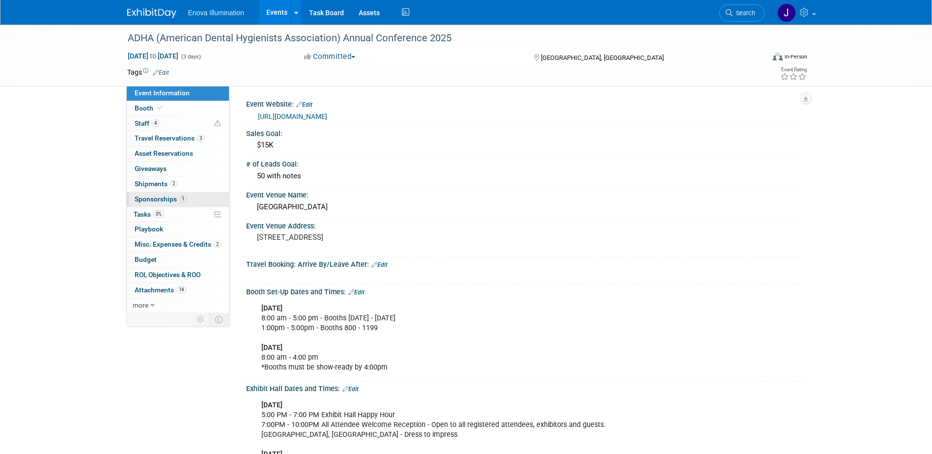
click at [154, 198] on span "Sponsorships 1" at bounding box center [161, 199] width 52 height 8
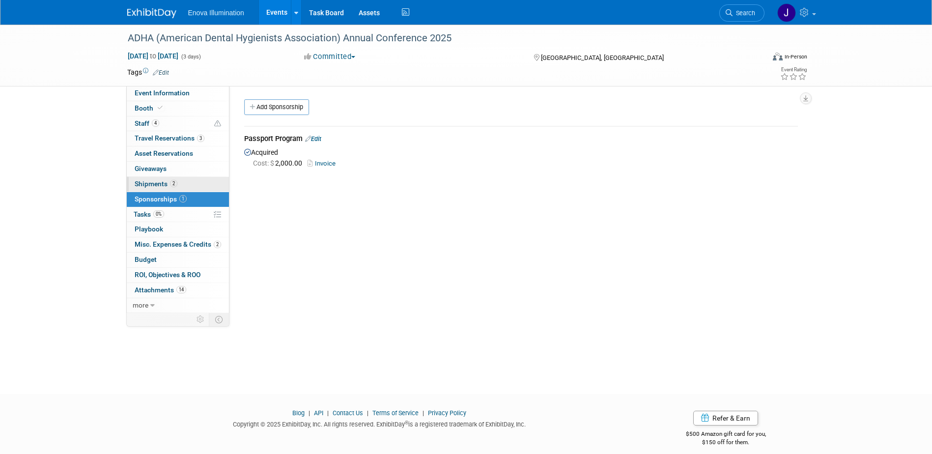
click at [154, 188] on link "2 Shipments 2" at bounding box center [178, 184] width 102 height 15
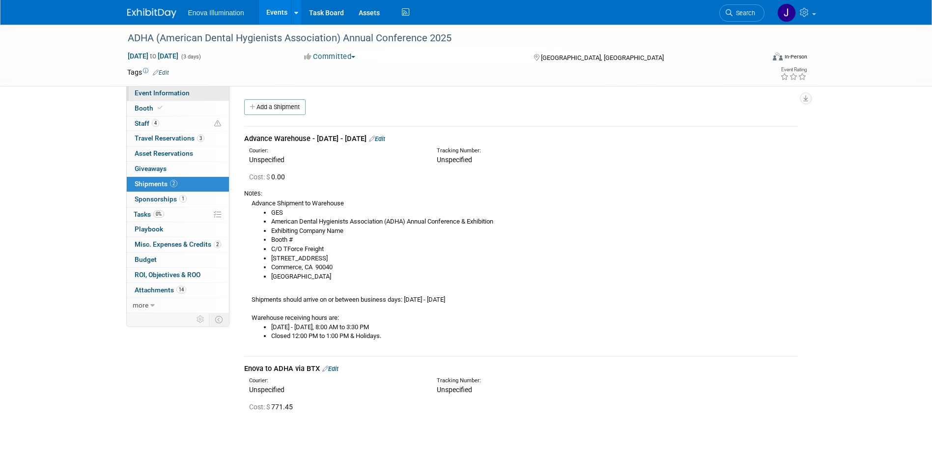
click at [171, 94] on span "Event Information" at bounding box center [162, 93] width 55 height 8
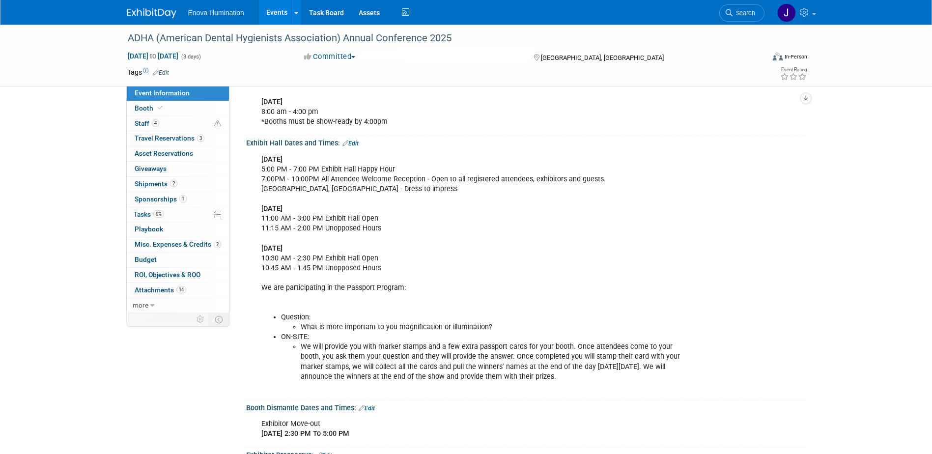
scroll to position [295, 0]
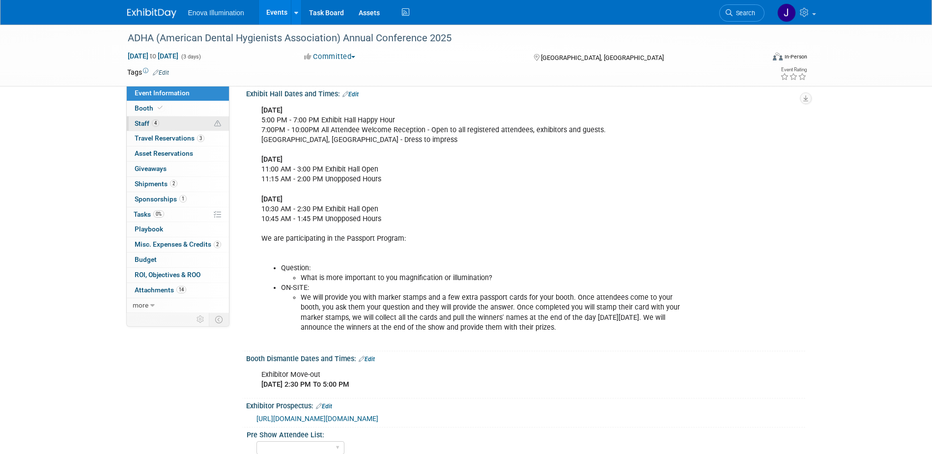
click at [166, 121] on link "4 Staff 4" at bounding box center [178, 123] width 102 height 15
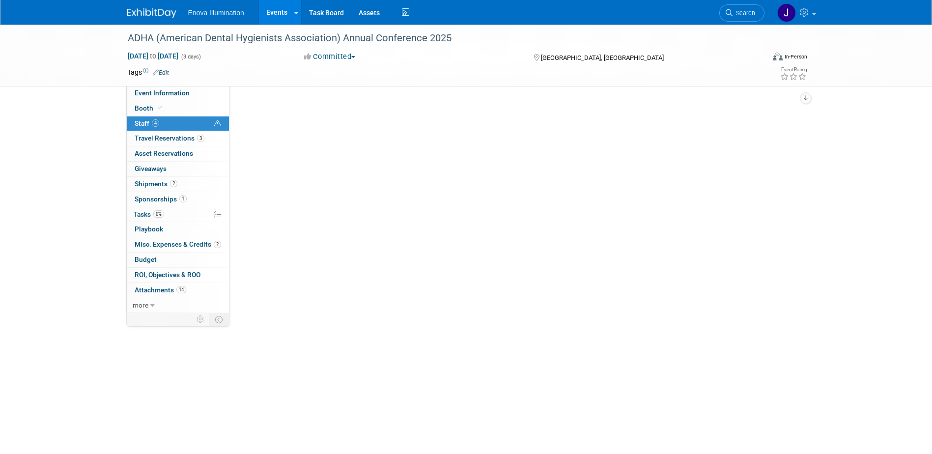
scroll to position [0, 0]
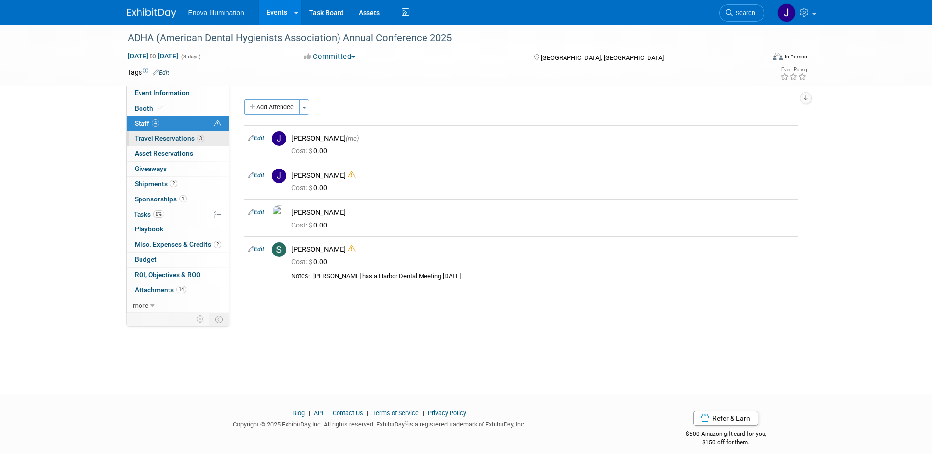
click at [165, 133] on link "3 Travel Reservations 3" at bounding box center [178, 138] width 102 height 15
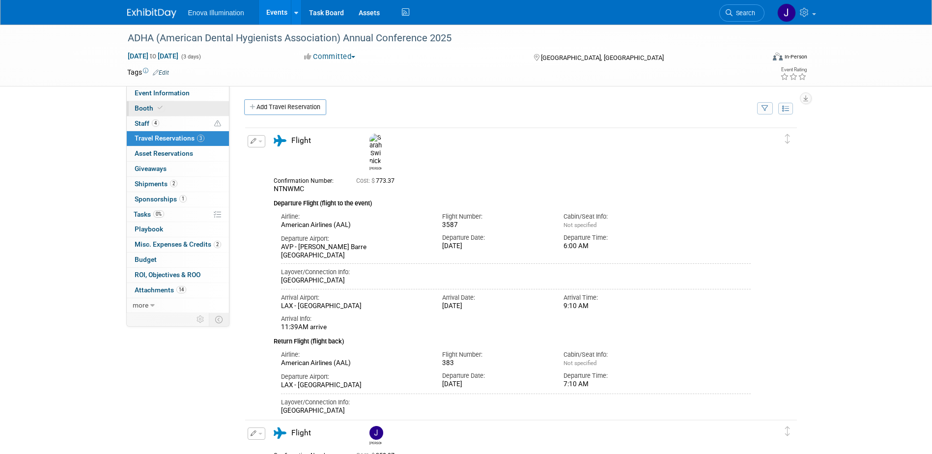
click at [162, 102] on link "Booth" at bounding box center [178, 108] width 102 height 15
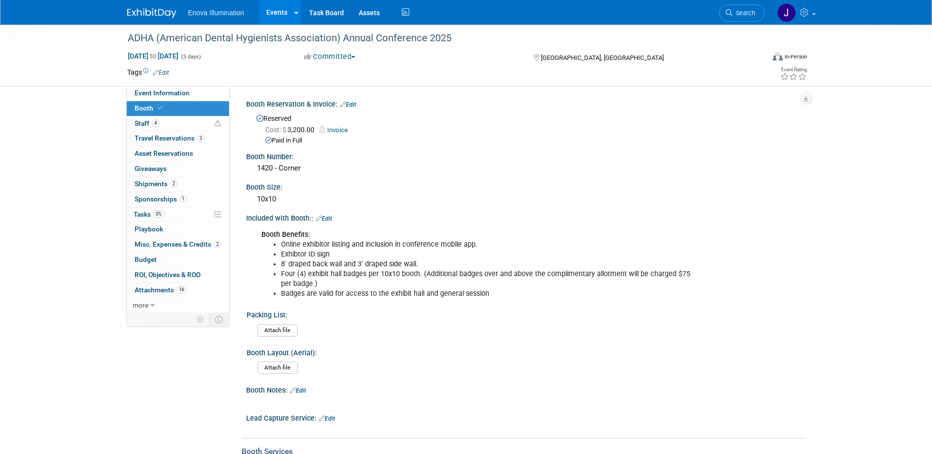
click at [172, 10] on img at bounding box center [151, 13] width 49 height 10
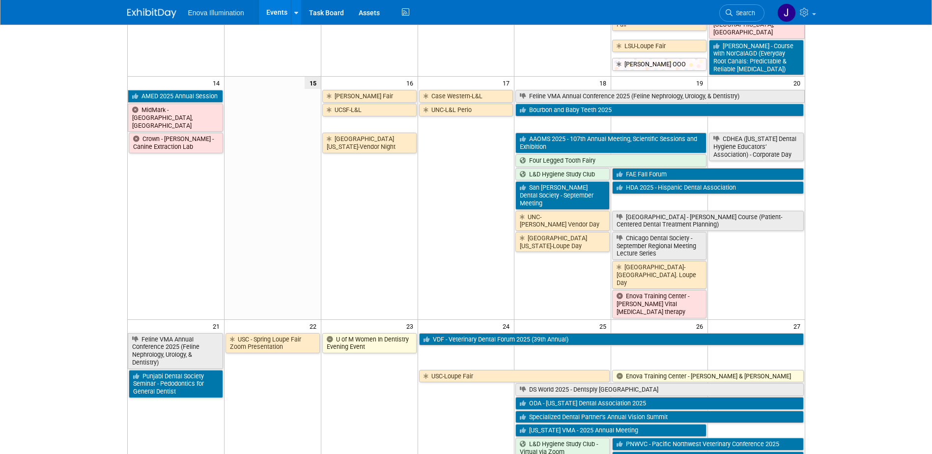
scroll to position [442, 0]
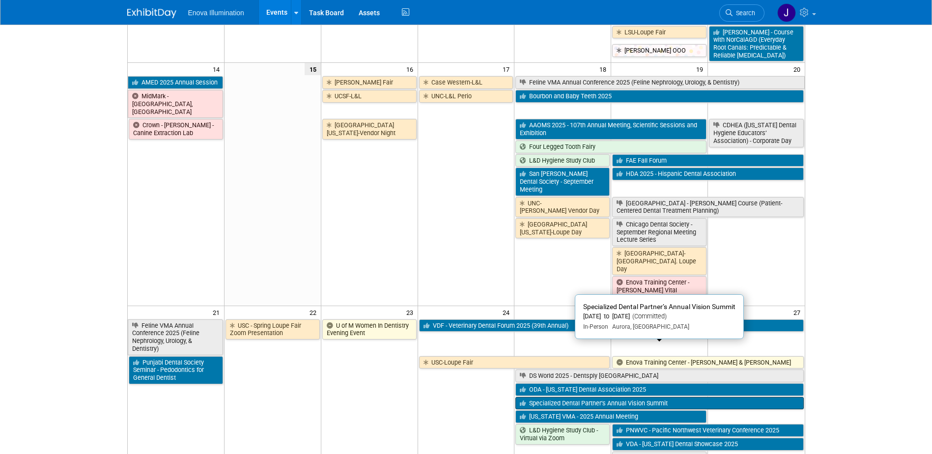
click at [532, 397] on link "Specialized Dental Partner’s Annual Vision Summit" at bounding box center [659, 403] width 288 height 13
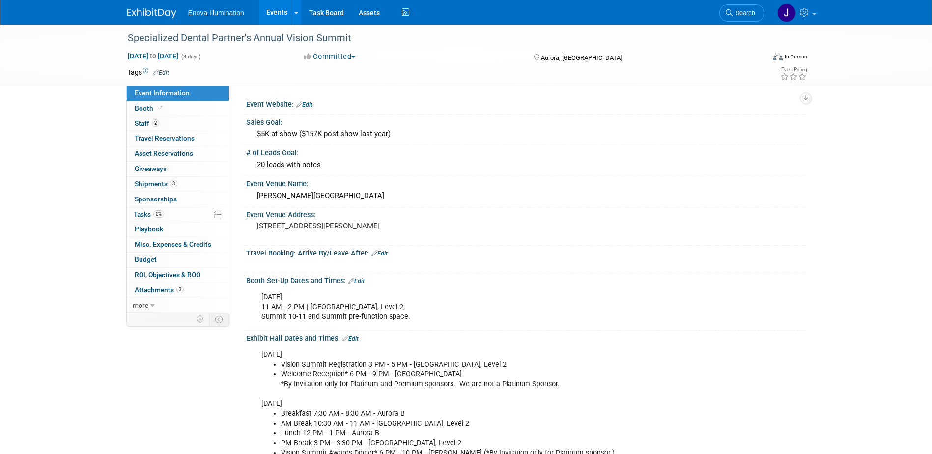
click at [145, 23] on div "Enova Illumination Events Add Event Bulk Upload Events Shareable Event Boards R…" at bounding box center [466, 12] width 678 height 25
click at [147, 17] on img at bounding box center [151, 13] width 49 height 10
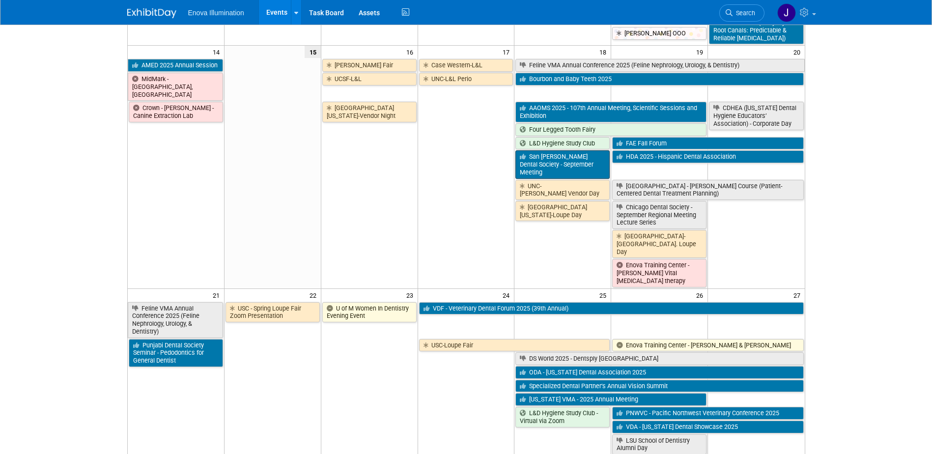
scroll to position [442, 0]
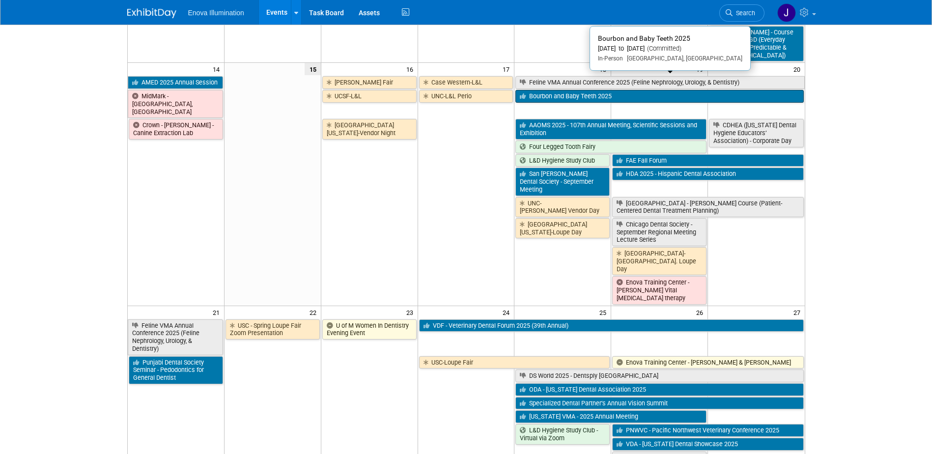
click at [565, 90] on link "Bourbon and Baby Teeth 2025" at bounding box center [659, 96] width 288 height 13
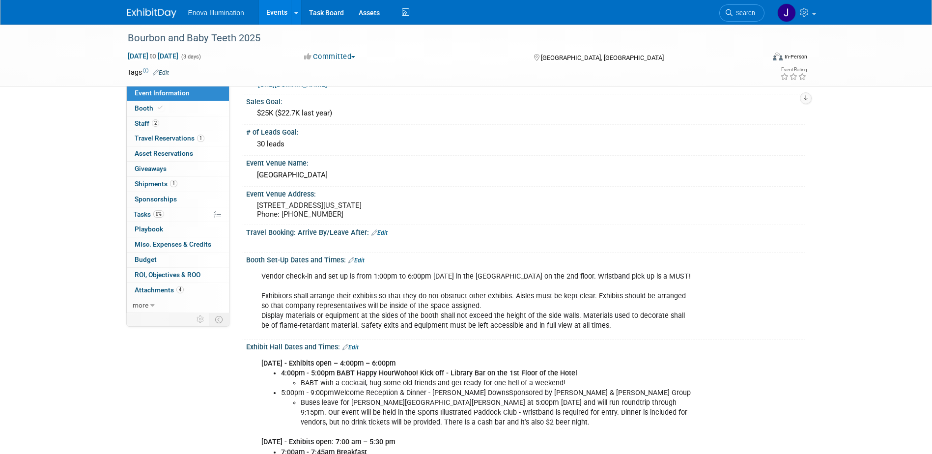
scroll to position [49, 0]
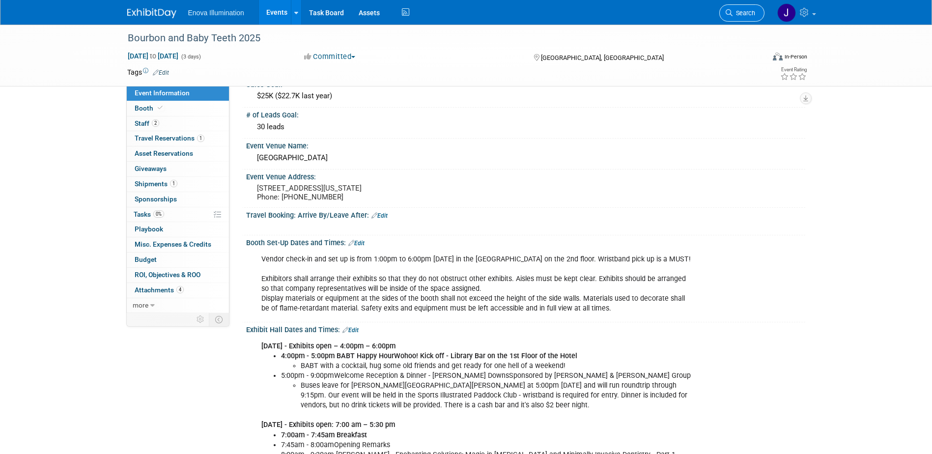
click at [736, 15] on span "Search" at bounding box center [743, 12] width 23 height 7
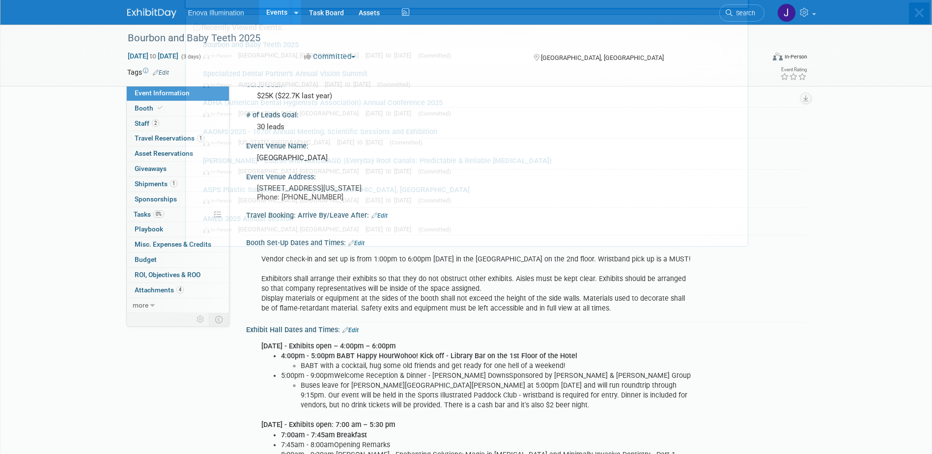
scroll to position [0, 0]
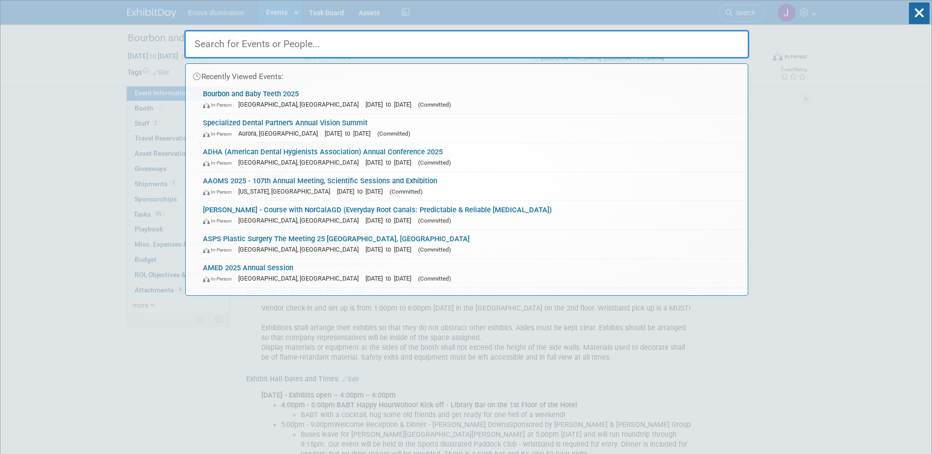
click at [659, 38] on input "text" at bounding box center [466, 44] width 565 height 28
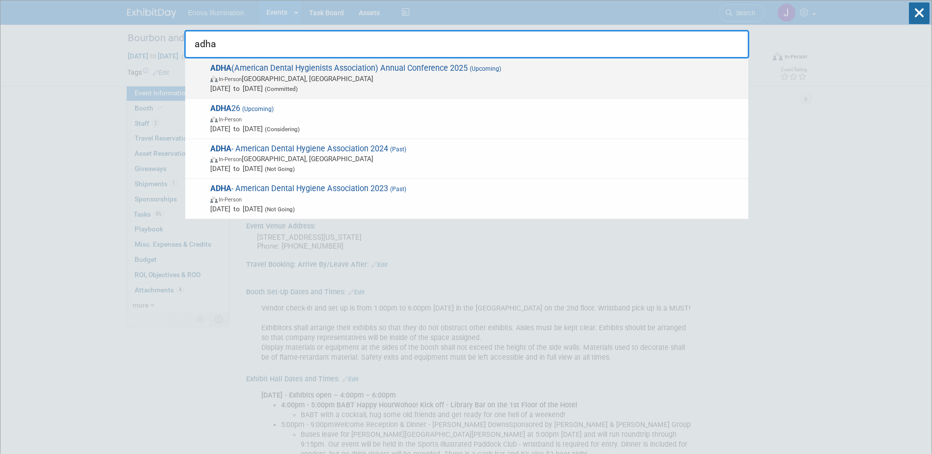
type input "adha"
click at [241, 68] on span "ADHA (American Dental Hygienists Association) Annual Conference 2025 (Upcoming)…" at bounding box center [475, 78] width 536 height 30
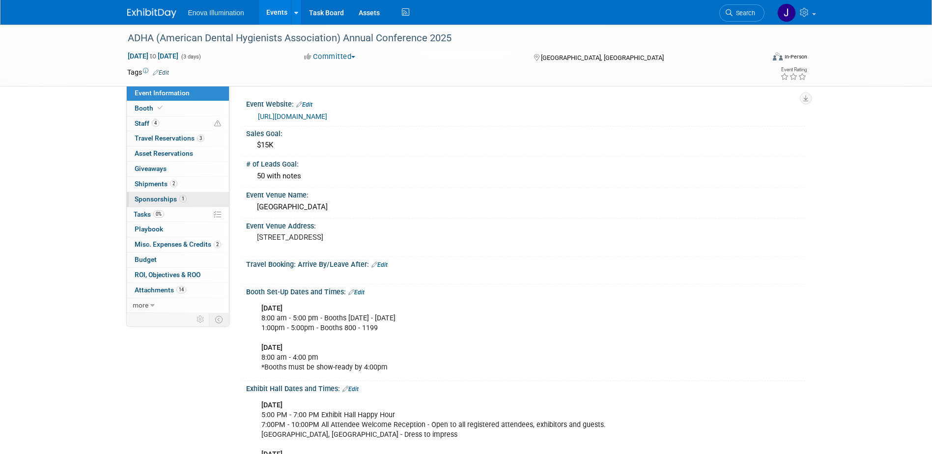
click at [155, 201] on span "Sponsorships 1" at bounding box center [161, 199] width 52 height 8
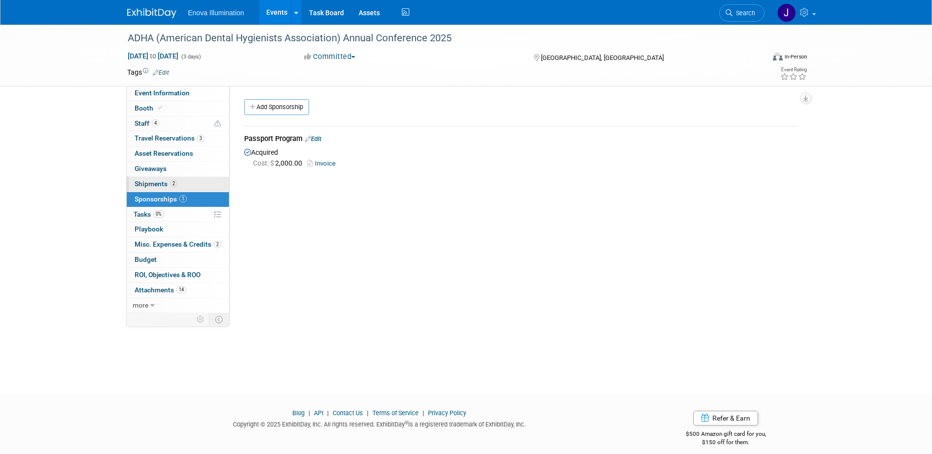
click at [159, 182] on span "Shipments 2" at bounding box center [156, 184] width 43 height 8
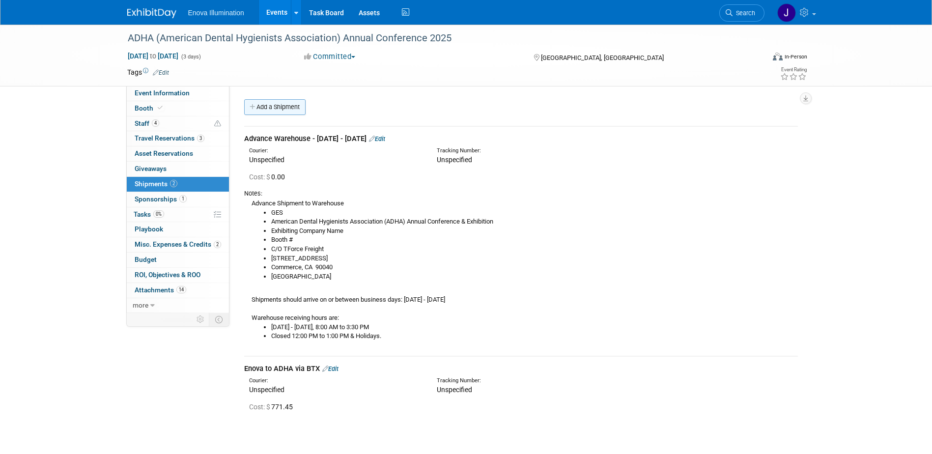
click at [295, 104] on link "Add a Shipment" at bounding box center [274, 107] width 61 height 16
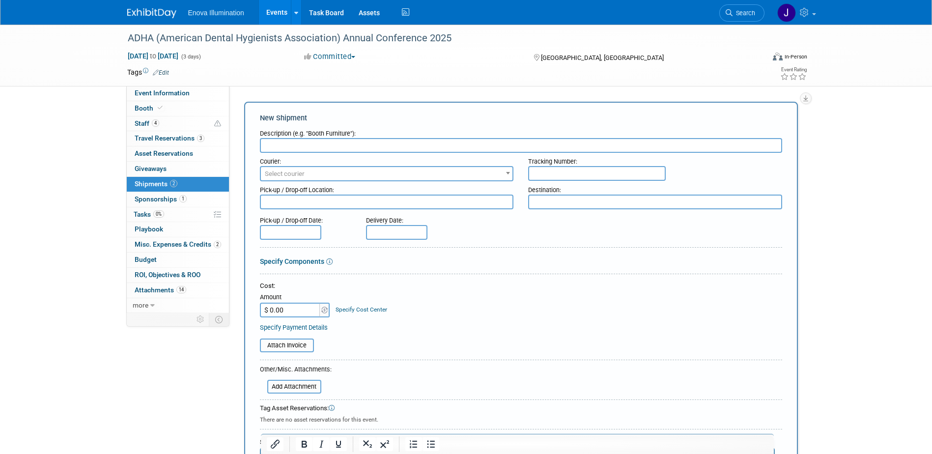
click at [296, 146] on input "text" at bounding box center [521, 145] width 522 height 15
type input "ADHA to Enova via BTX"
click at [300, 310] on input "$ 0.00" at bounding box center [290, 310] width 61 height 15
type input "$ 1,204.21"
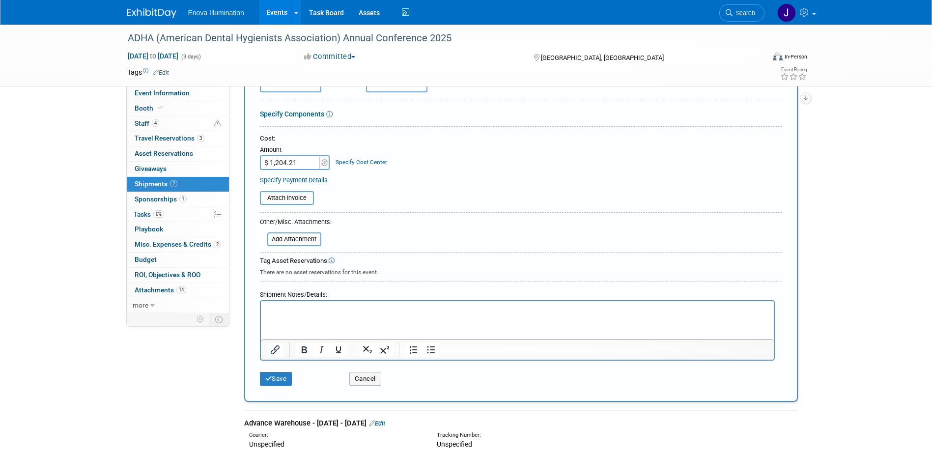
scroll to position [246, 0]
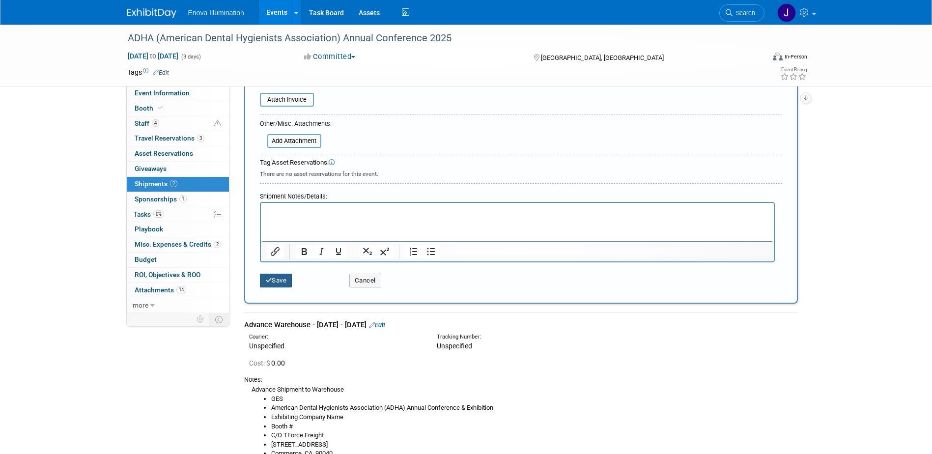
click at [282, 281] on button "Save" at bounding box center [276, 281] width 32 height 14
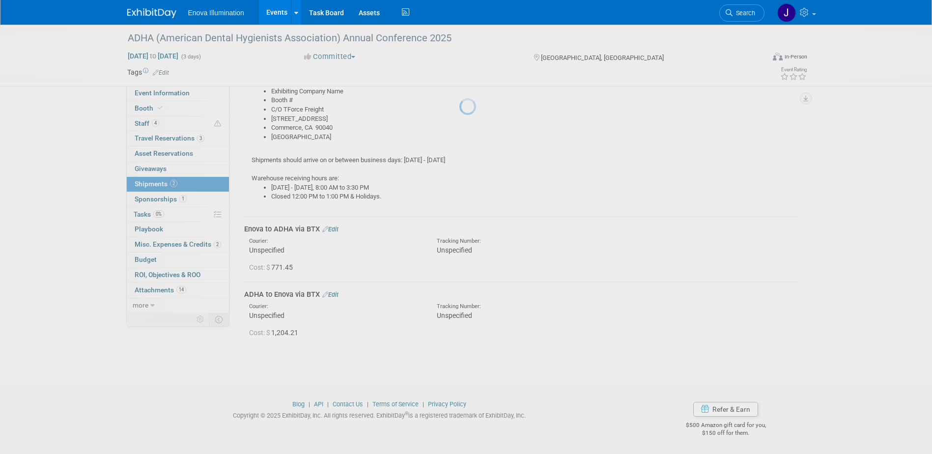
scroll to position [140, 0]
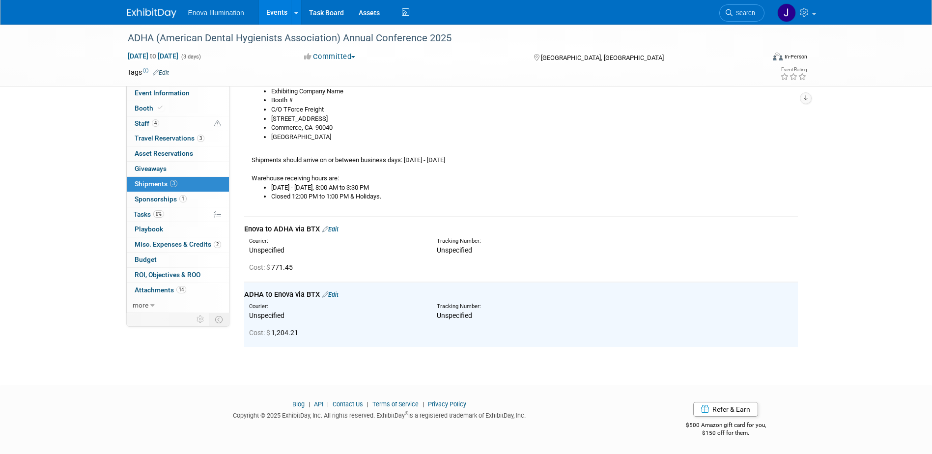
click at [352, 308] on div "Courier:" at bounding box center [335, 307] width 173 height 8
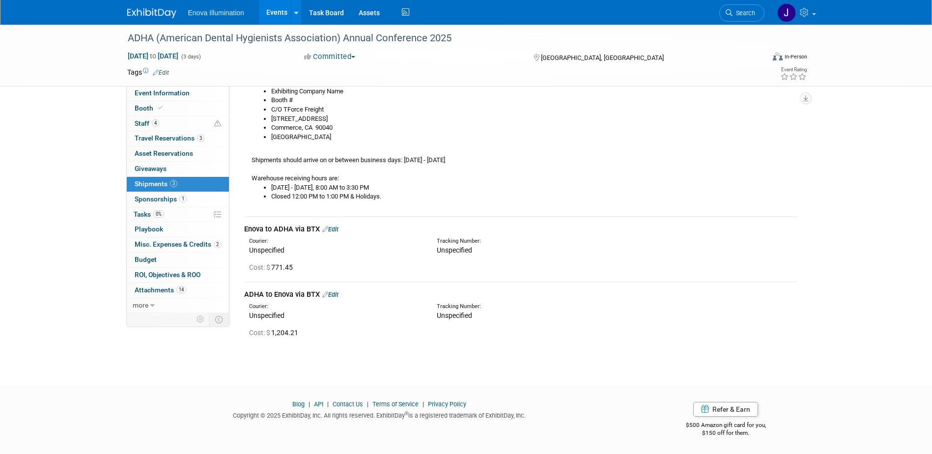
click at [76, 115] on div "ADHA (American Dental Hygienists Association) Annual Conference 2025 [DATE] to …" at bounding box center [466, 126] width 932 height 482
